Goal: Task Accomplishment & Management: Manage account settings

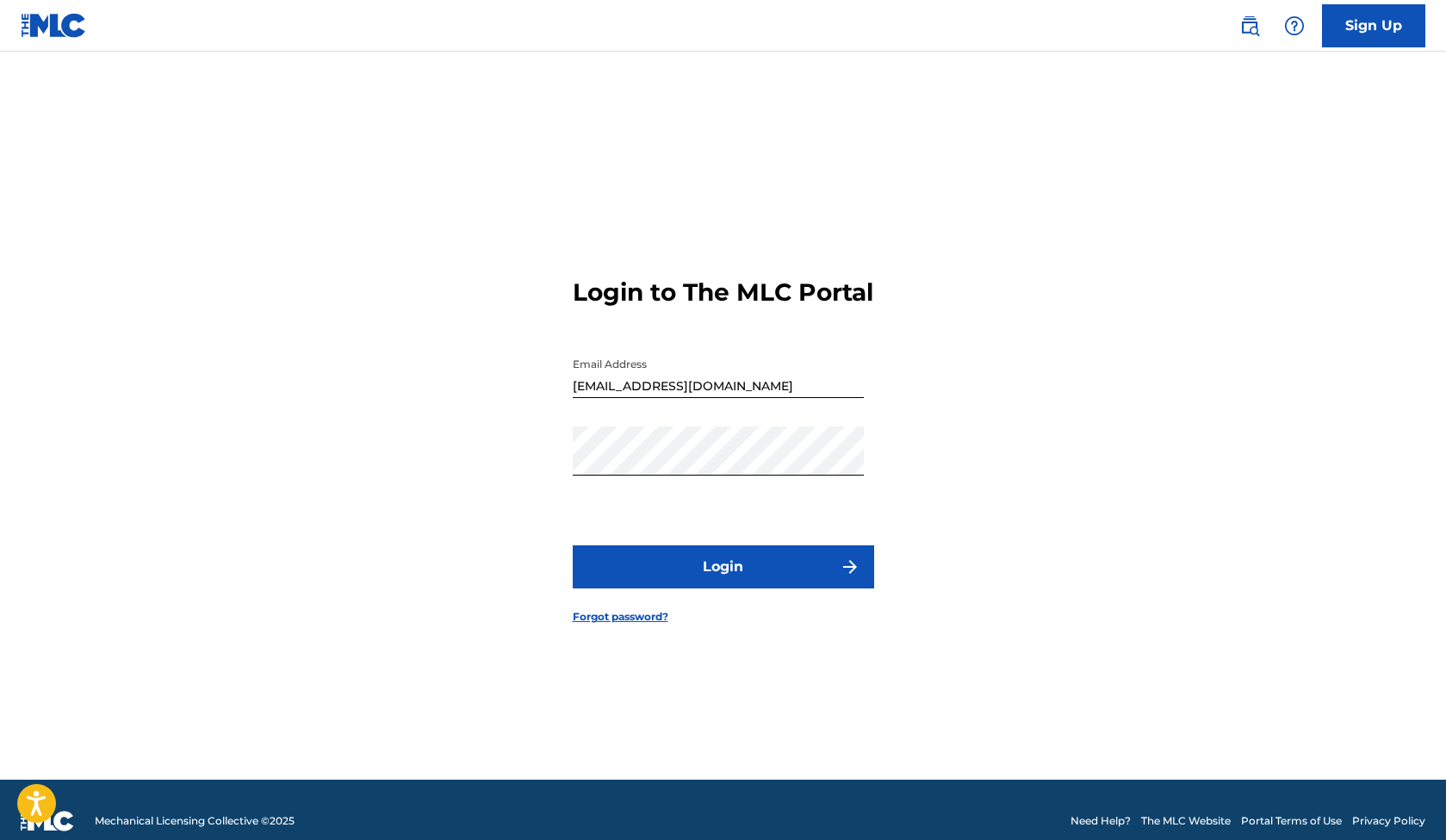
drag, startPoint x: 0, startPoint y: 0, endPoint x: 835, endPoint y: 600, distance: 1028.2
click at [835, 589] on button "Login" at bounding box center [723, 567] width 302 height 43
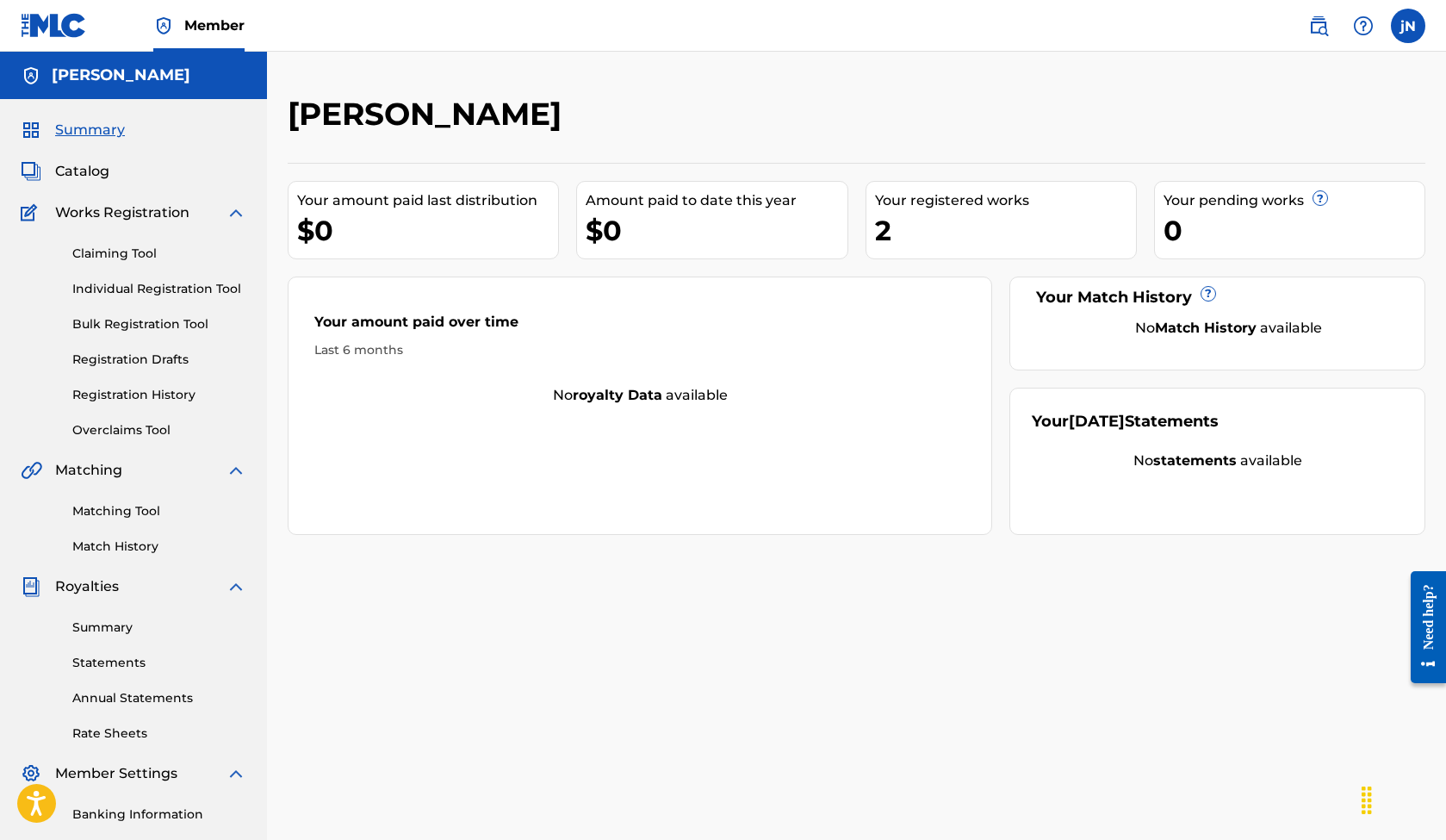
click at [122, 258] on link "Claiming Tool" at bounding box center [159, 253] width 174 height 18
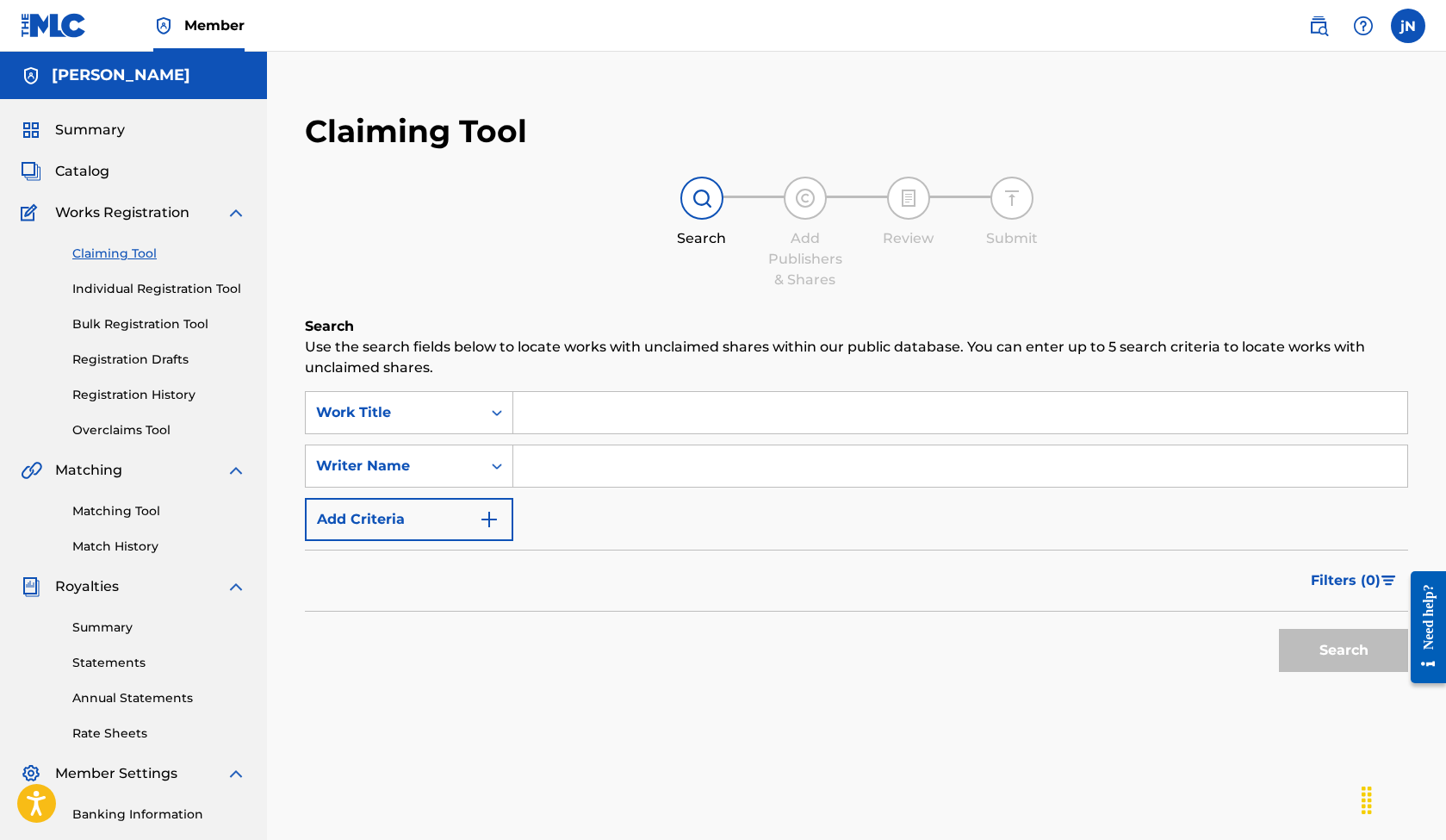
click at [543, 408] on input "Search Form" at bounding box center [960, 413] width 894 height 42
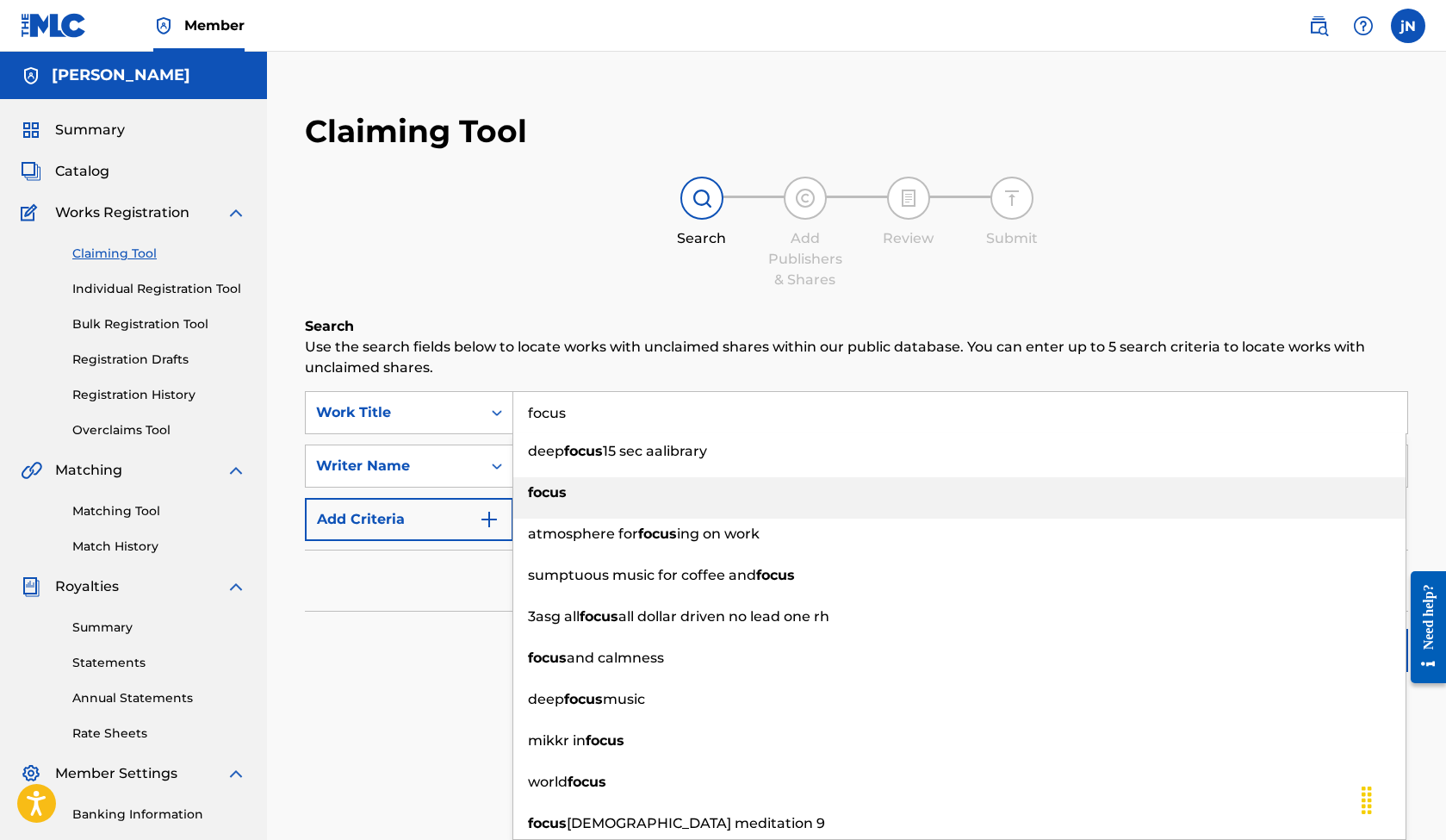
type input "focus"
click at [705, 495] on div "focus" at bounding box center [959, 493] width 892 height 31
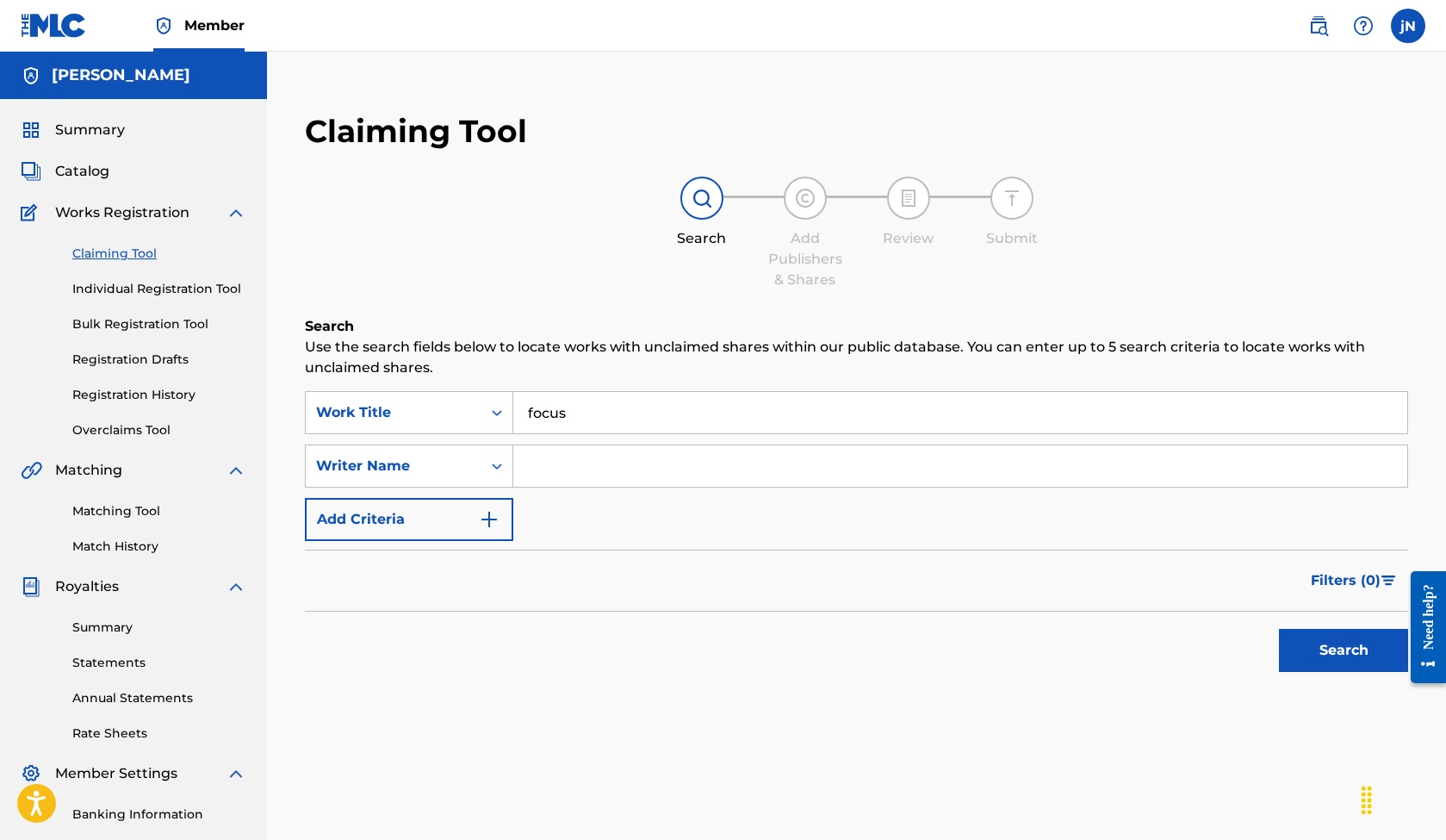
click at [597, 464] on input "Search Form" at bounding box center [960, 466] width 894 height 42
type input "[PERSON_NAME]"
click at [1365, 652] on button "Search" at bounding box center [1343, 650] width 130 height 43
click at [468, 411] on div "Work Title" at bounding box center [394, 412] width 155 height 21
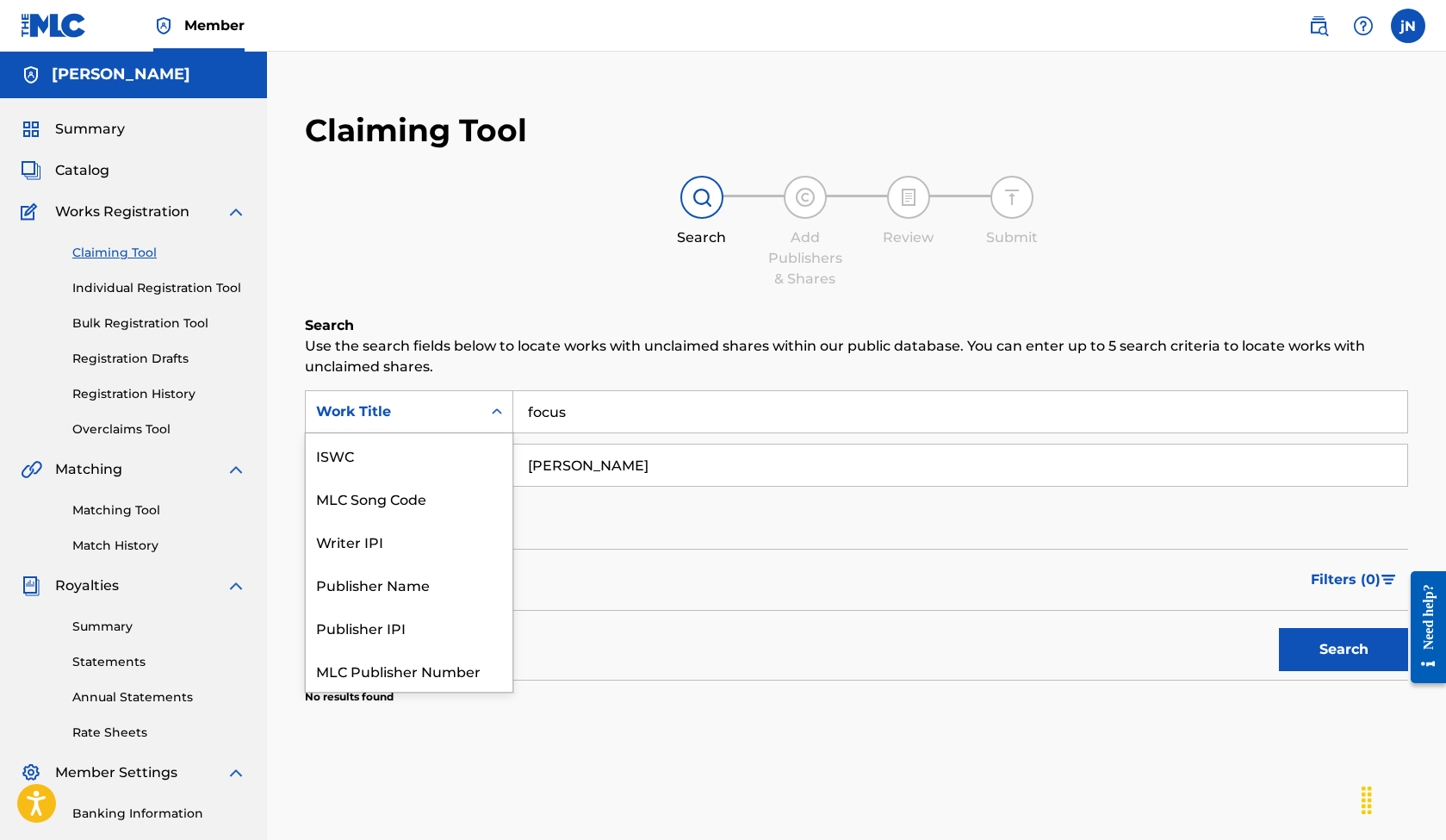
scroll to position [43, 0]
click at [388, 585] on div "Publisher IPI" at bounding box center [410, 584] width 207 height 43
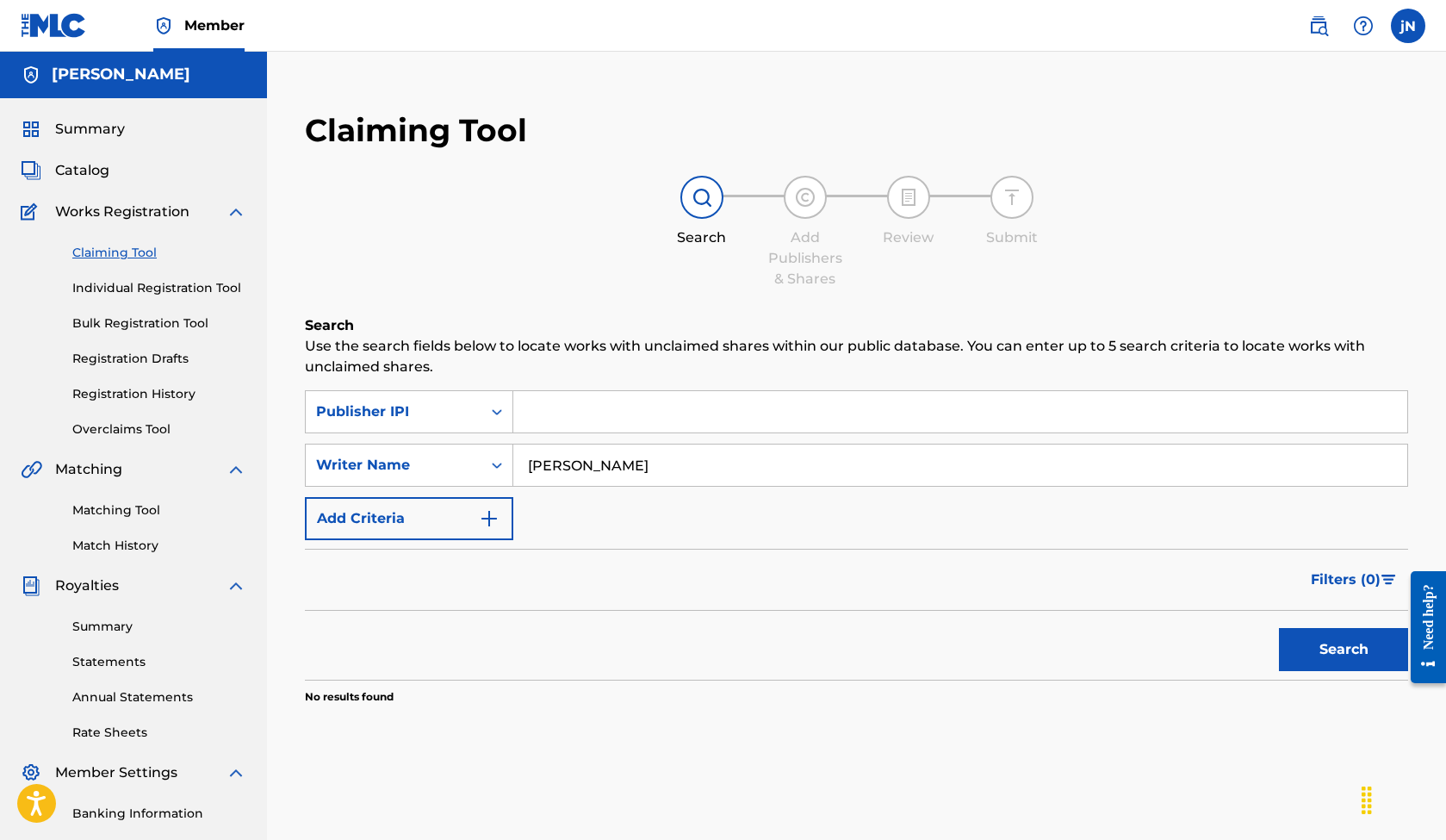
click at [615, 420] on input "Search Form" at bounding box center [960, 412] width 894 height 42
paste input "00667464406"
type input "00667464406"
click at [1314, 662] on button "Search" at bounding box center [1343, 650] width 130 height 43
click at [496, 414] on icon "Search Form" at bounding box center [497, 412] width 17 height 17
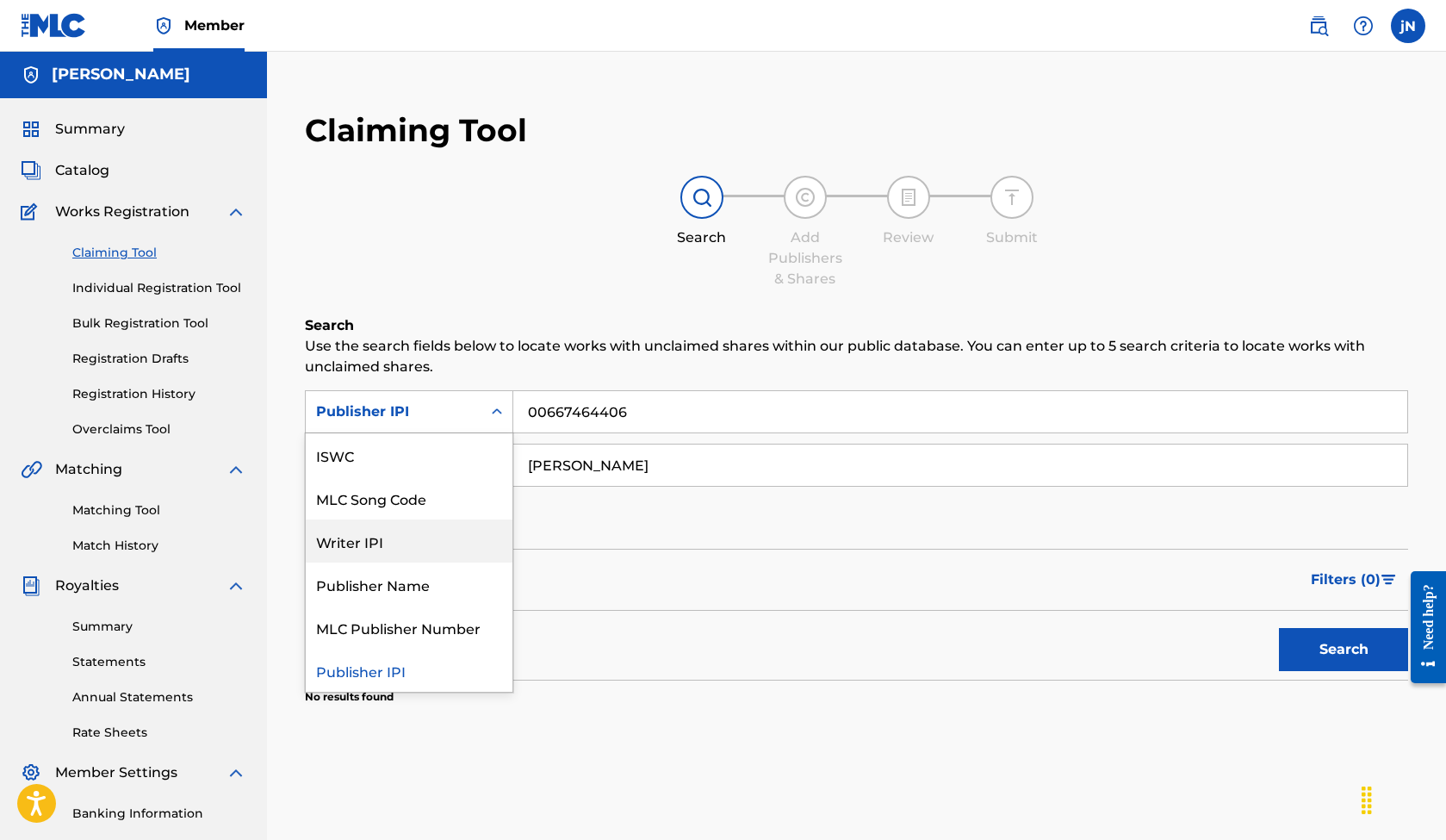
click at [364, 530] on div "Writer IPI" at bounding box center [410, 541] width 207 height 43
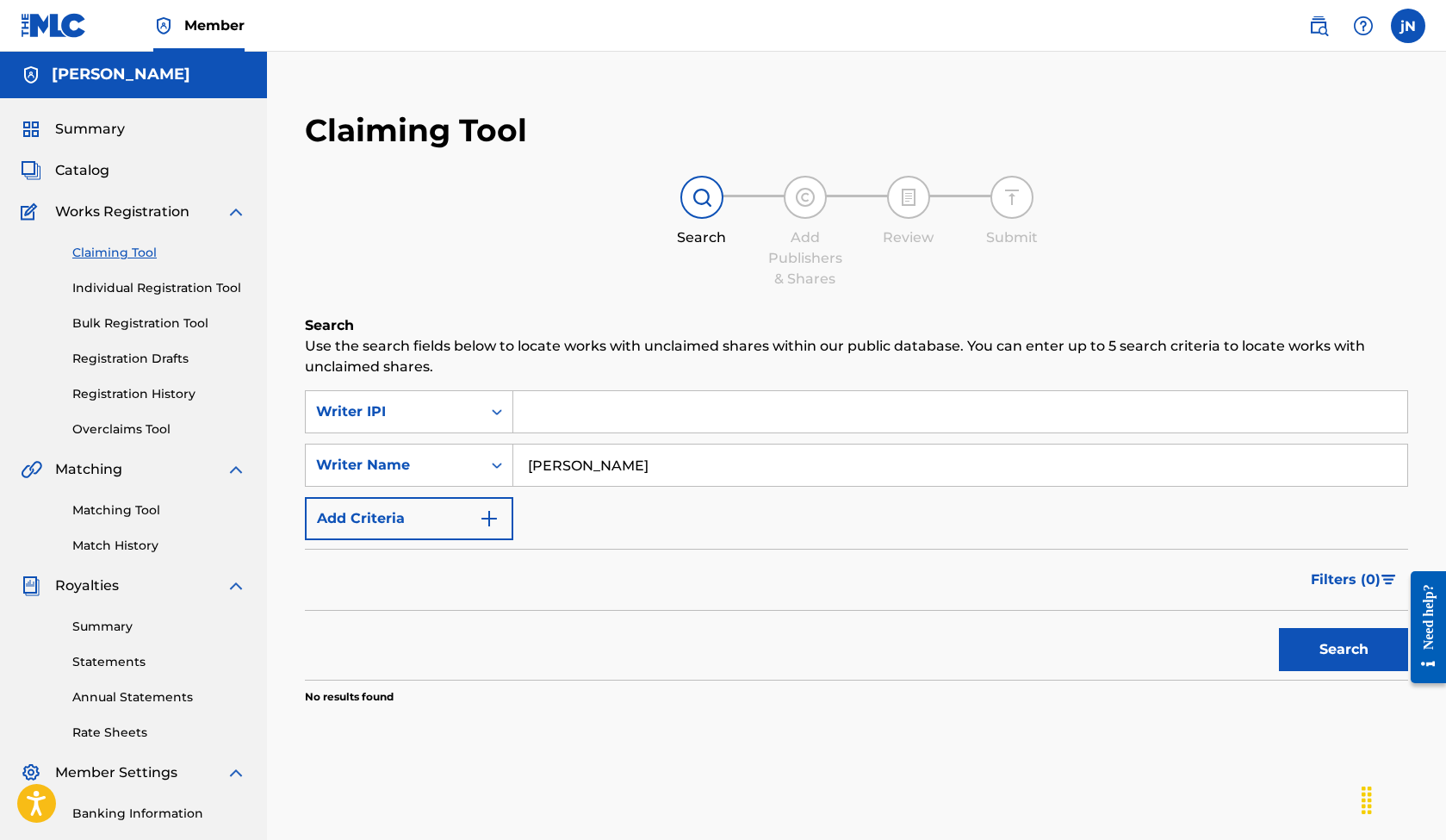
click at [693, 408] on input "Search Form" at bounding box center [960, 412] width 894 height 42
paste input "00667464406"
type input "00667464406"
click at [1387, 644] on button "Search" at bounding box center [1343, 650] width 130 height 43
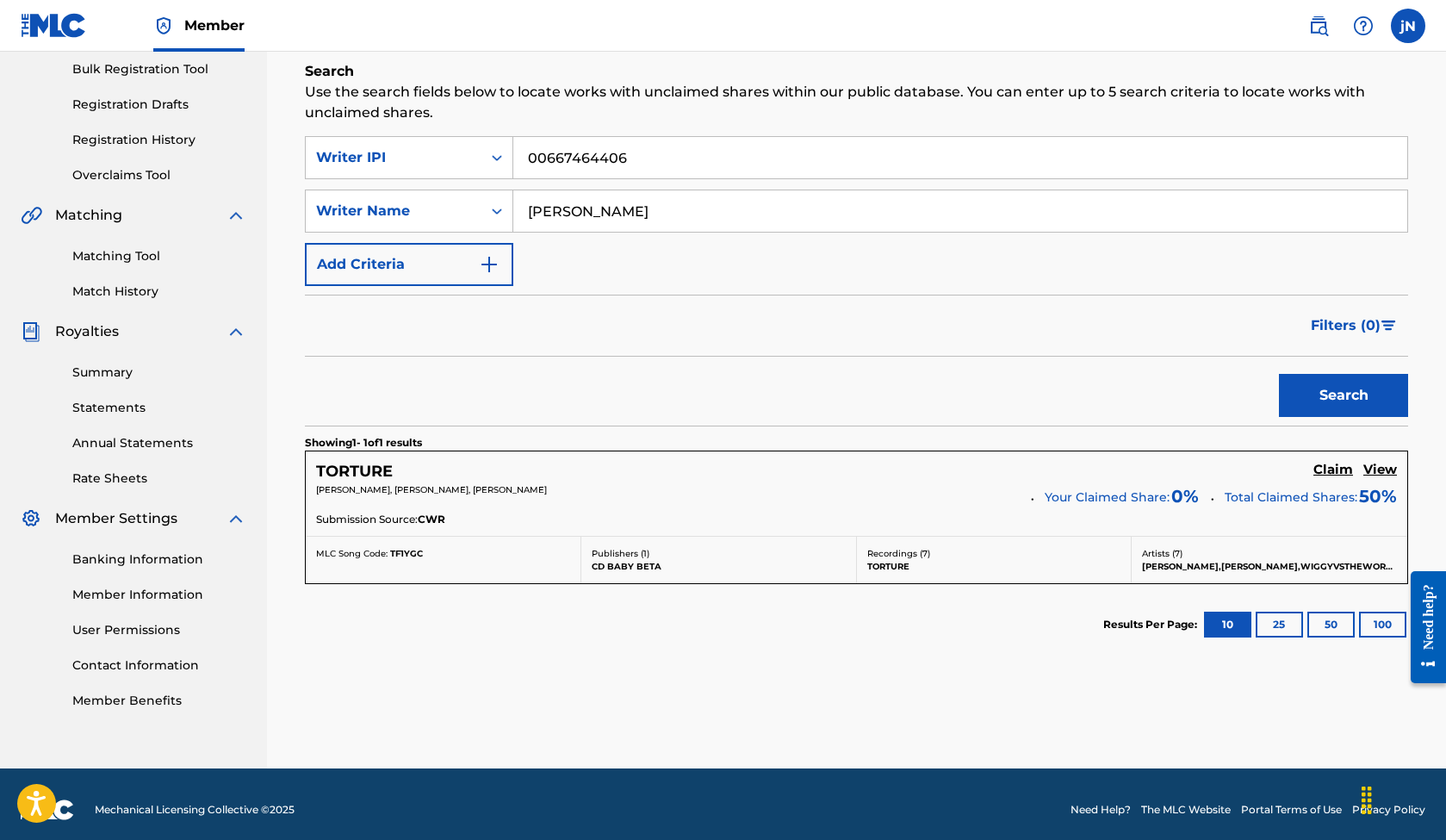
scroll to position [226, 0]
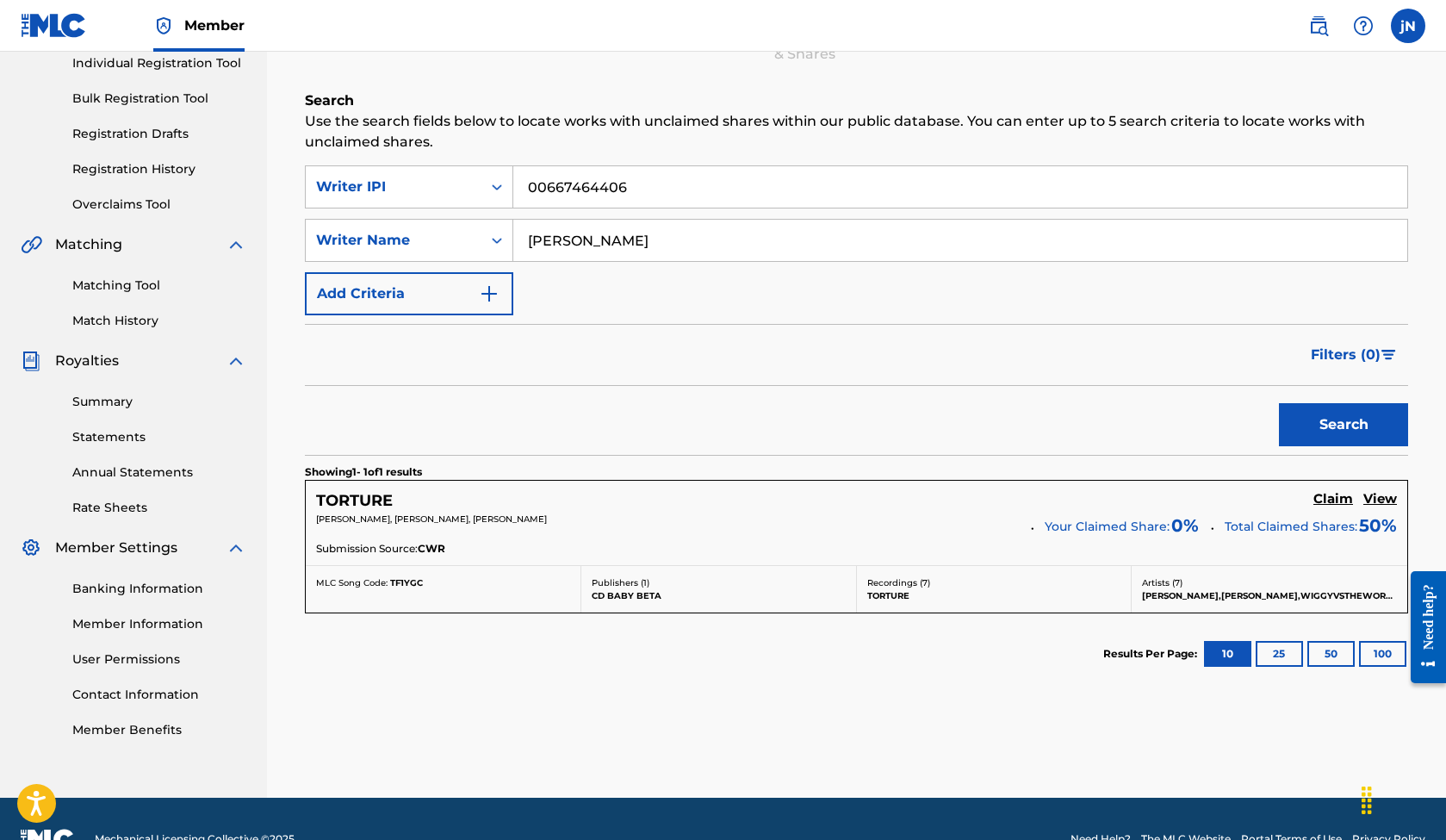
click at [640, 197] on input "00667464406" at bounding box center [960, 187] width 894 height 42
click at [1350, 418] on button "Search" at bounding box center [1343, 425] width 130 height 43
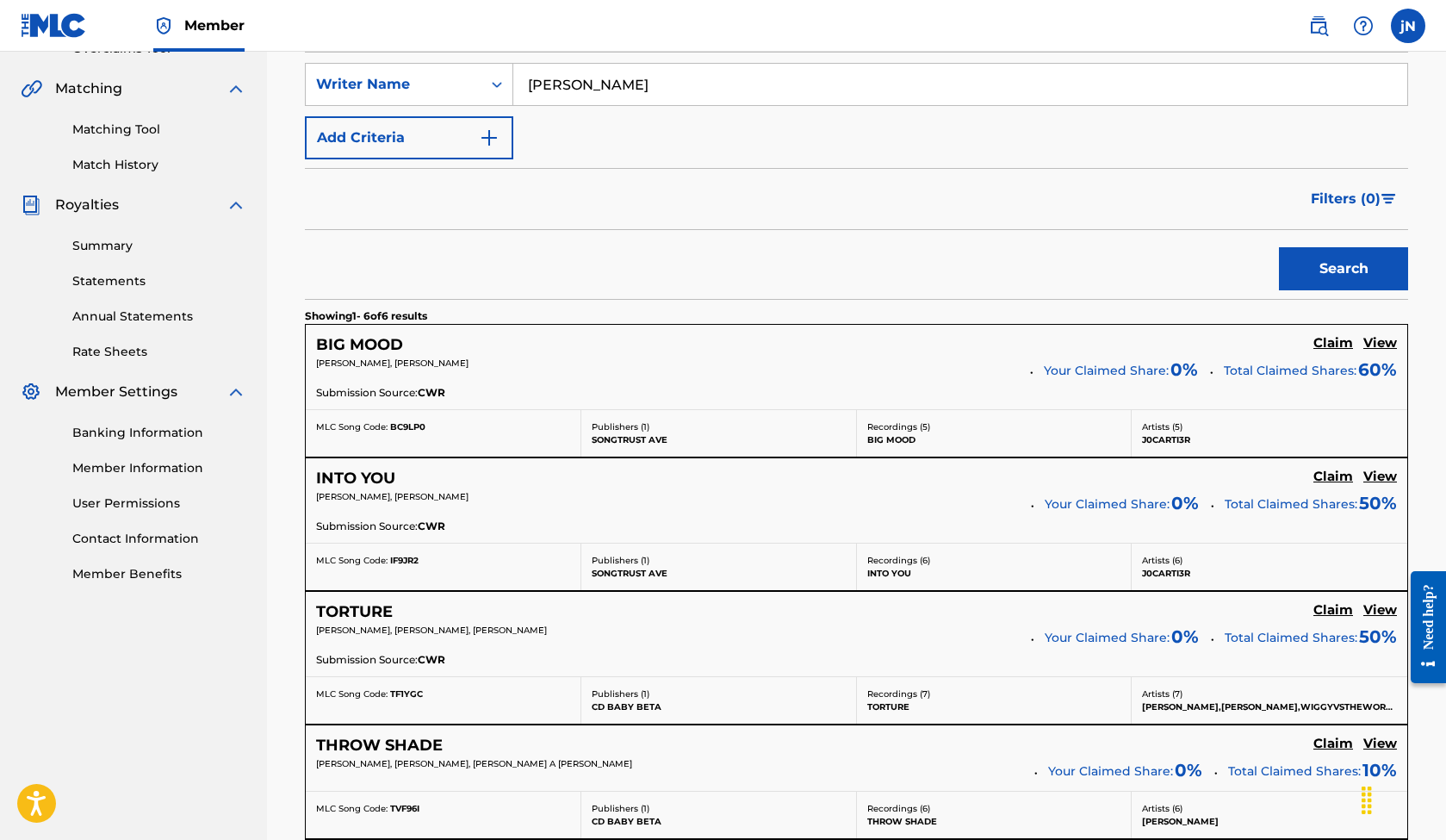
scroll to position [383, 0]
click at [340, 477] on h5 "INTO YOU" at bounding box center [356, 477] width 79 height 20
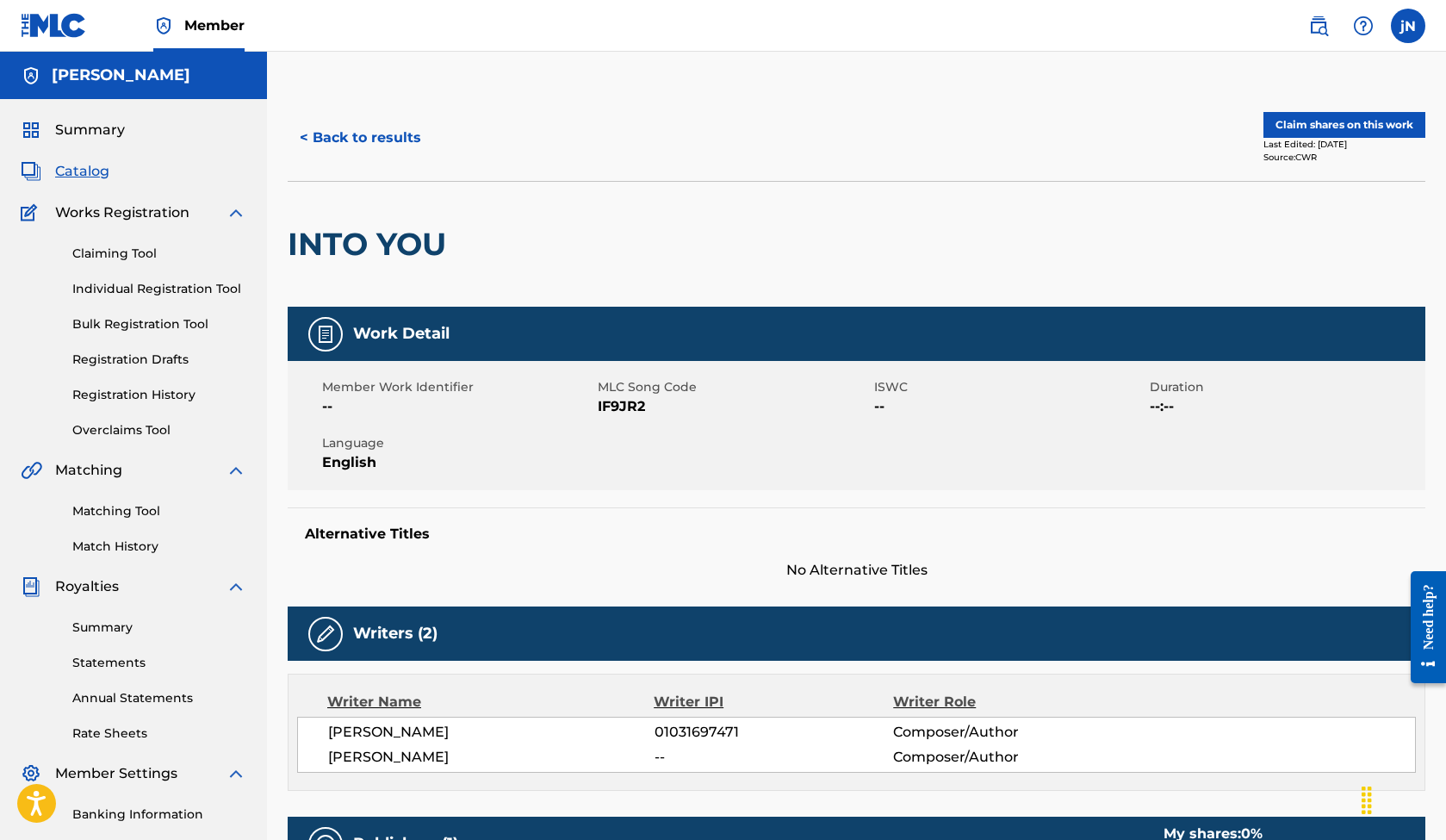
drag, startPoint x: 410, startPoint y: 730, endPoint x: 545, endPoint y: 735, distance: 135.1
click at [545, 737] on span "[PERSON_NAME]" at bounding box center [490, 732] width 326 height 21
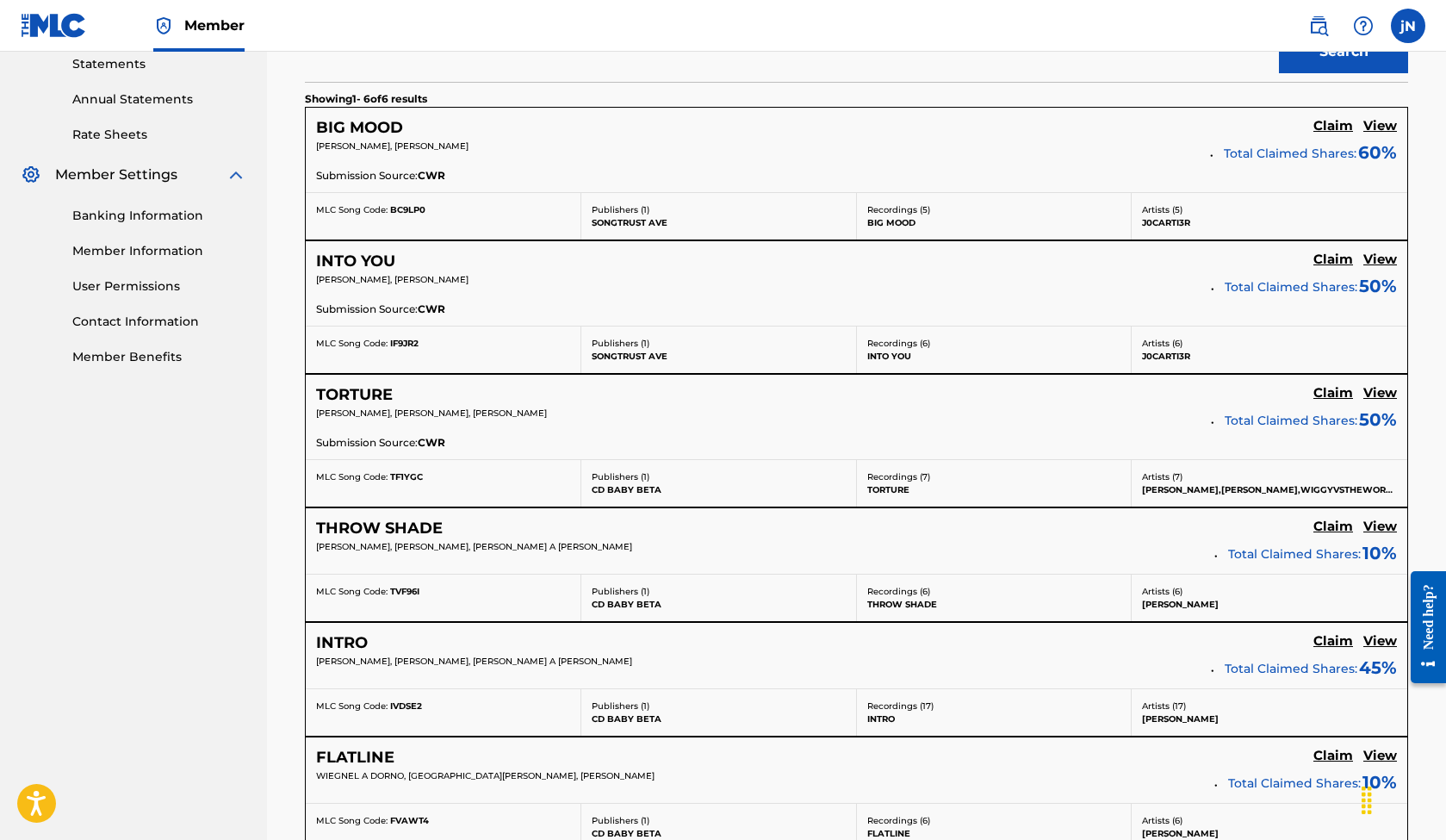
scroll to position [594, 0]
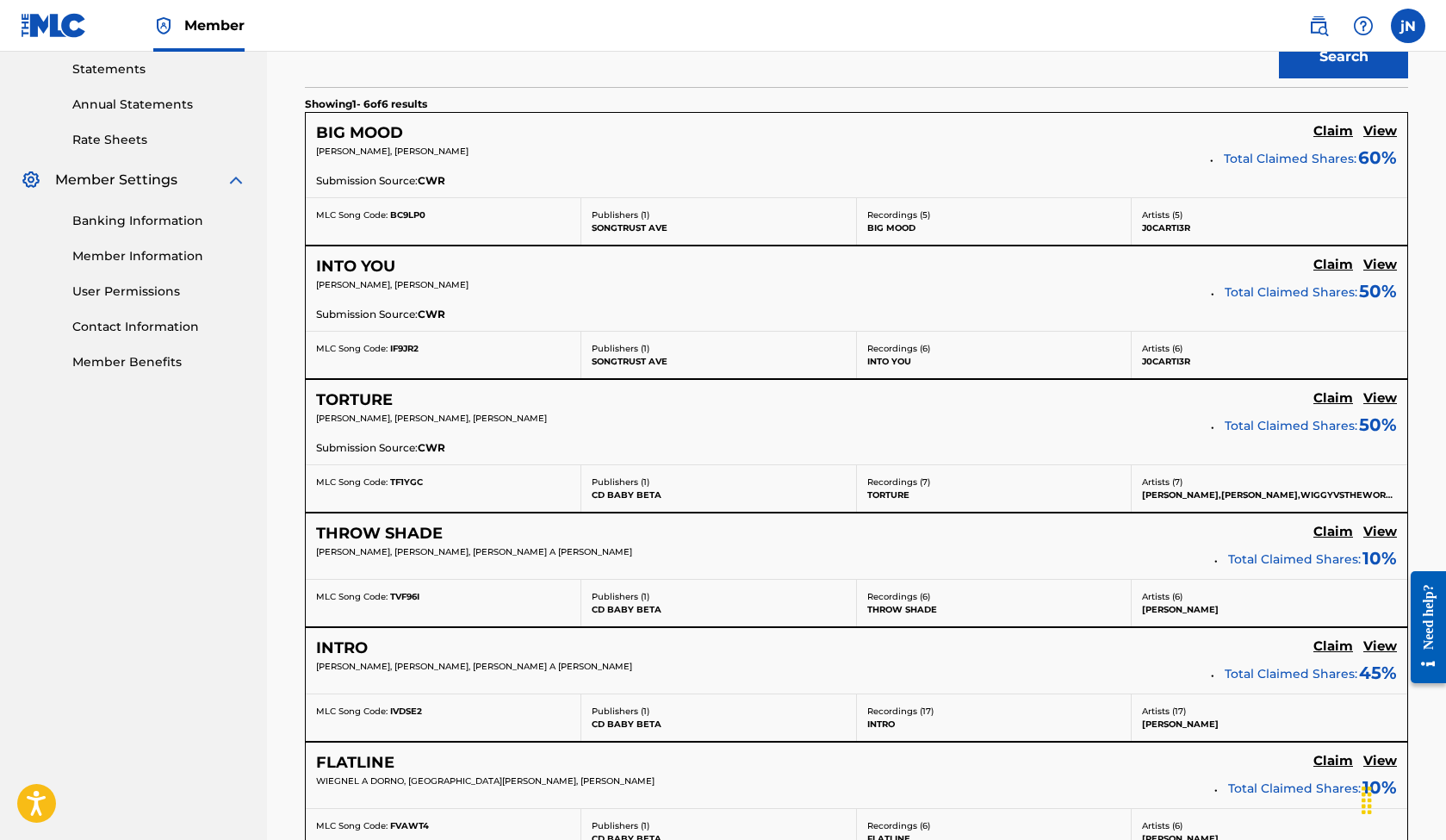
click at [1329, 139] on h5 "Claim" at bounding box center [1334, 131] width 40 height 17
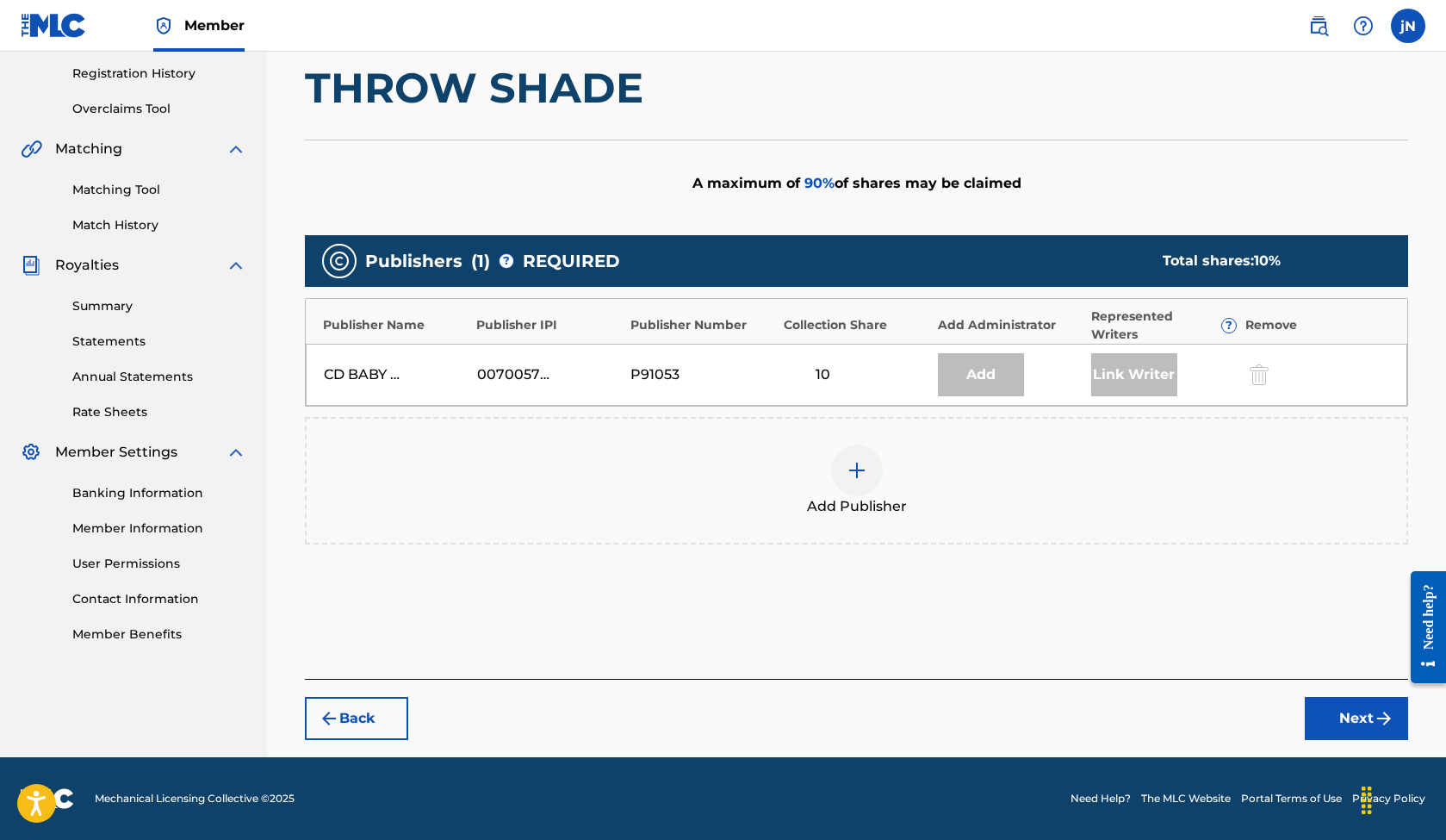
click at [970, 383] on div "Add" at bounding box center [981, 375] width 86 height 43
click at [1349, 725] on button "Next" at bounding box center [1356, 718] width 103 height 43
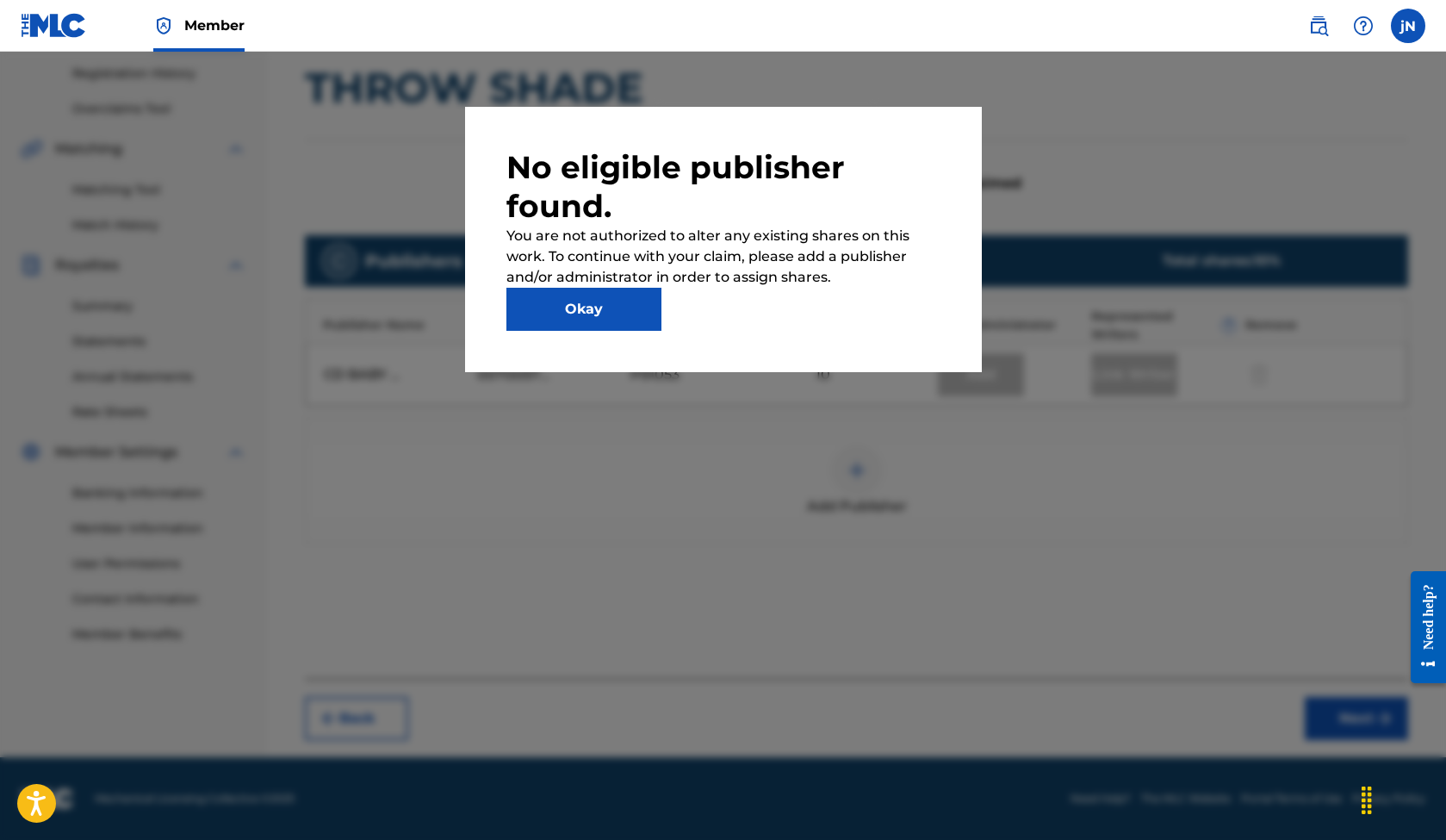
click at [616, 313] on button "Okay" at bounding box center [583, 310] width 155 height 43
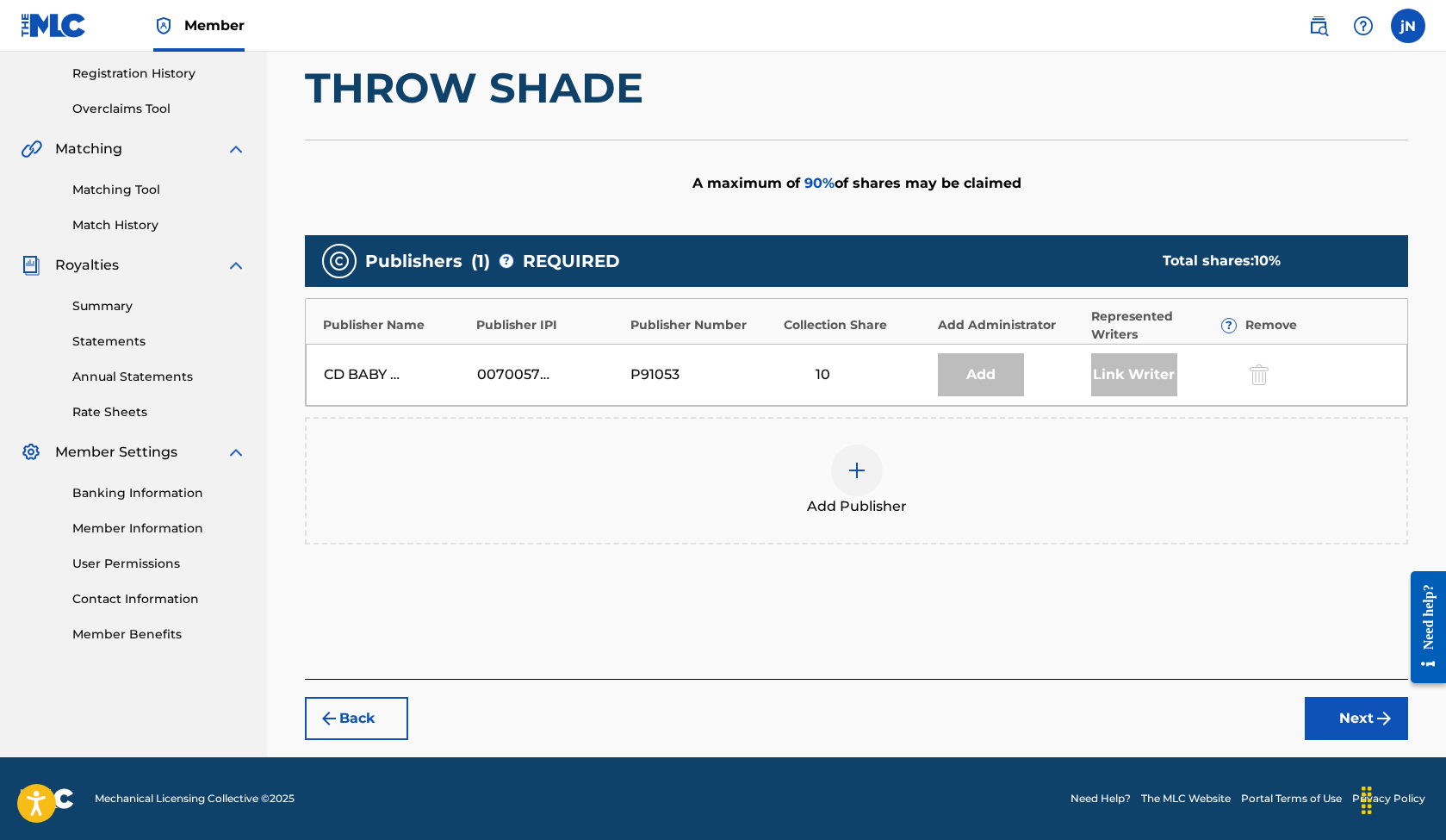
click at [350, 714] on button "Back" at bounding box center [357, 718] width 103 height 43
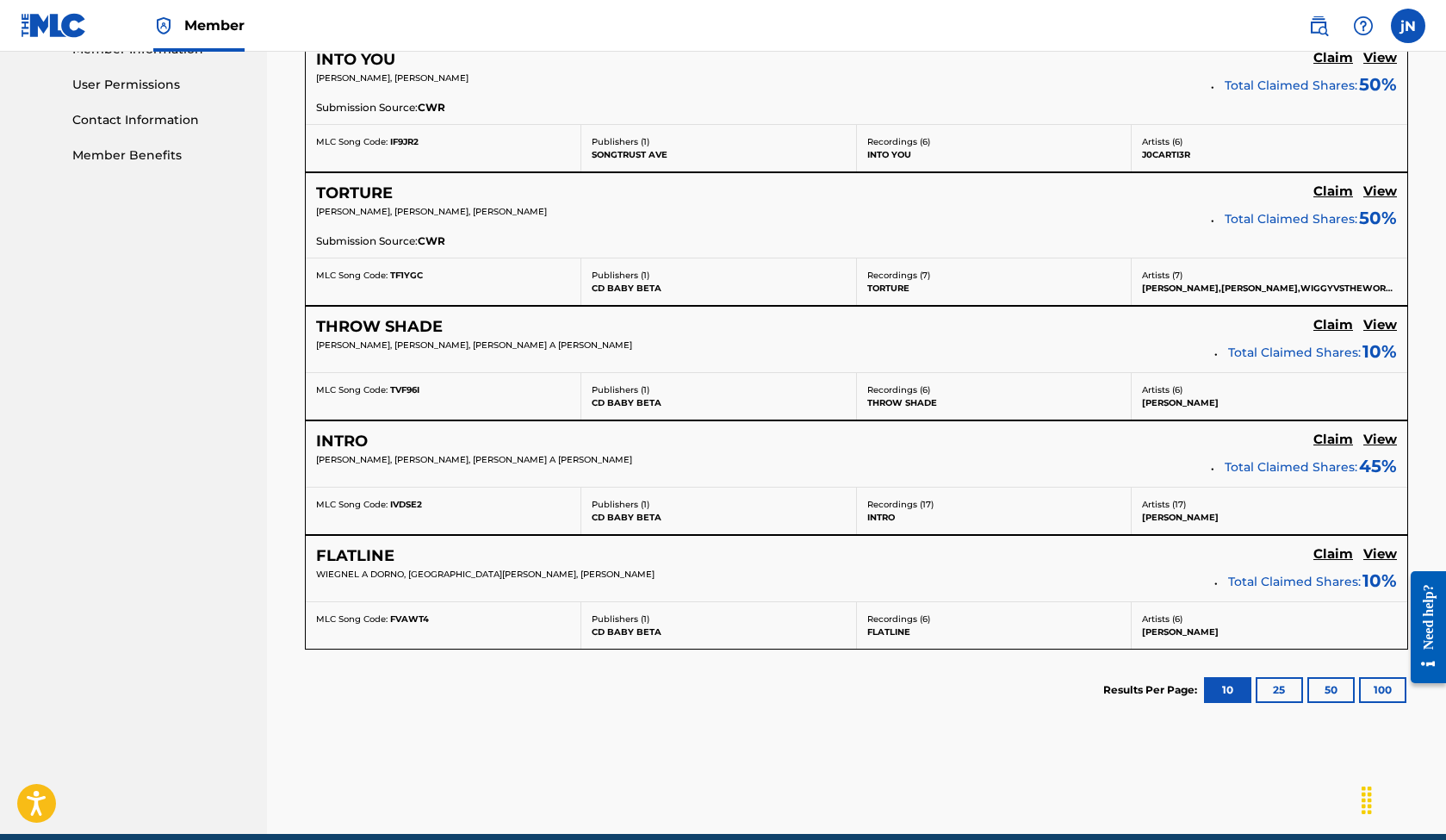
scroll to position [803, 0]
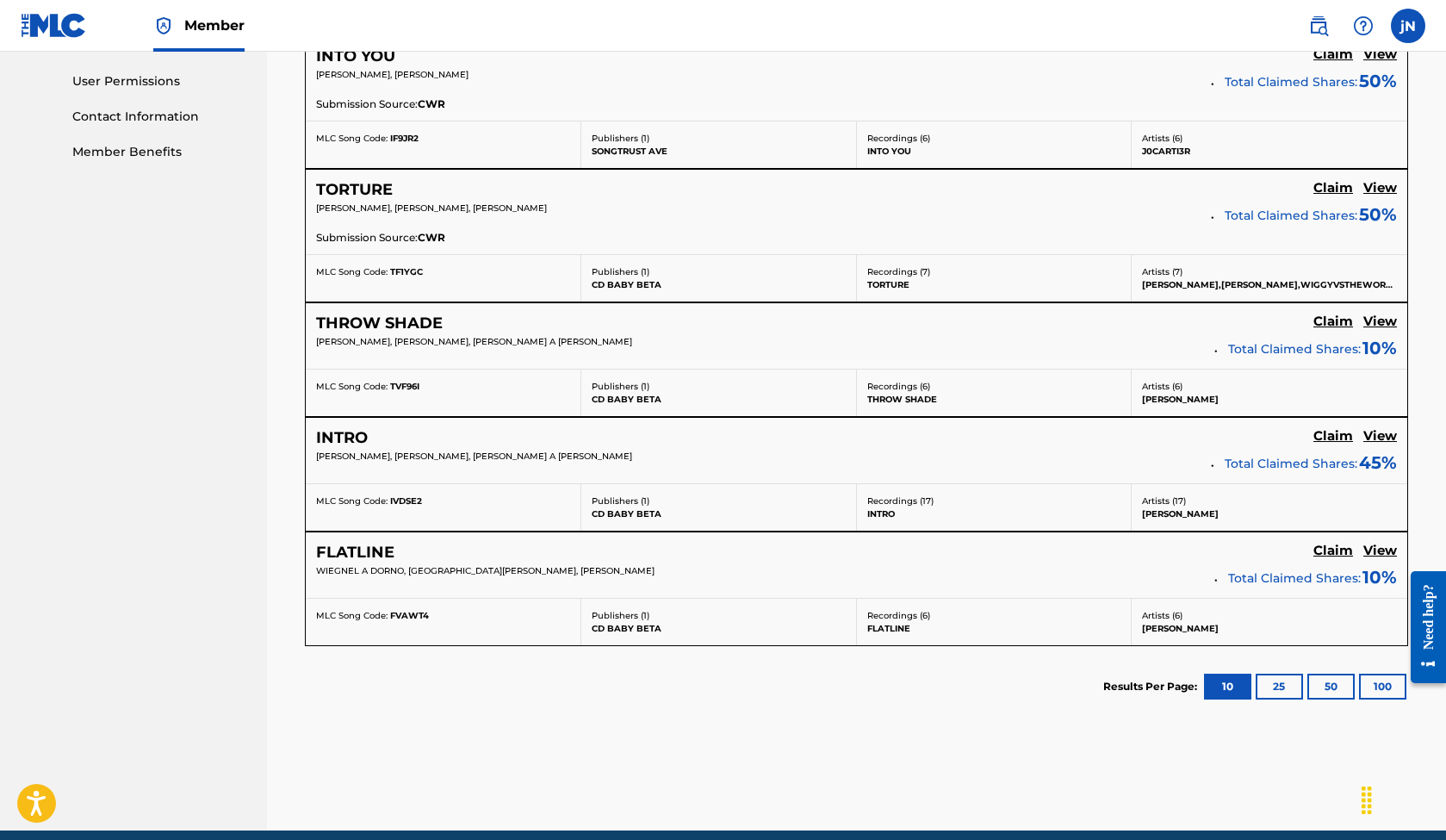
click at [1270, 683] on button "25" at bounding box center [1279, 687] width 47 height 26
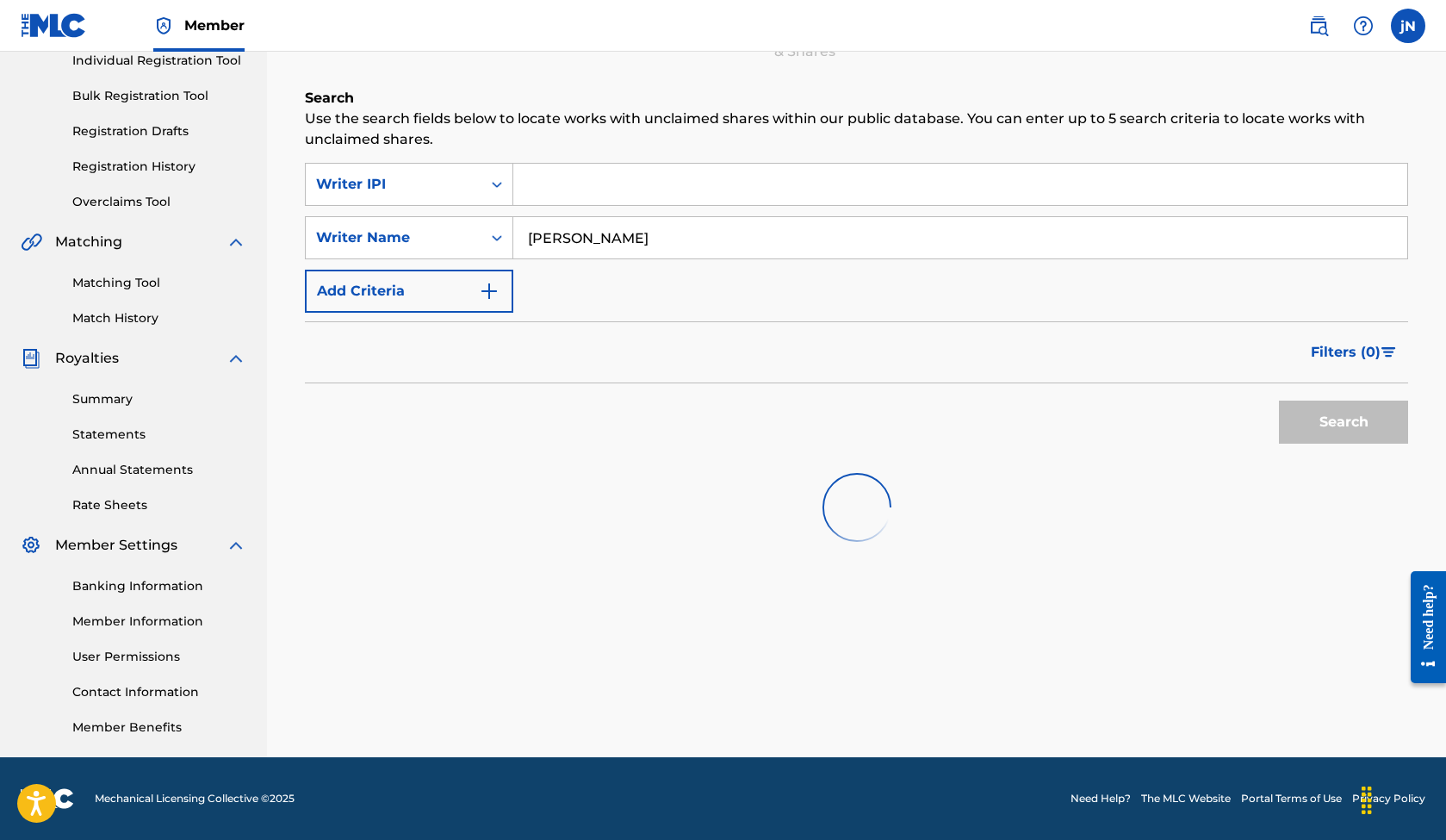
scroll to position [229, 0]
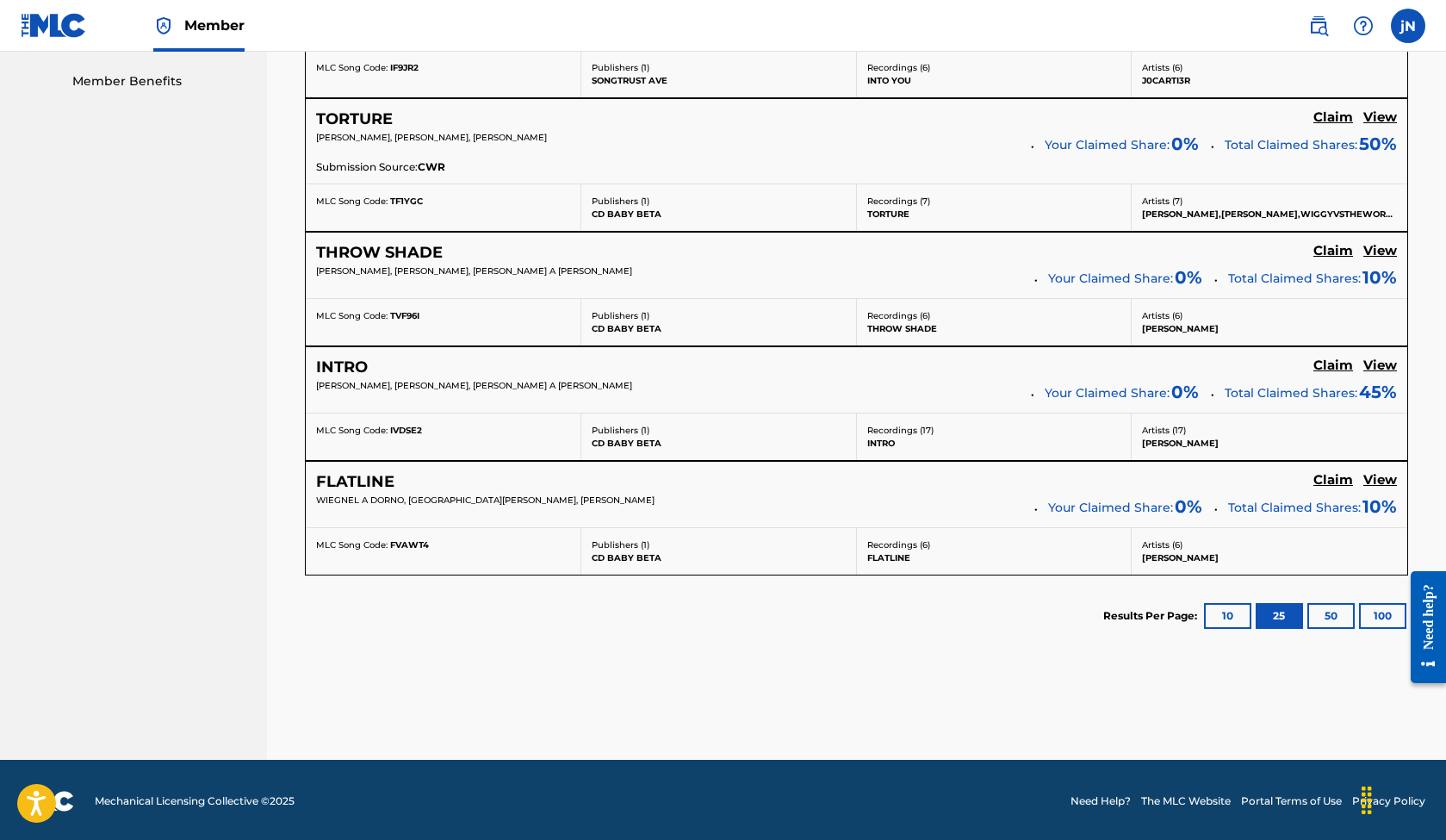
click at [1369, 614] on button "100" at bounding box center [1383, 616] width 47 height 26
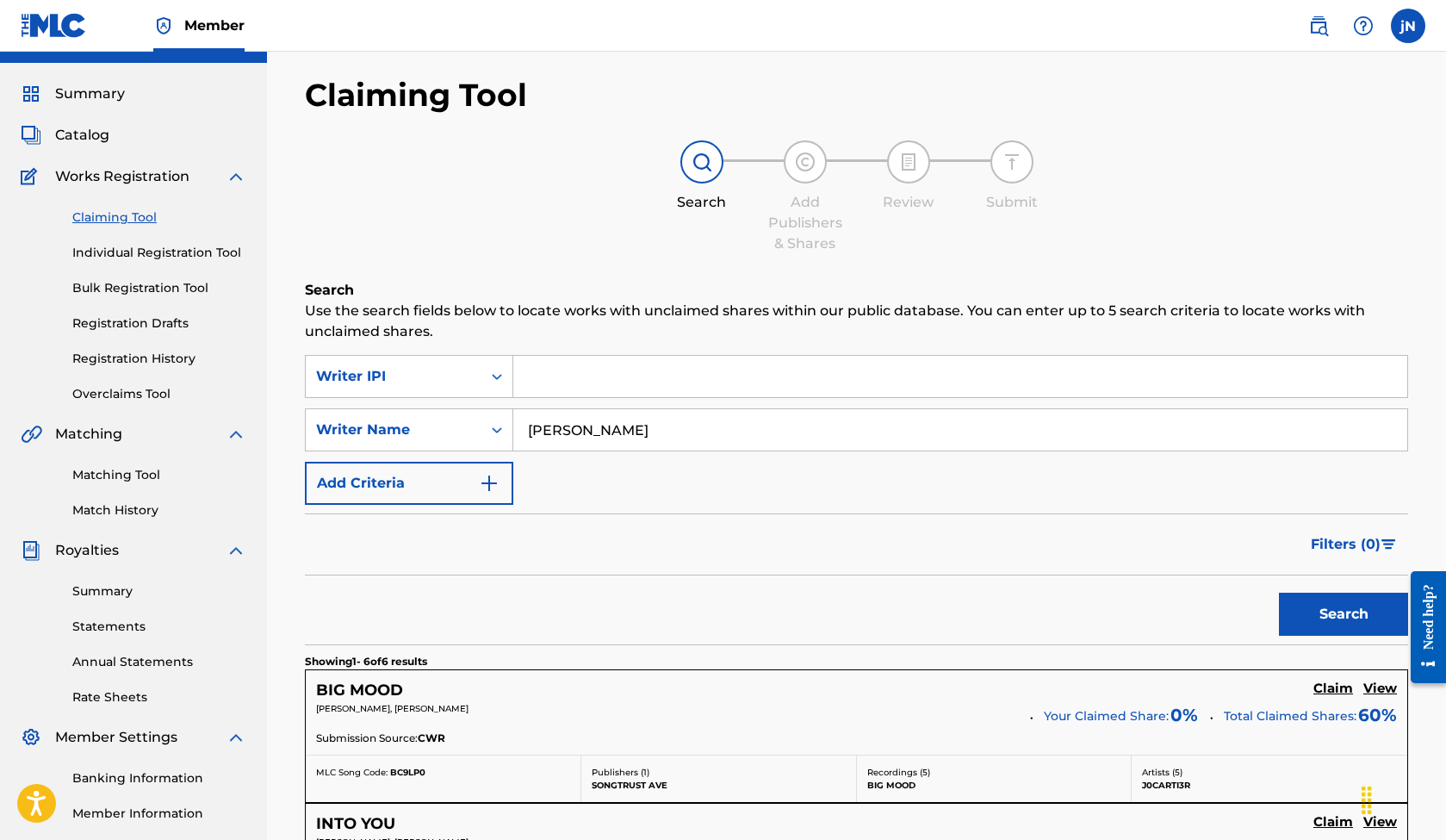
scroll to position [17, 0]
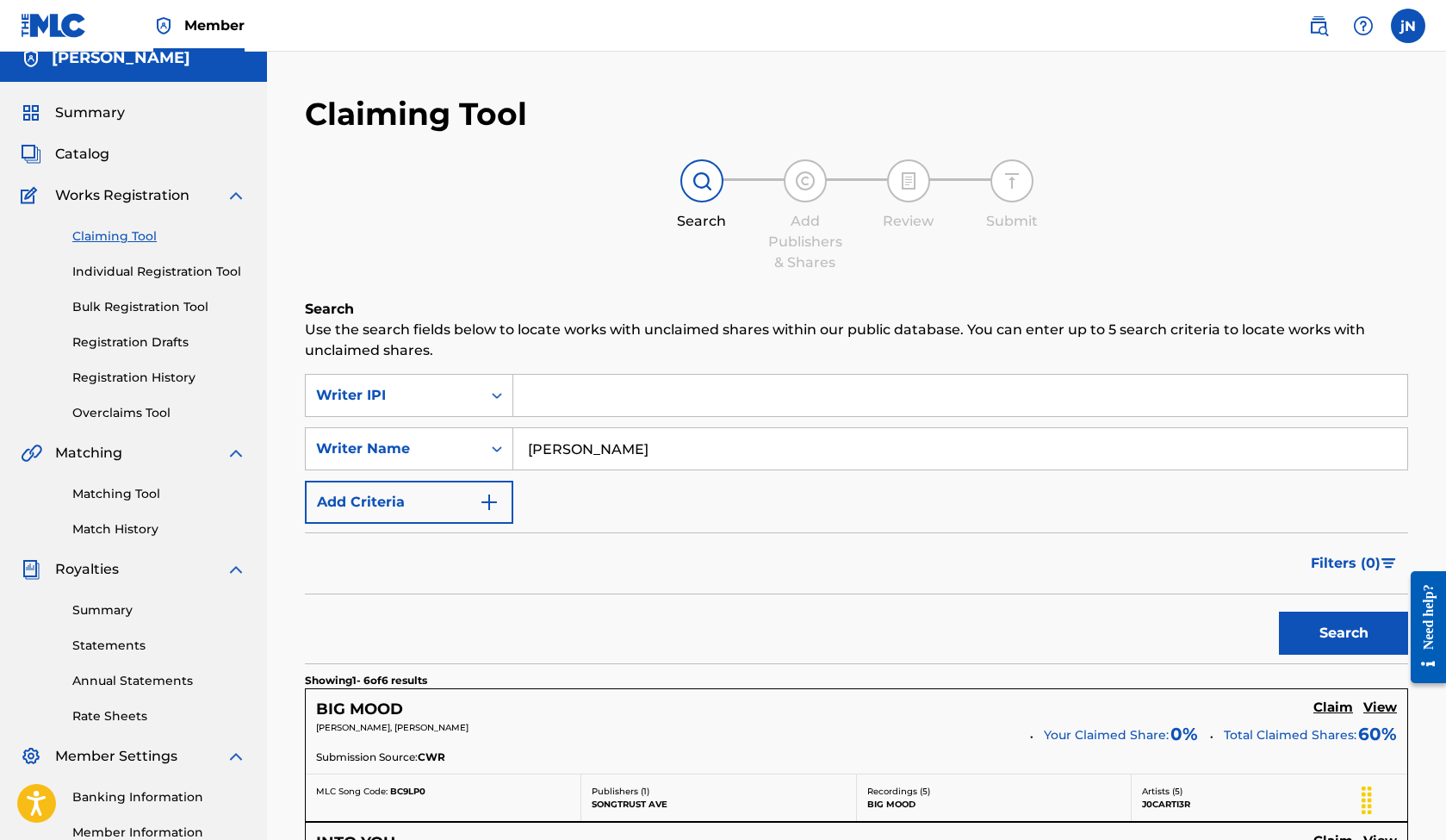
click at [63, 158] on span "Catalog" at bounding box center [82, 154] width 54 height 21
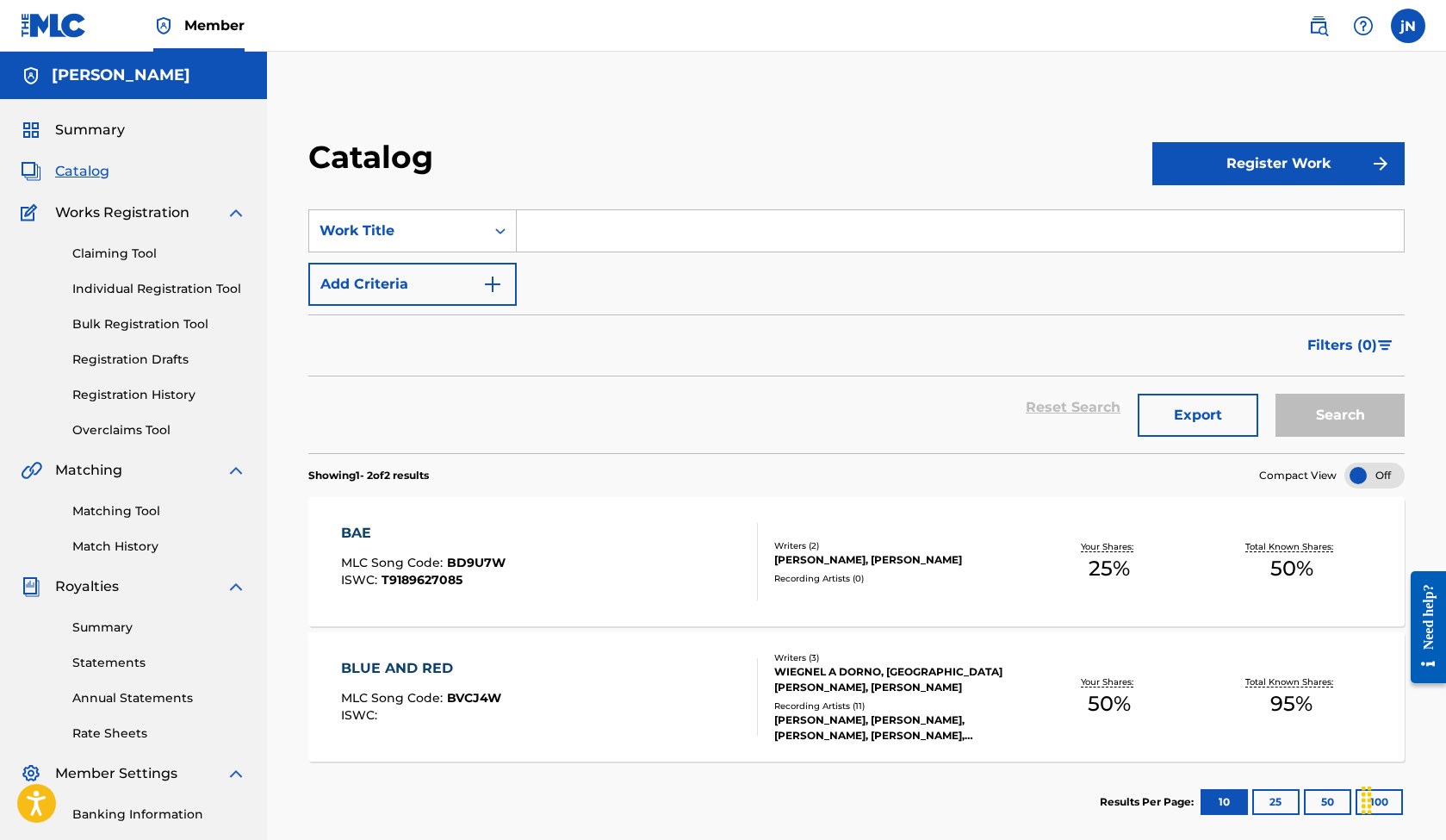
click at [558, 233] on input "Search Form" at bounding box center [960, 231] width 887 height 42
click at [863, 666] on div "WIEGNEL A DORNO, [GEOGRAPHIC_DATA][PERSON_NAME], [PERSON_NAME]" at bounding box center [896, 680] width 243 height 31
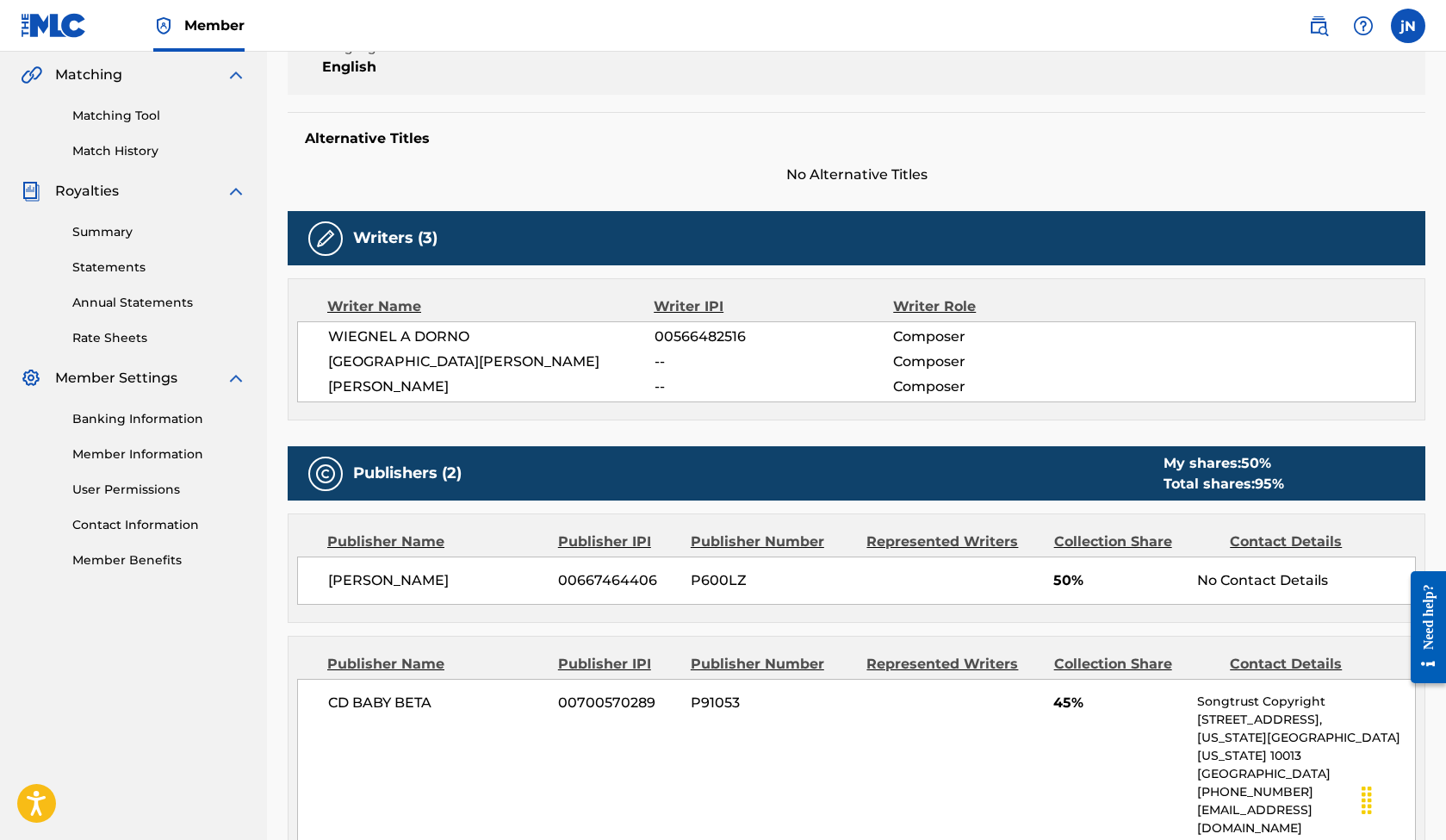
scroll to position [373, 0]
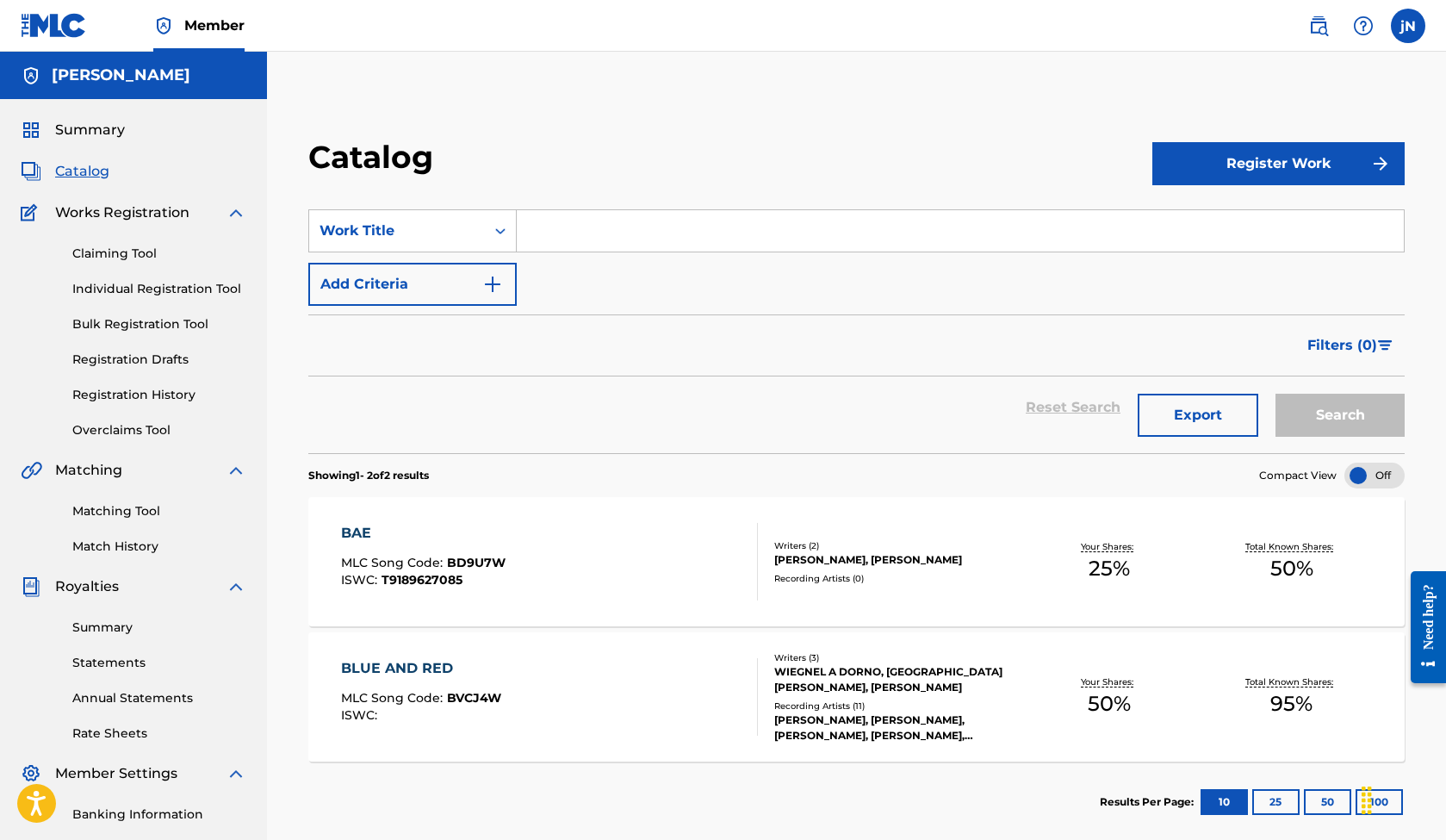
click at [638, 549] on div "BAE MLC Song Code : BD9U7W ISWC : T9189627085" at bounding box center [549, 561] width 416 height 77
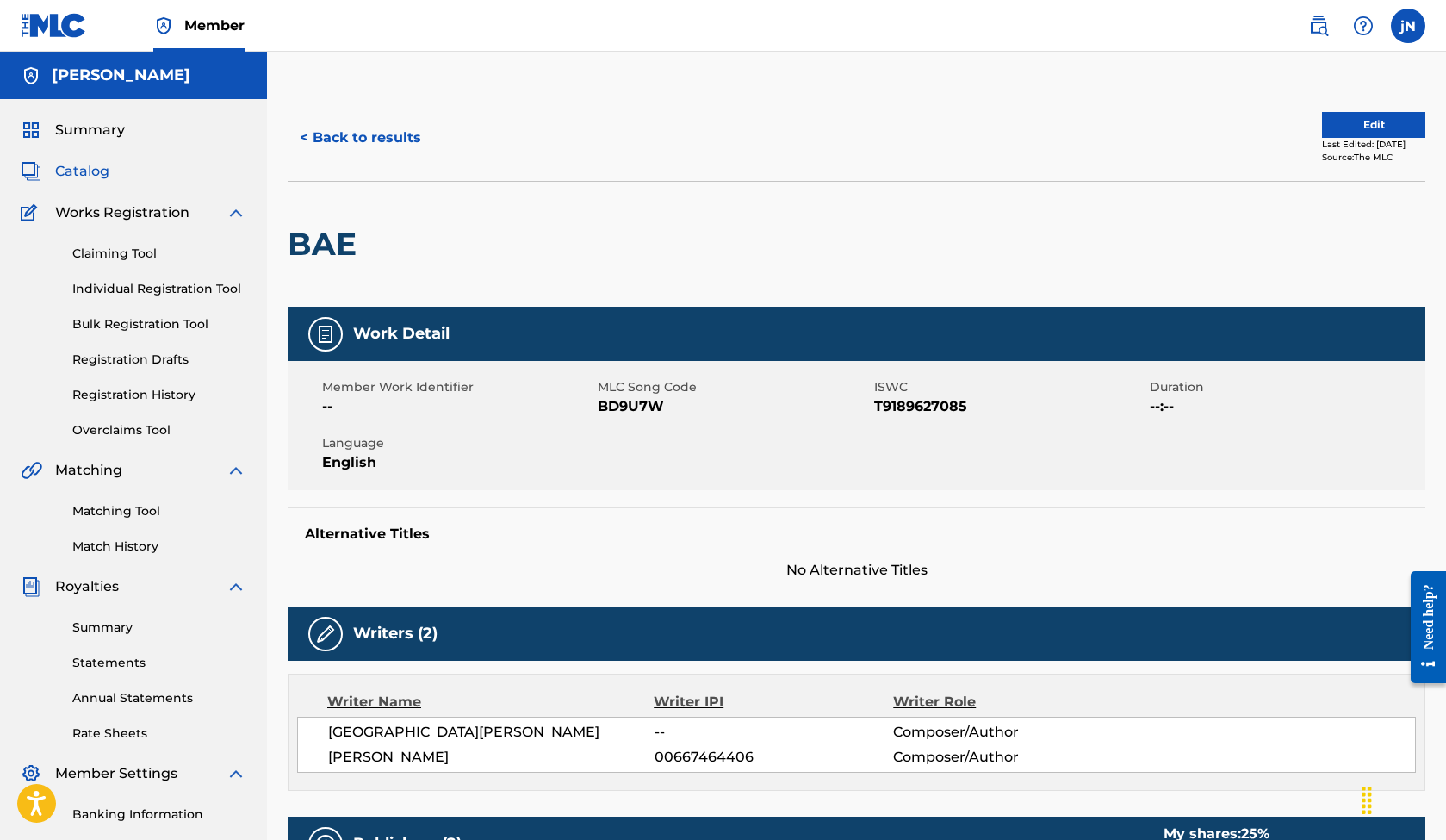
scroll to position [3, 0]
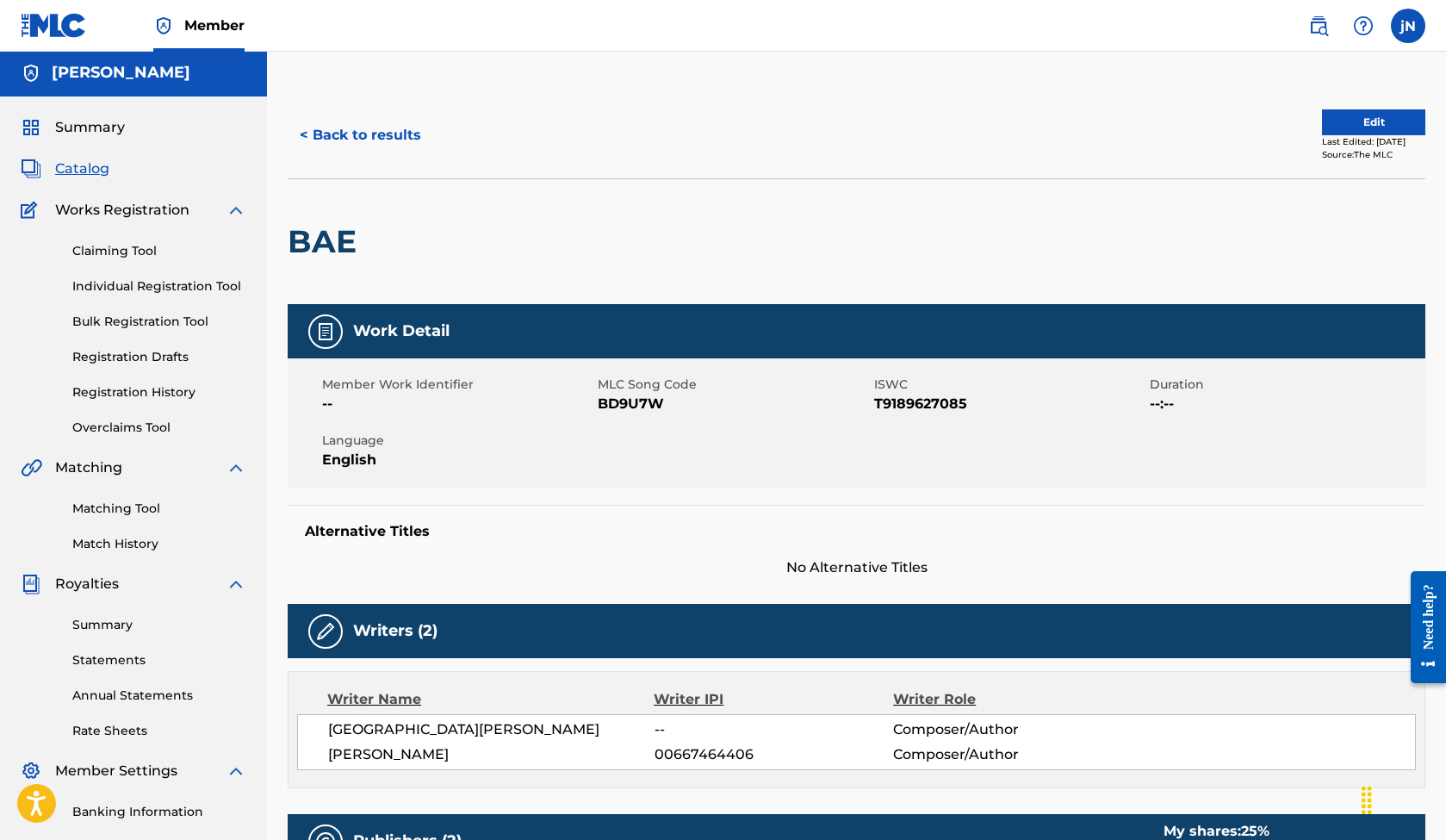
click at [86, 163] on span "Catalog" at bounding box center [82, 169] width 54 height 21
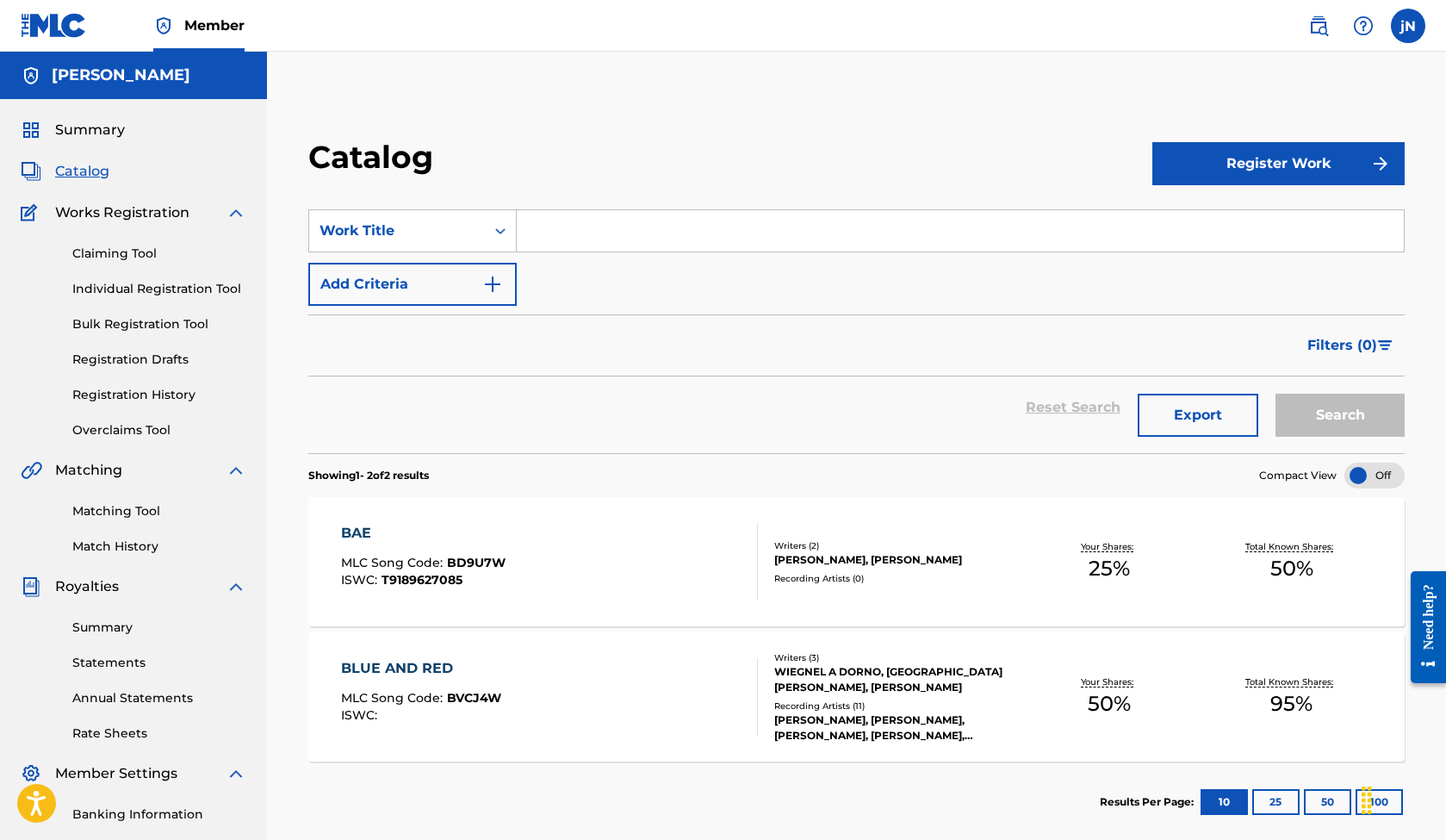
click at [1381, 154] on img "submit" at bounding box center [1381, 163] width 21 height 21
click at [1259, 220] on link "Individual" at bounding box center [1278, 220] width 252 height 42
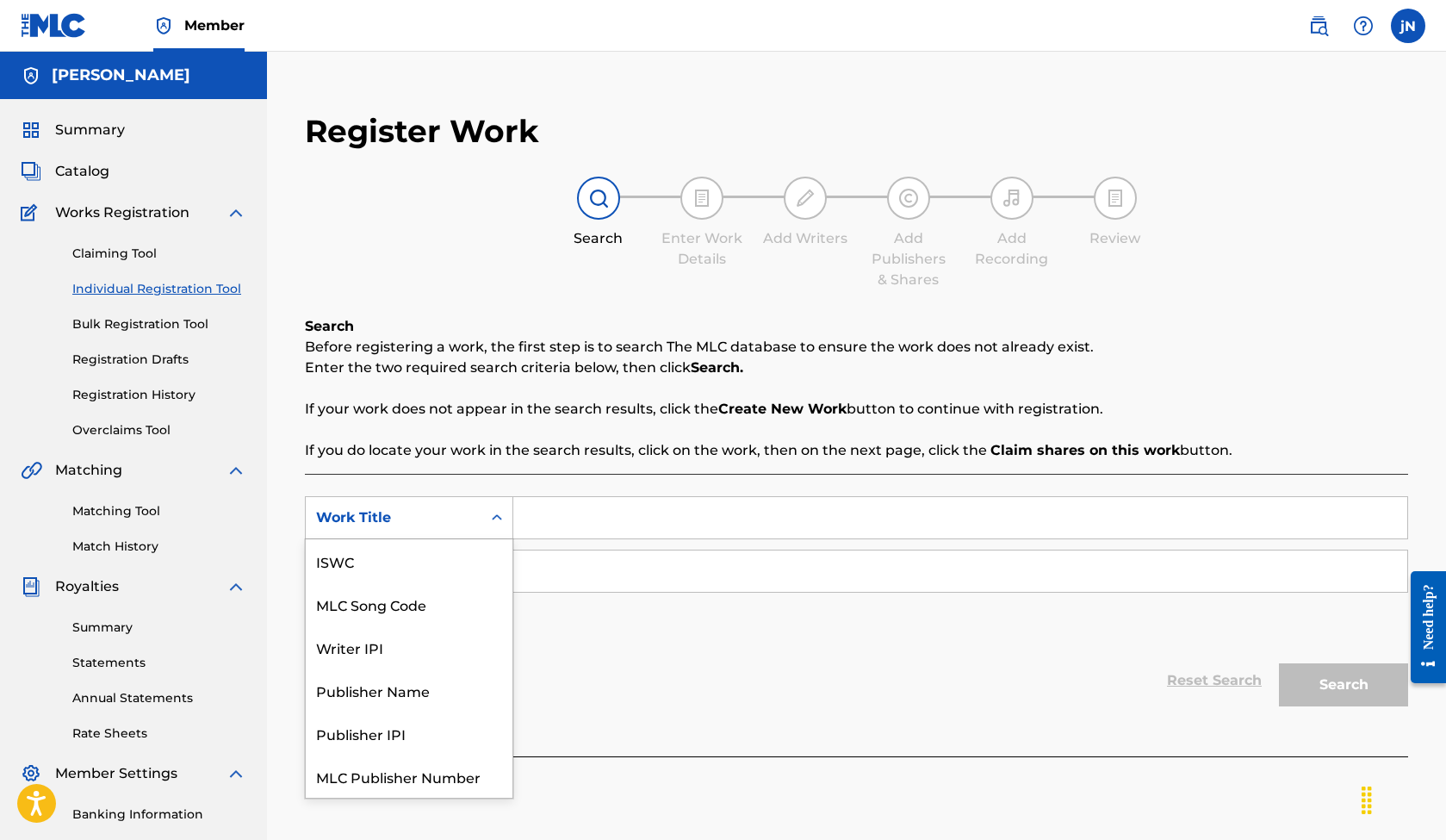
click at [502, 517] on icon "Search Form" at bounding box center [497, 517] width 10 height 6
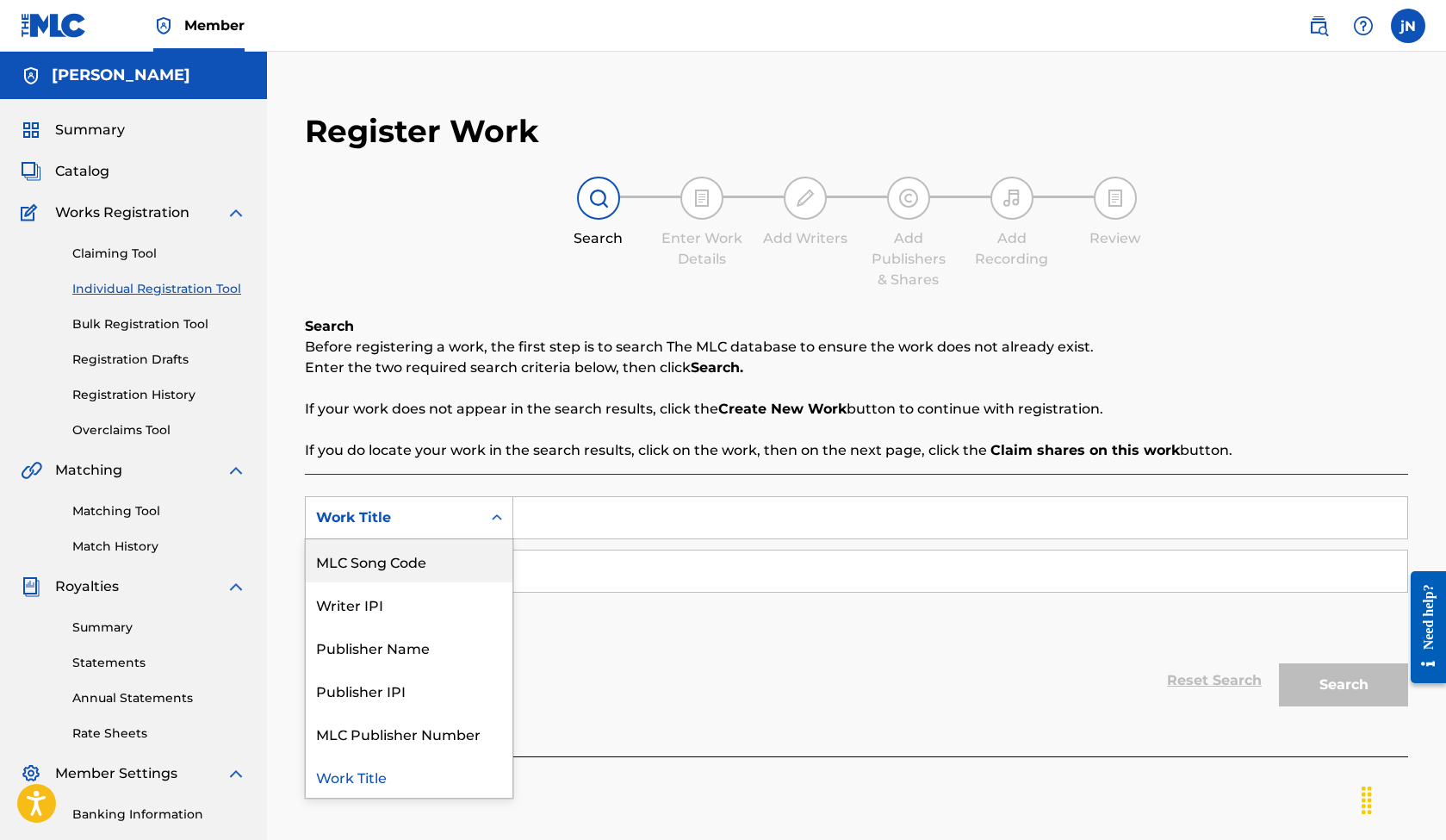
click at [417, 510] on div "Work Title" at bounding box center [394, 517] width 155 height 21
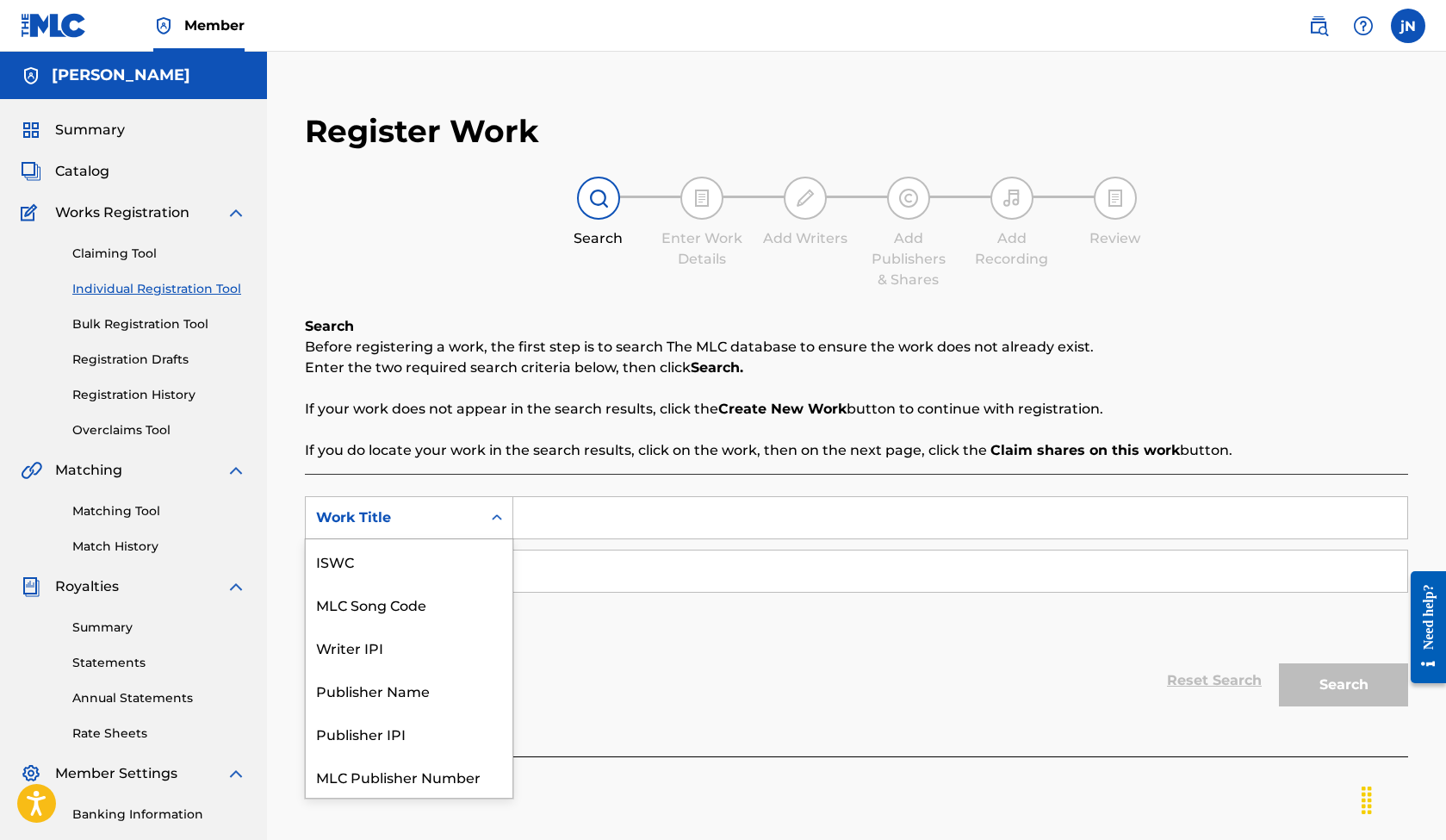
click at [417, 510] on div "Work Title" at bounding box center [394, 517] width 155 height 21
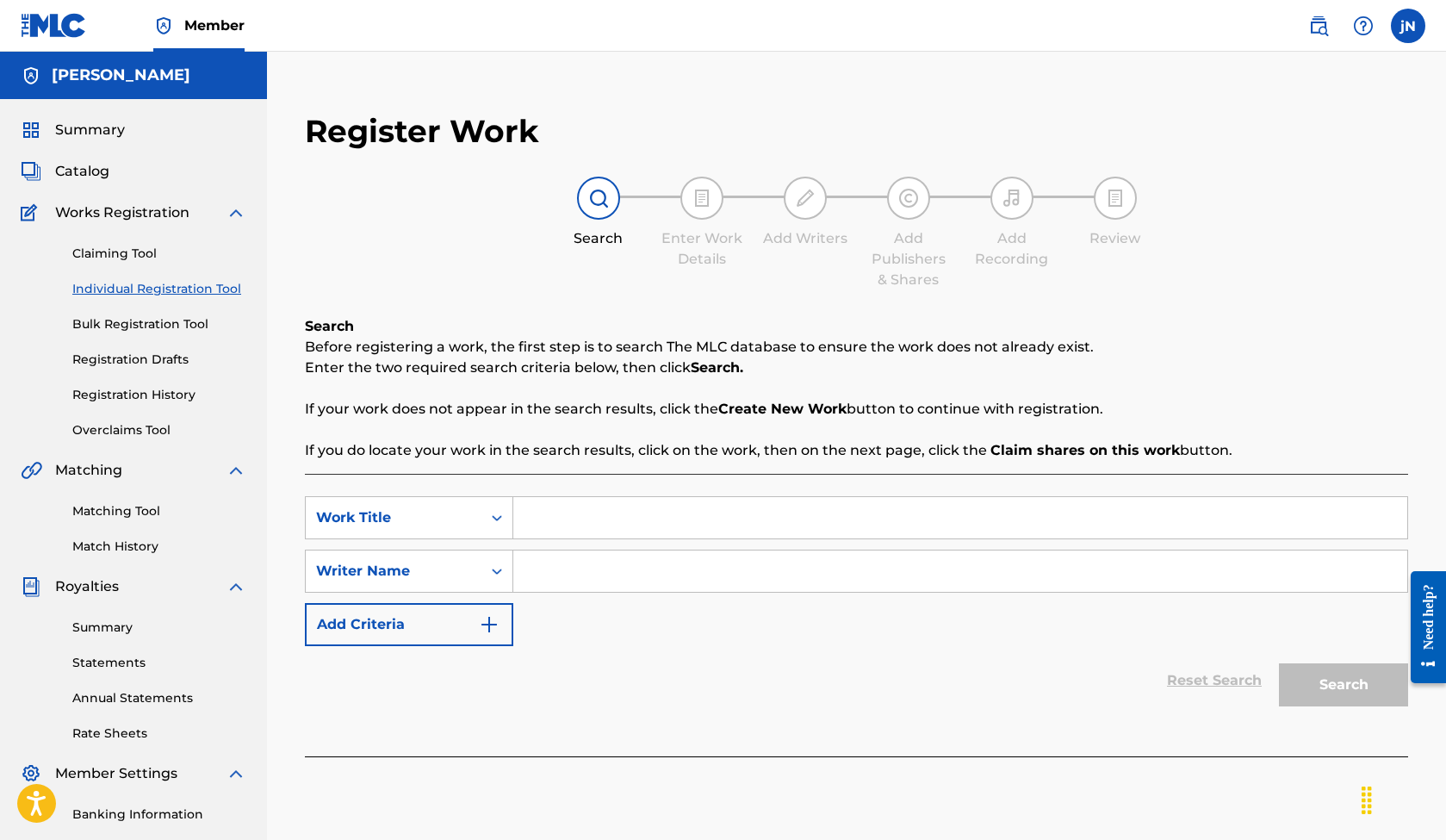
click at [417, 510] on div "Work Title" at bounding box center [394, 517] width 155 height 21
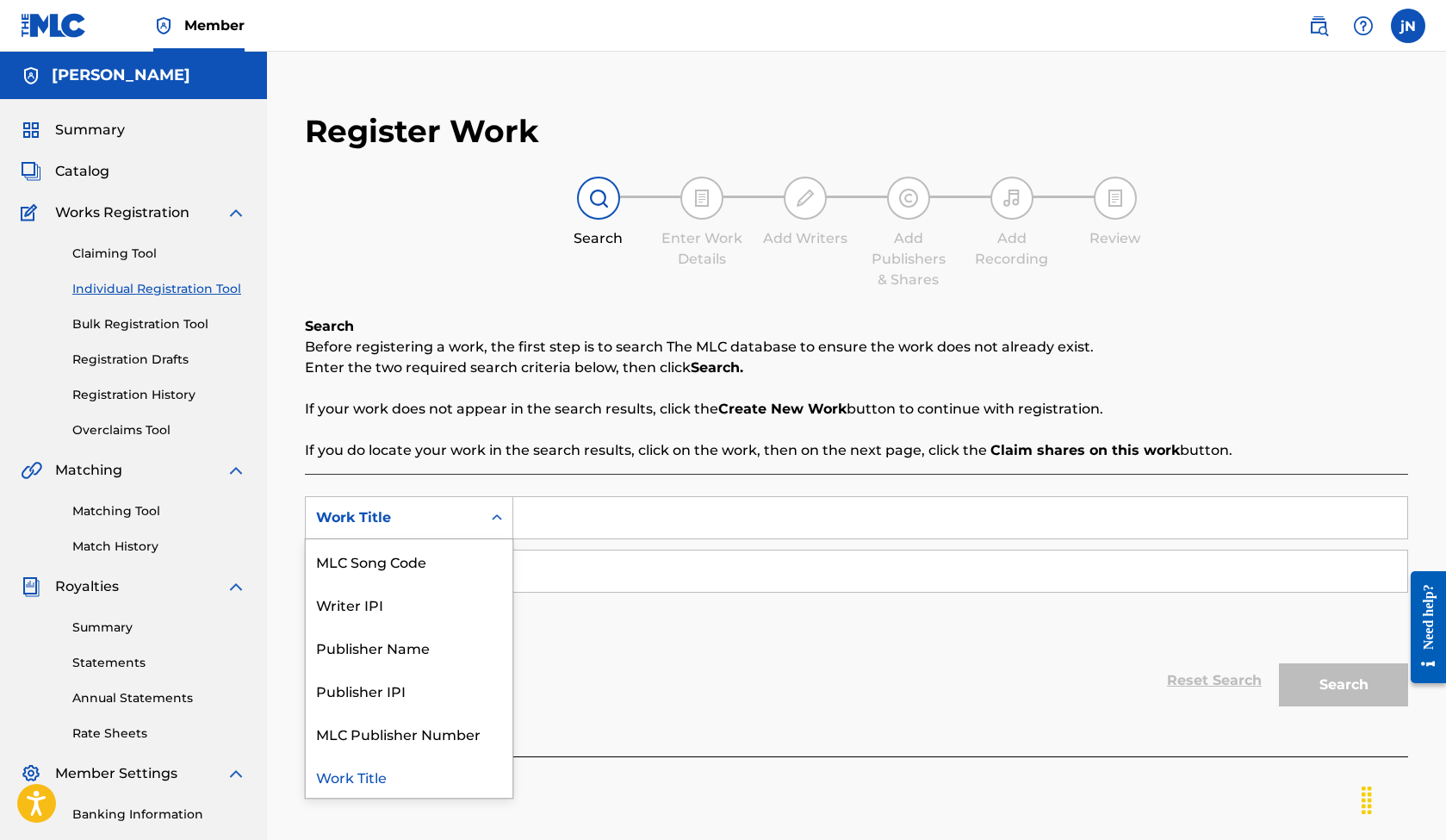
click at [417, 510] on div "Work Title" at bounding box center [394, 517] width 155 height 21
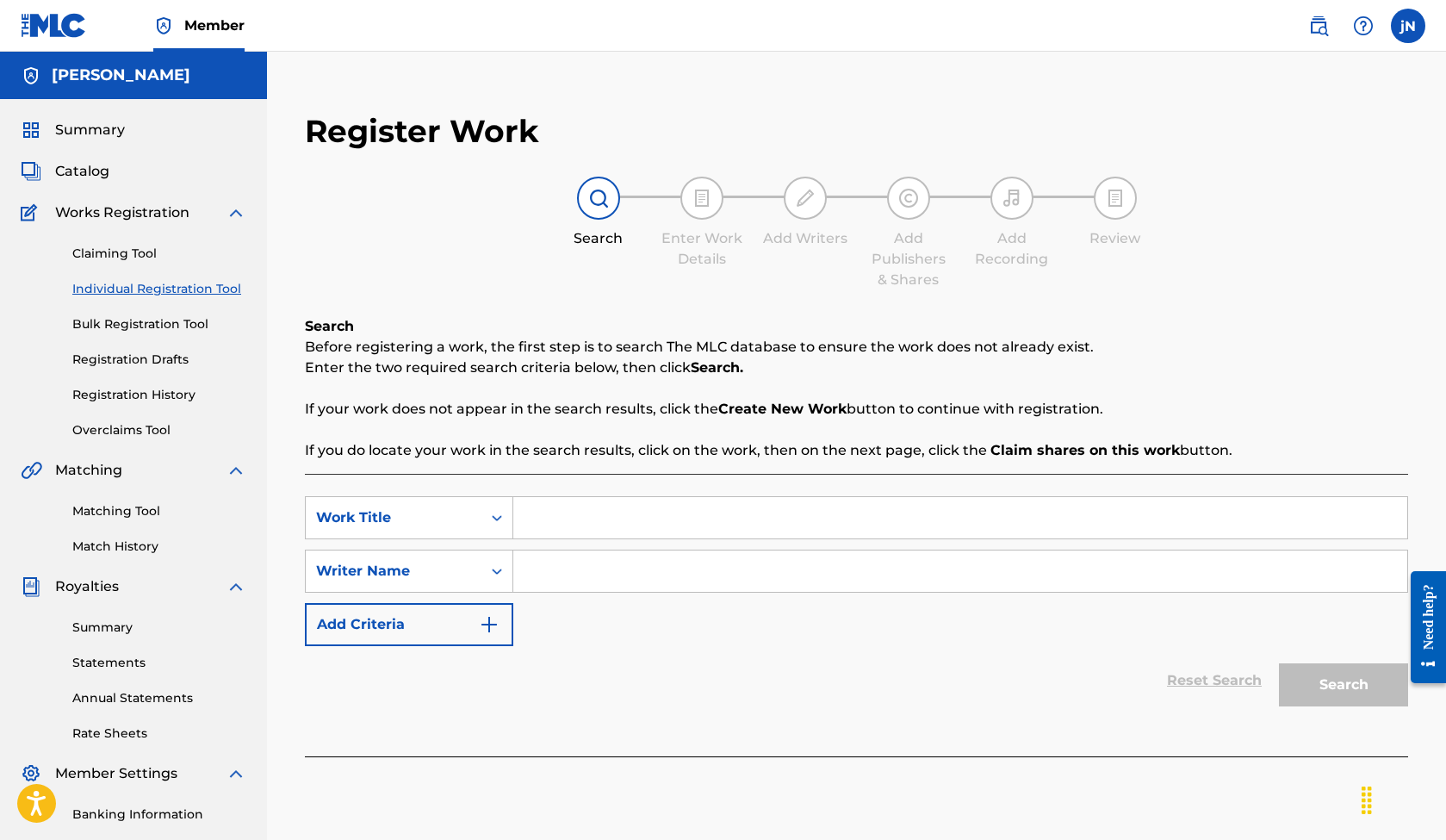
click at [417, 510] on div "Work Title" at bounding box center [394, 517] width 155 height 21
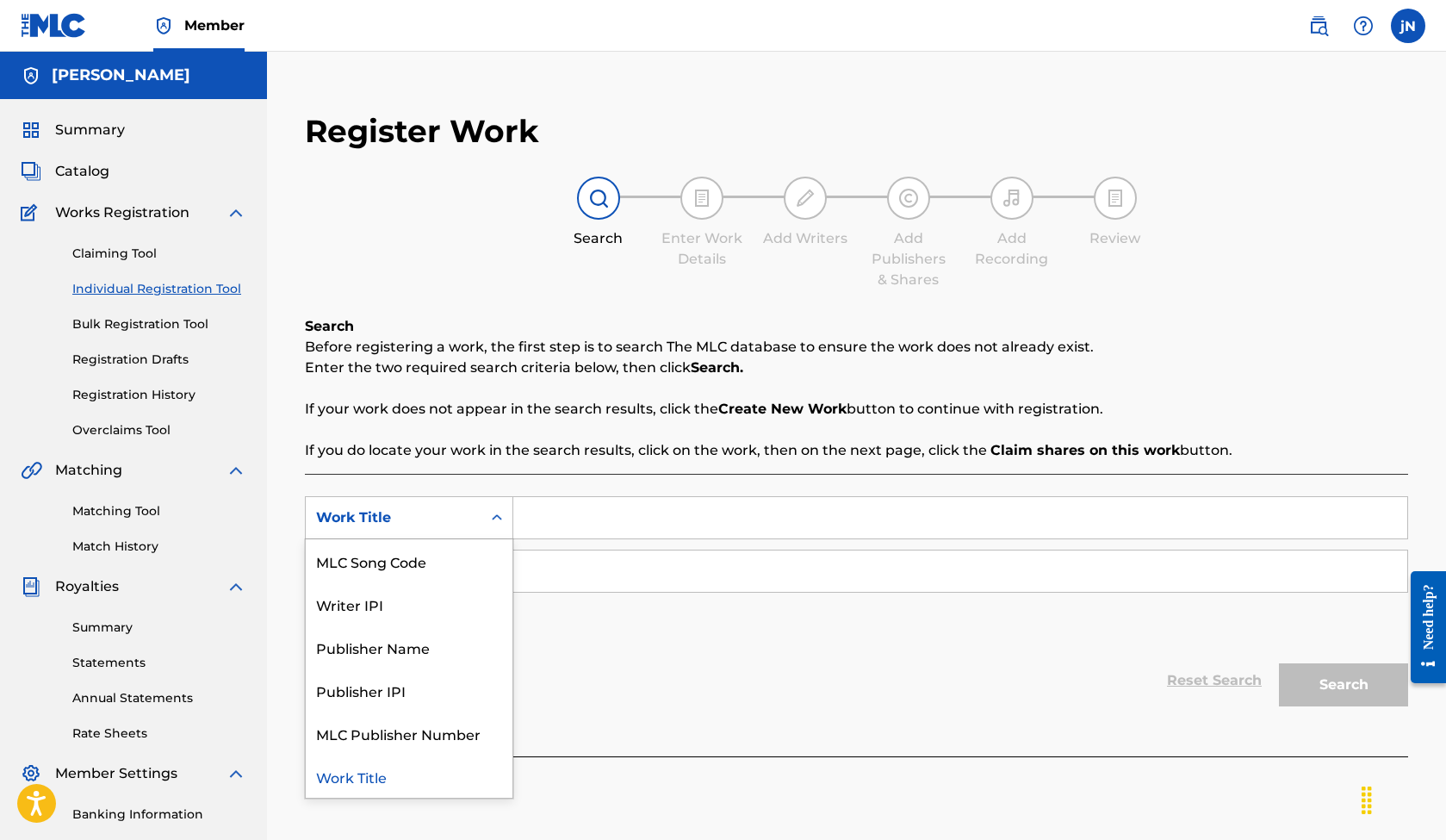
click at [417, 510] on div "Work Title" at bounding box center [394, 517] width 155 height 21
click at [466, 513] on div "Work Title" at bounding box center [394, 517] width 155 height 21
click at [363, 764] on div "Work Title" at bounding box center [410, 777] width 207 height 43
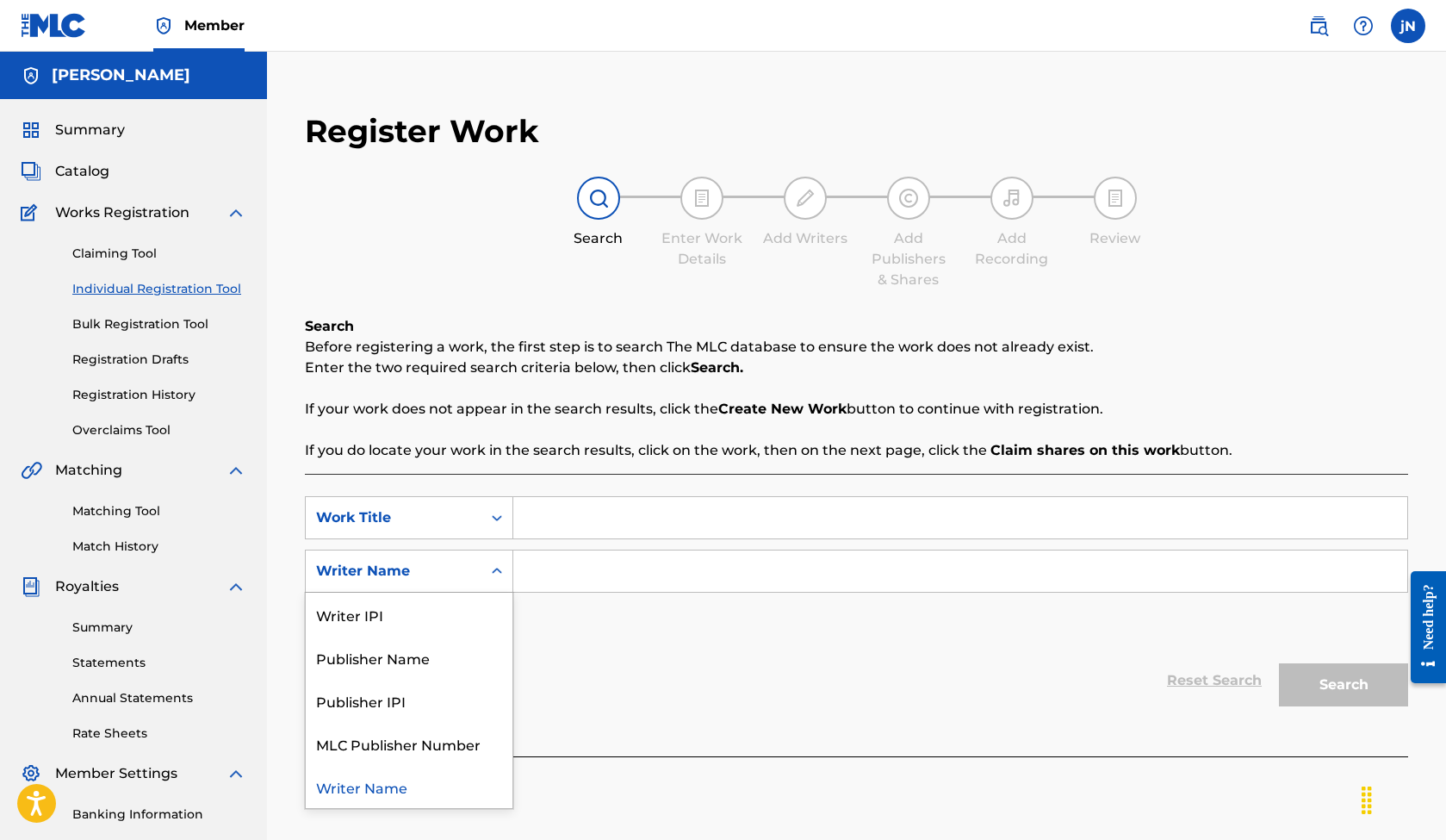
click at [476, 565] on div "Writer Name" at bounding box center [394, 571] width 176 height 33
click at [486, 530] on div "Search Form" at bounding box center [497, 518] width 31 height 31
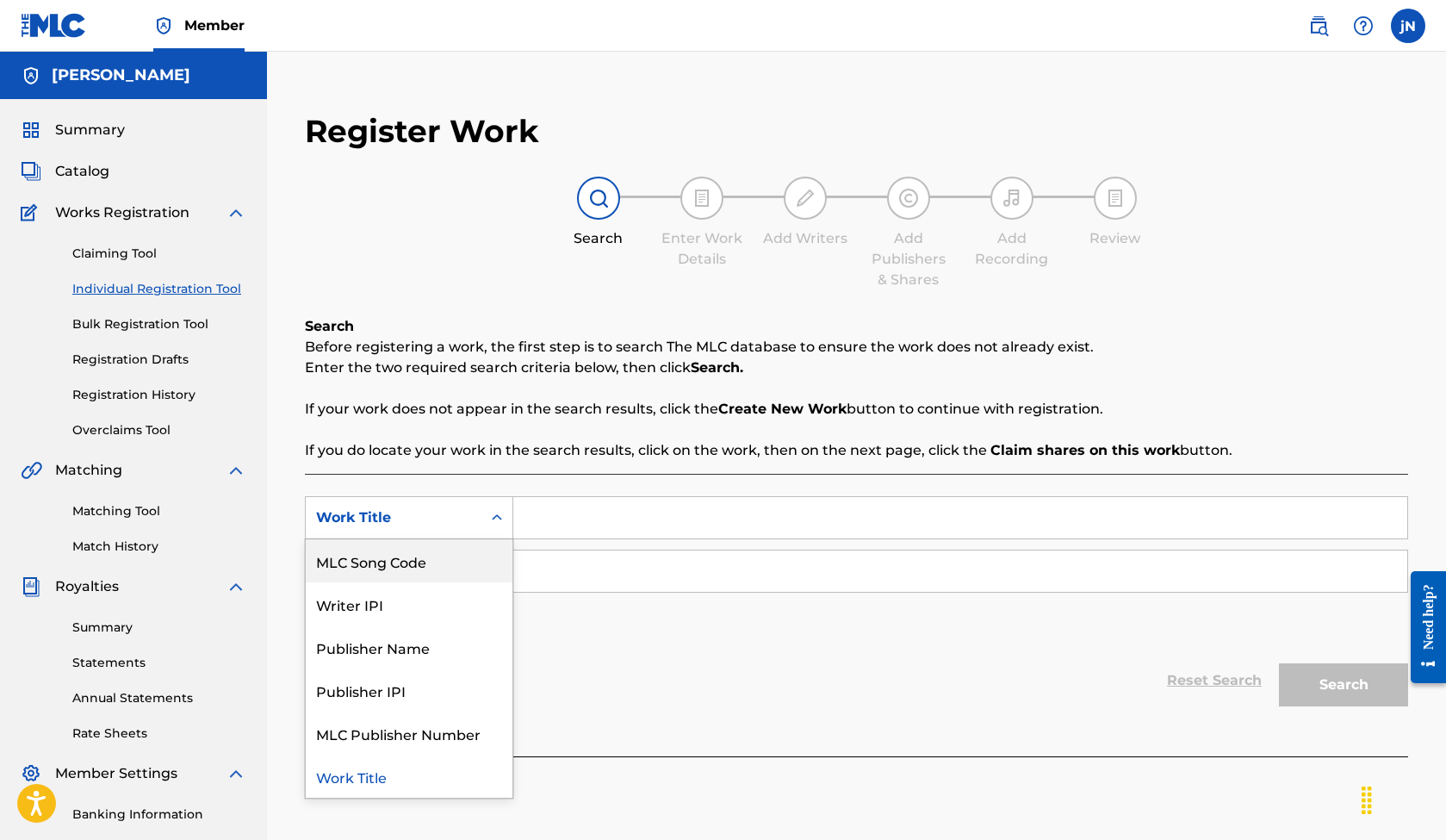
click at [122, 255] on link "Claiming Tool" at bounding box center [159, 253] width 174 height 18
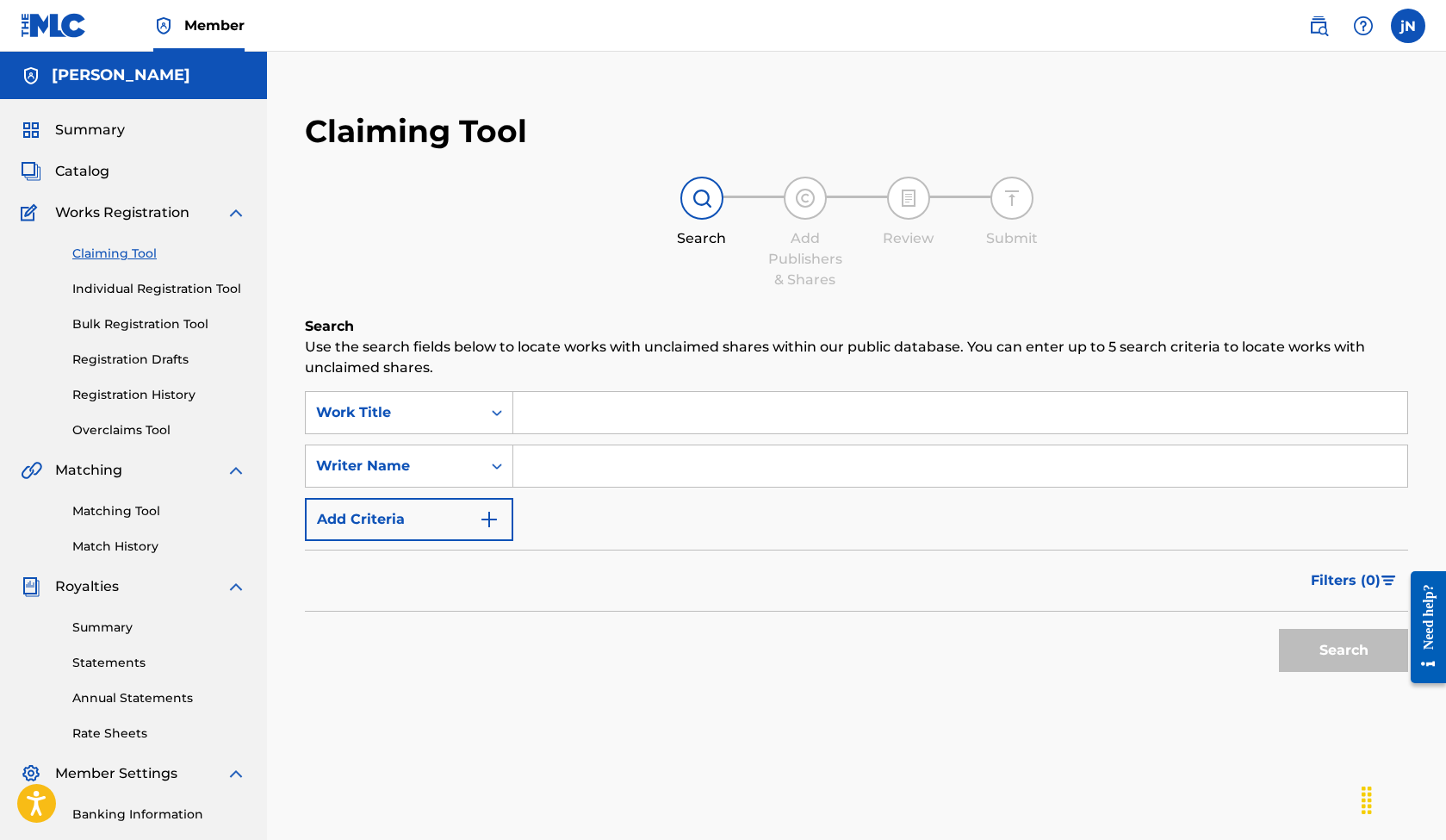
click at [103, 170] on span "Catalog" at bounding box center [82, 171] width 54 height 21
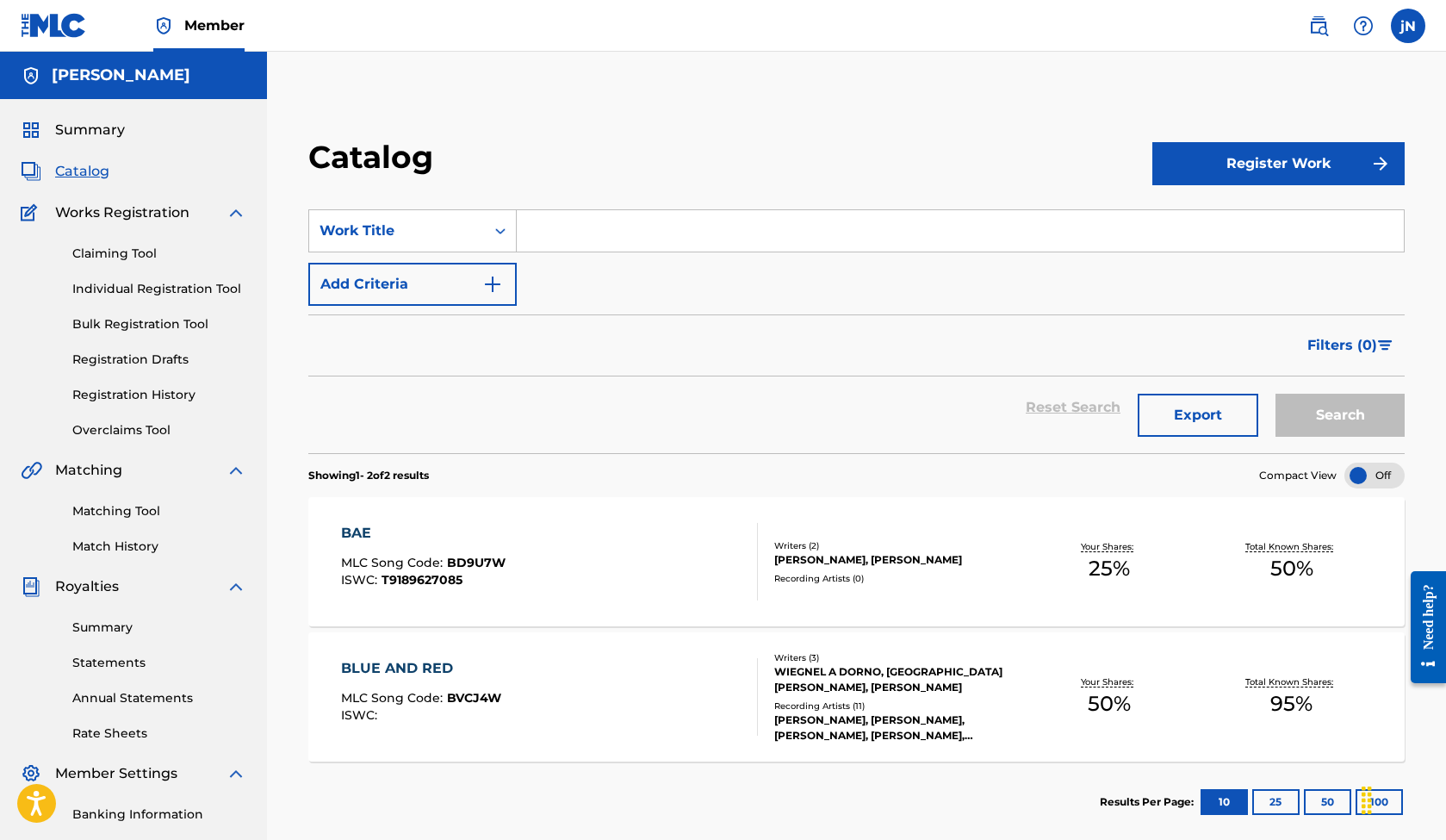
click at [1268, 167] on button "Register Work" at bounding box center [1278, 163] width 252 height 43
click at [1177, 264] on link "By File Upload" at bounding box center [1278, 261] width 252 height 42
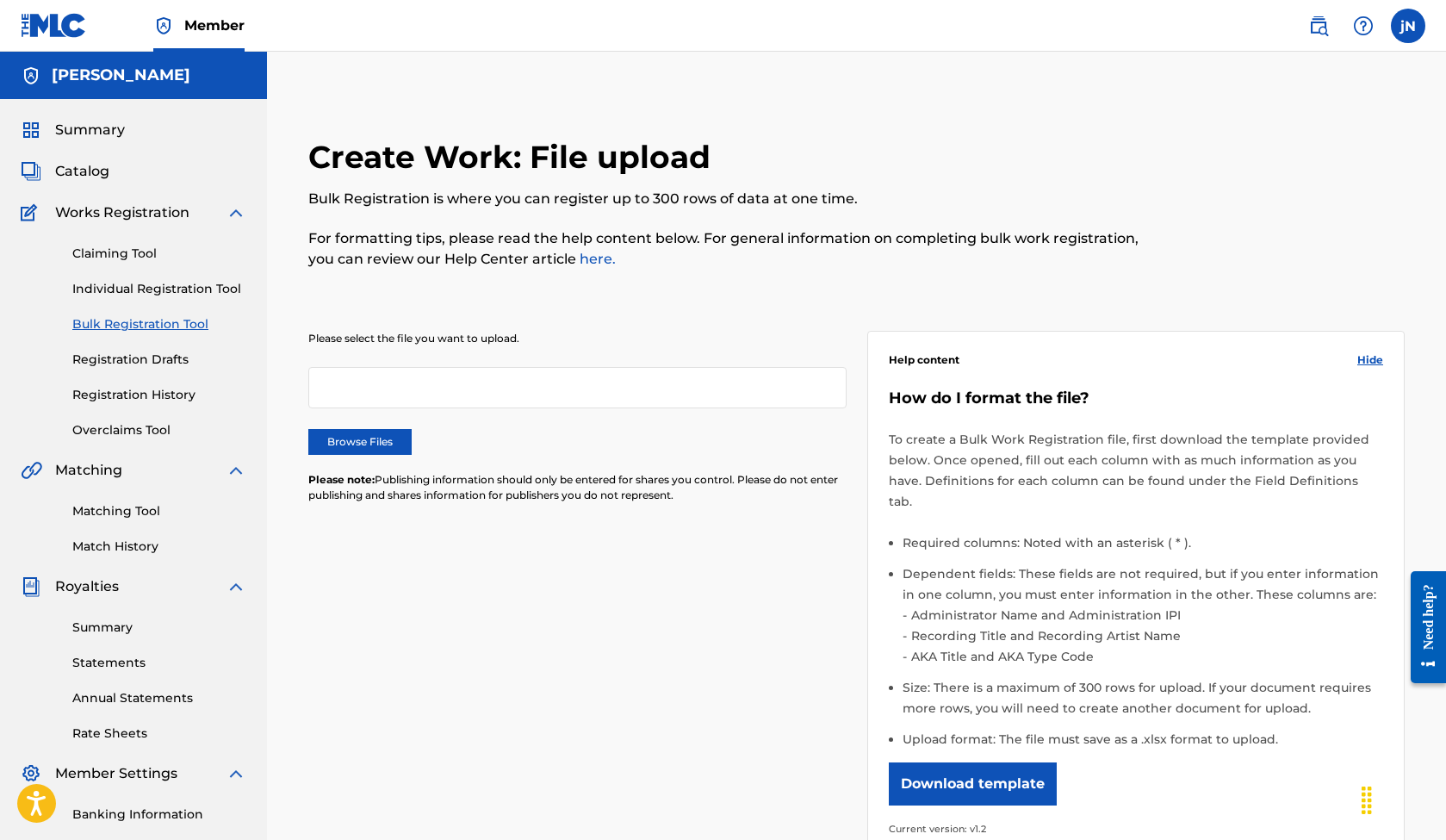
click at [97, 146] on div "Summary Catalog Works Registration Claiming Tool Individual Registration Tool B…" at bounding box center [133, 542] width 267 height 886
click at [103, 127] on span "Summary" at bounding box center [90, 130] width 70 height 21
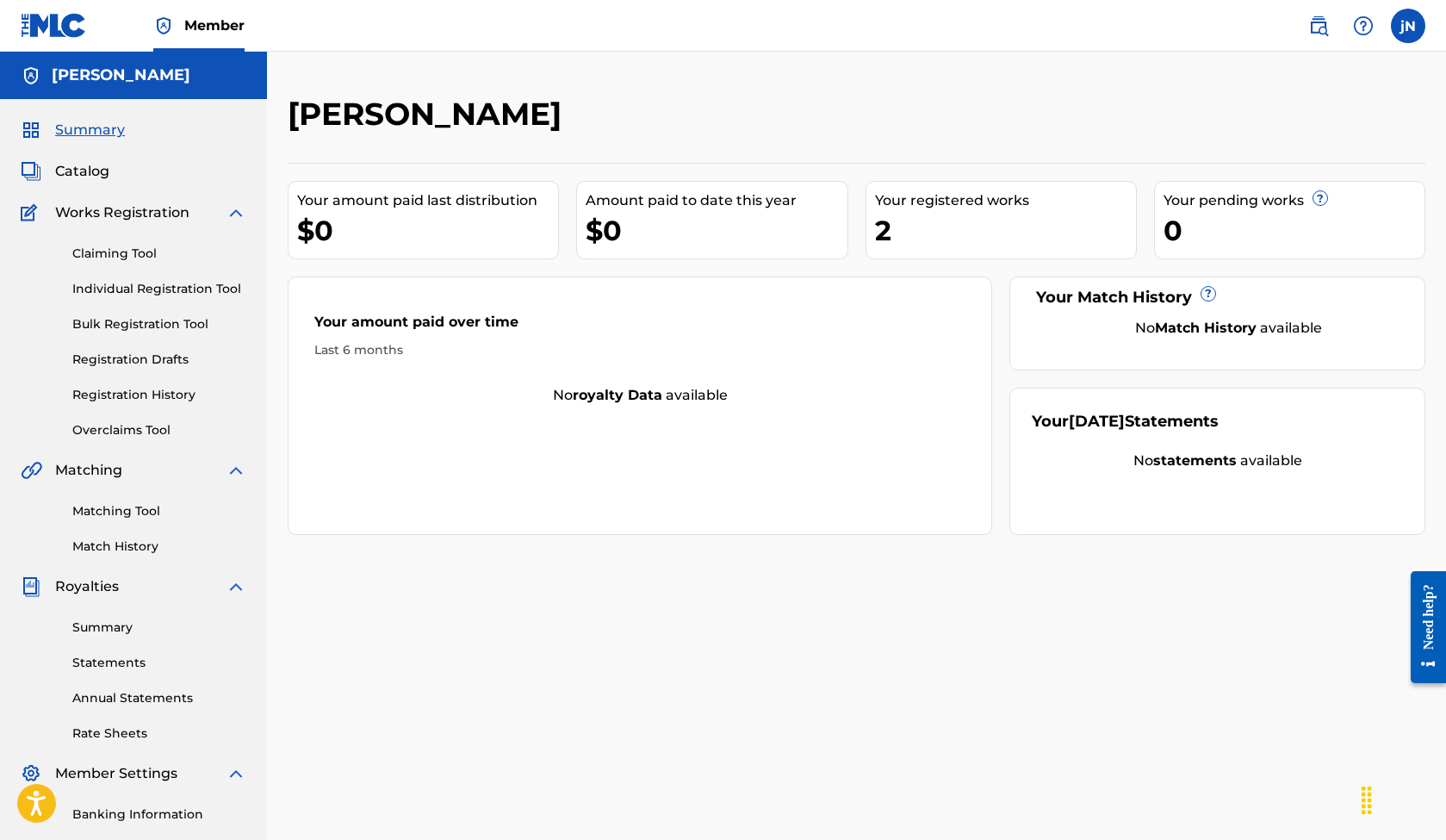
click at [104, 174] on span "Catalog" at bounding box center [82, 171] width 54 height 21
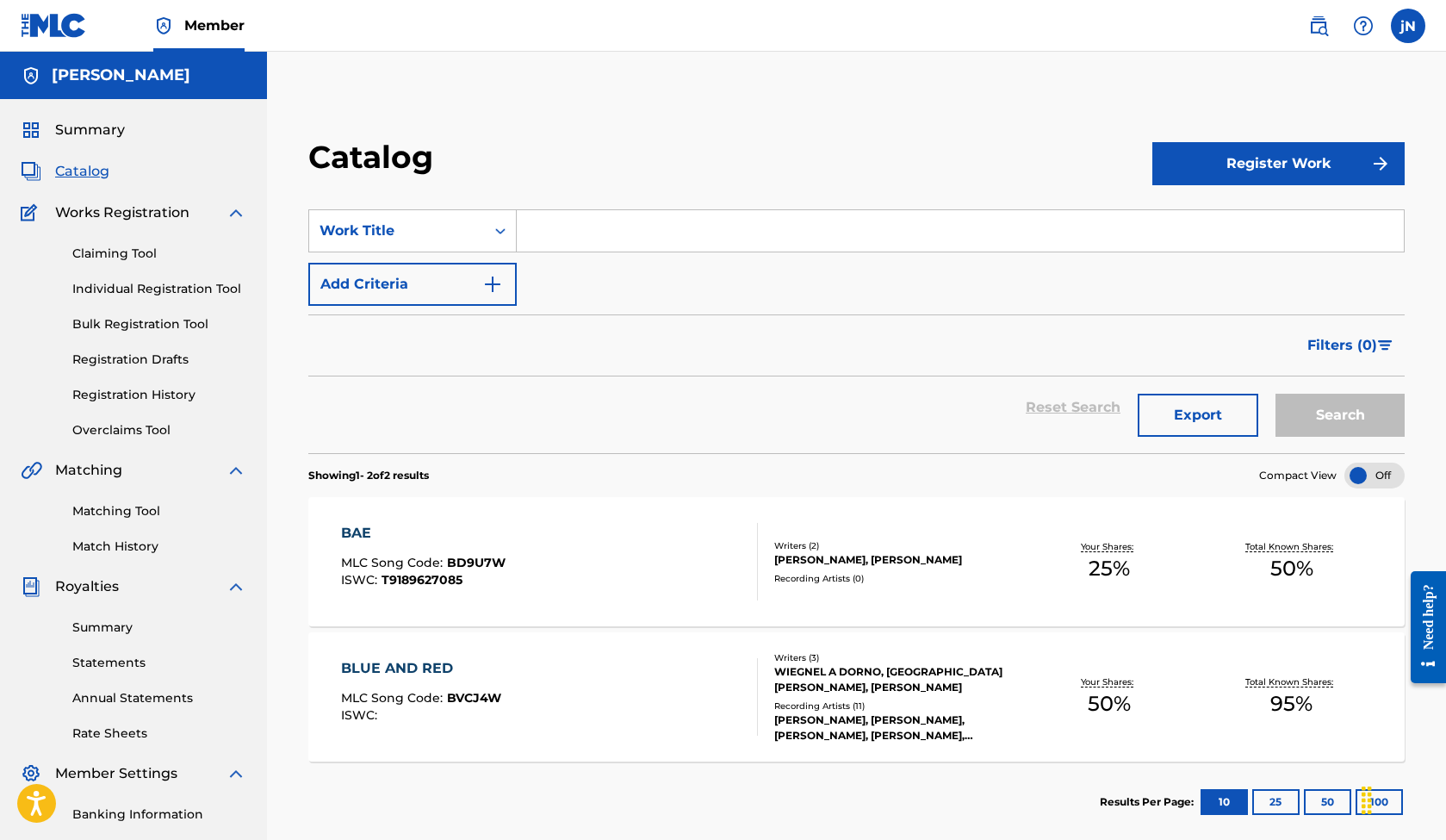
click at [119, 248] on link "Claiming Tool" at bounding box center [159, 253] width 174 height 18
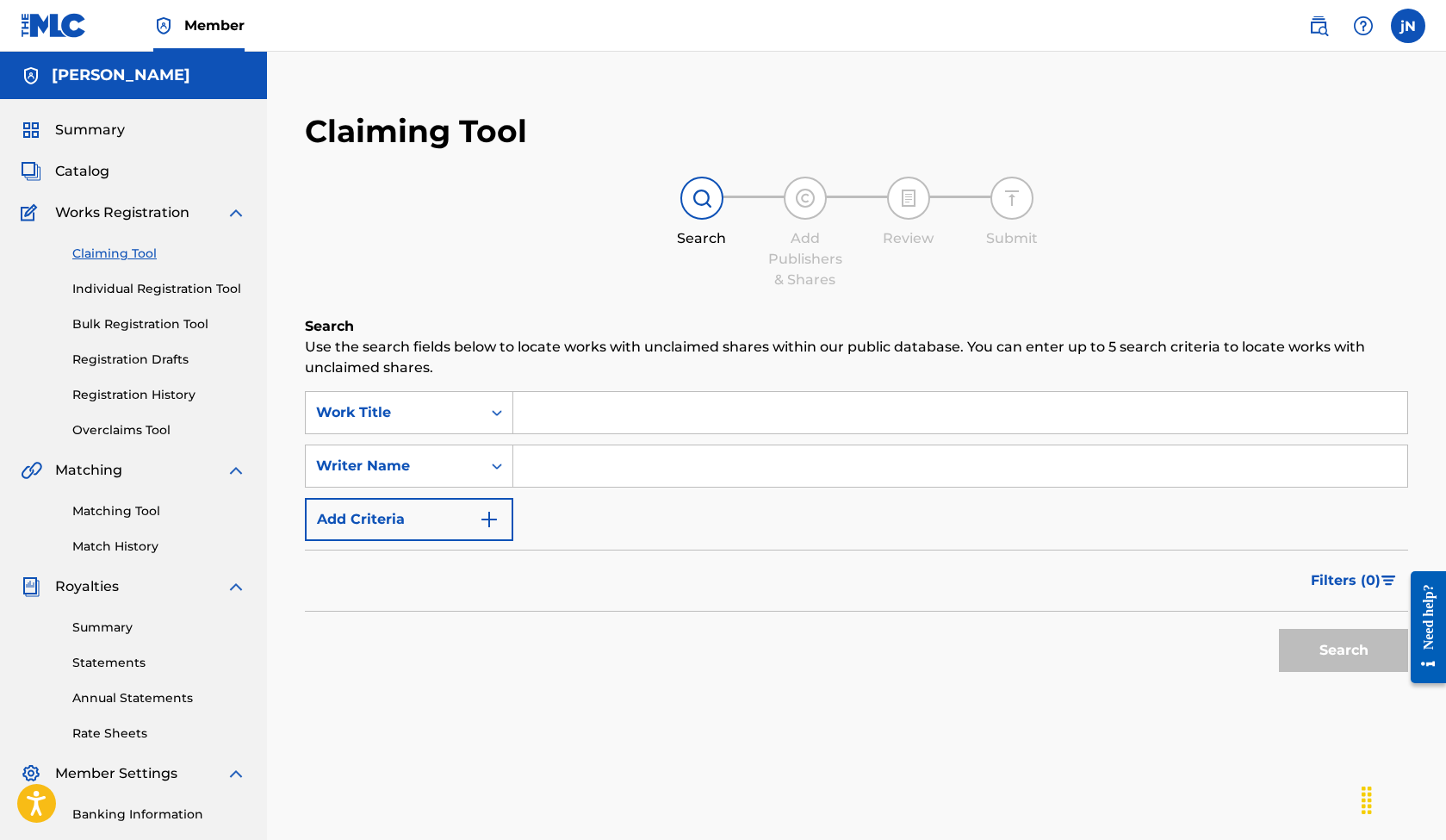
click at [133, 287] on link "Individual Registration Tool" at bounding box center [159, 289] width 174 height 18
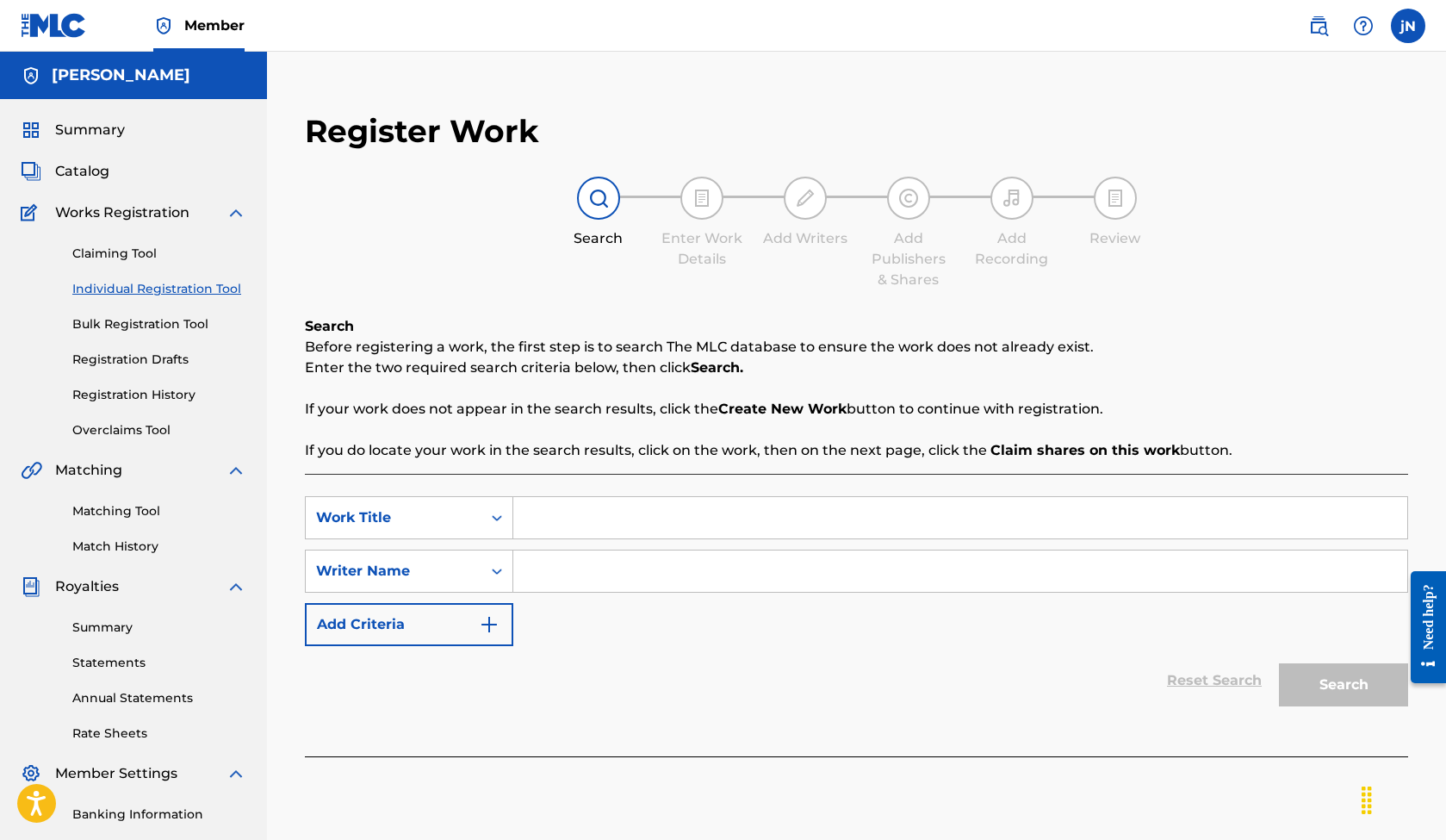
click at [95, 318] on link "Bulk Registration Tool" at bounding box center [159, 324] width 174 height 18
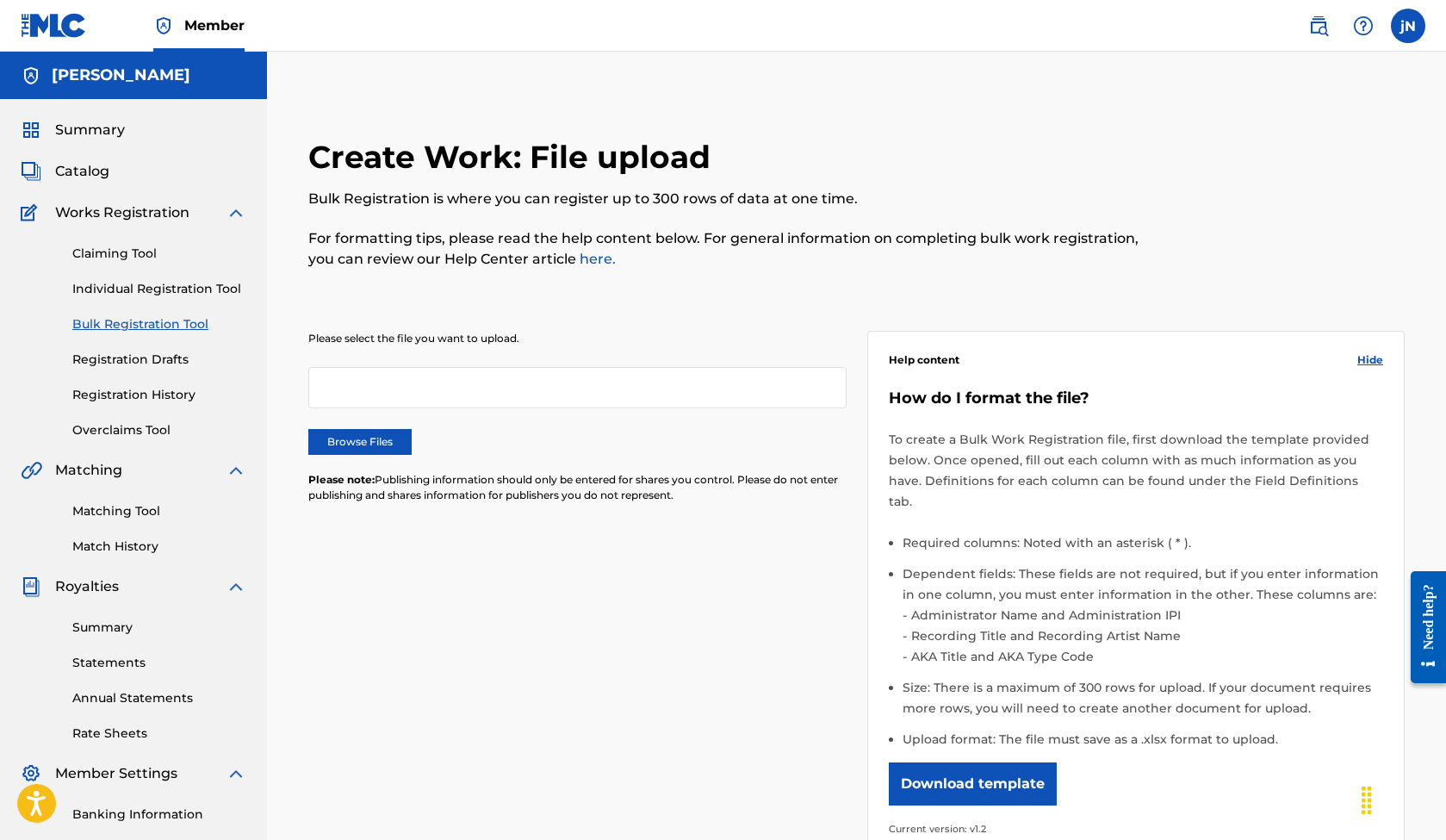
click at [163, 365] on link "Registration Drafts" at bounding box center [159, 359] width 174 height 18
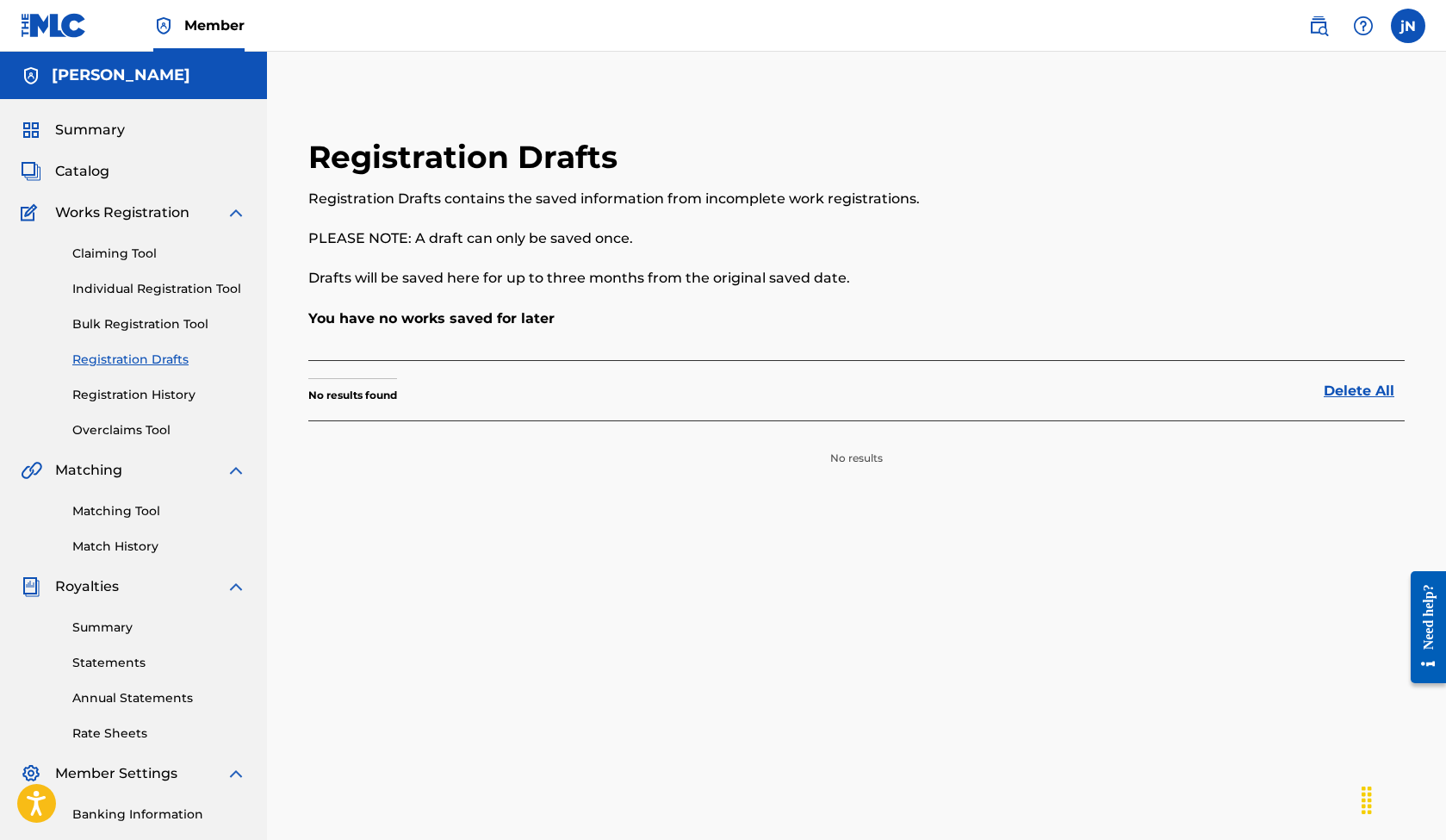
click at [177, 403] on link "Registration History" at bounding box center [159, 395] width 174 height 18
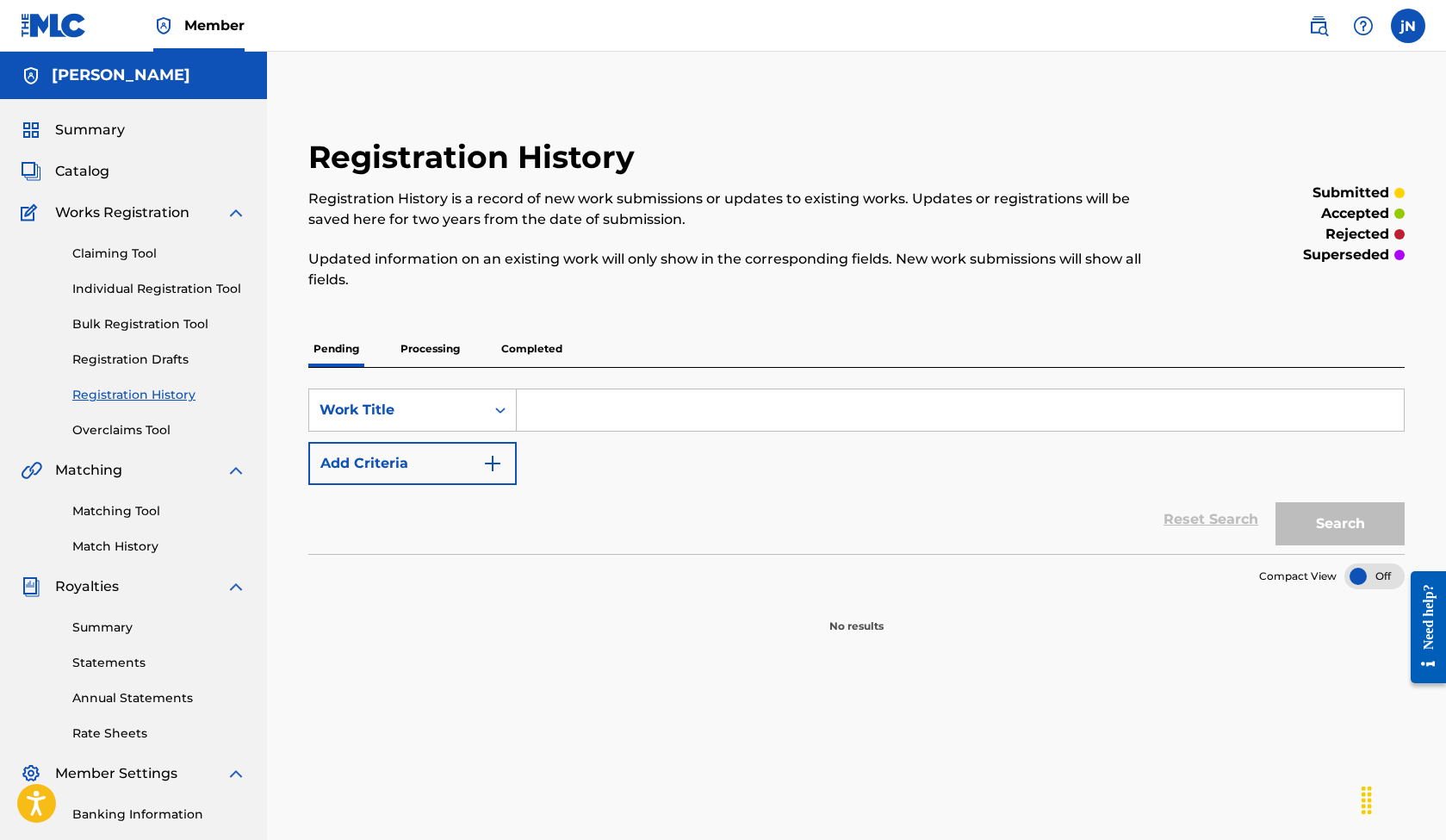
click at [152, 424] on link "Overclaims Tool" at bounding box center [159, 430] width 174 height 18
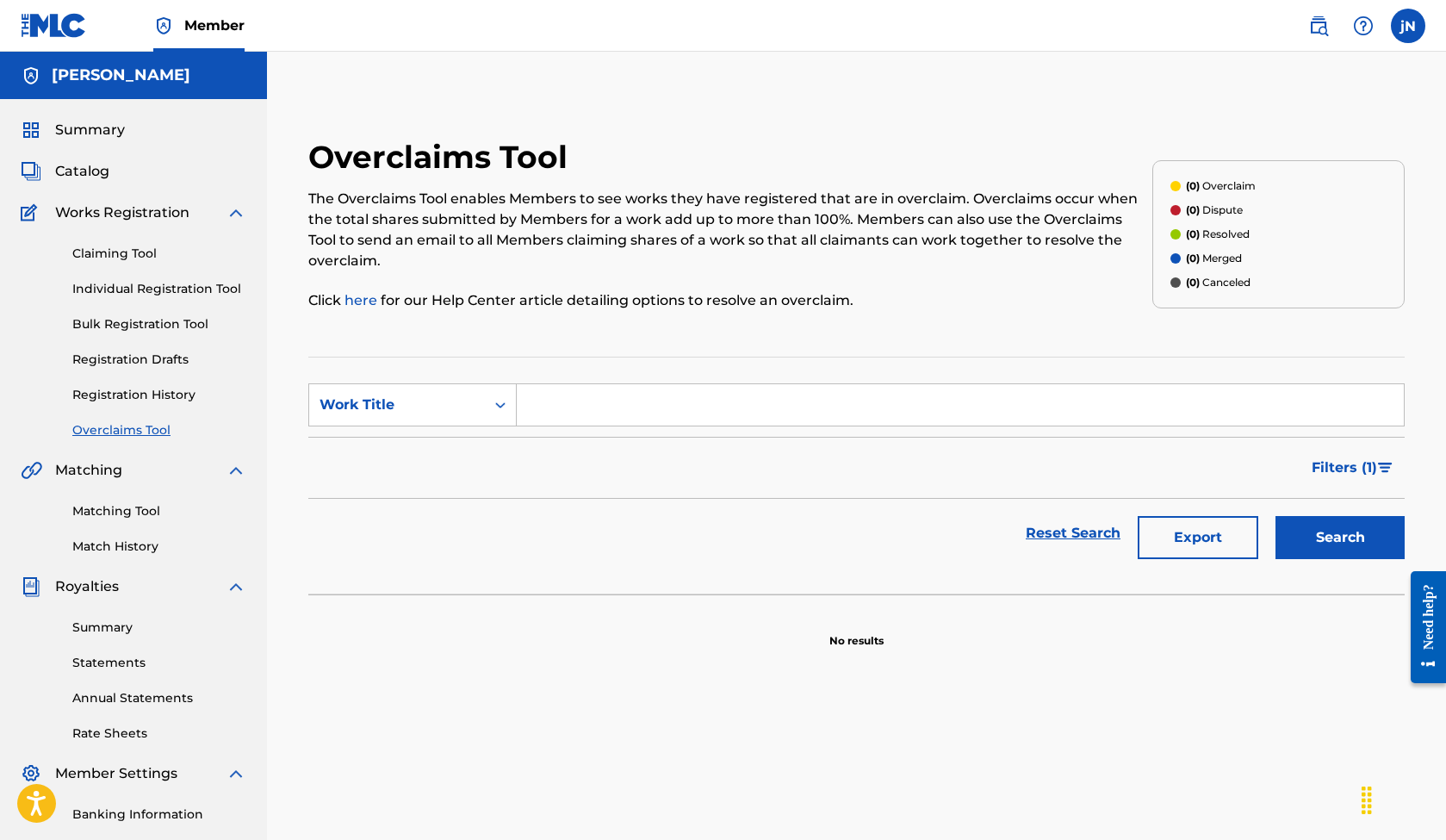
click at [94, 474] on span "Matching" at bounding box center [88, 470] width 67 height 21
click at [106, 520] on div "Matching Tool Match History" at bounding box center [134, 518] width 226 height 75
click at [116, 509] on link "Matching Tool" at bounding box center [159, 511] width 174 height 18
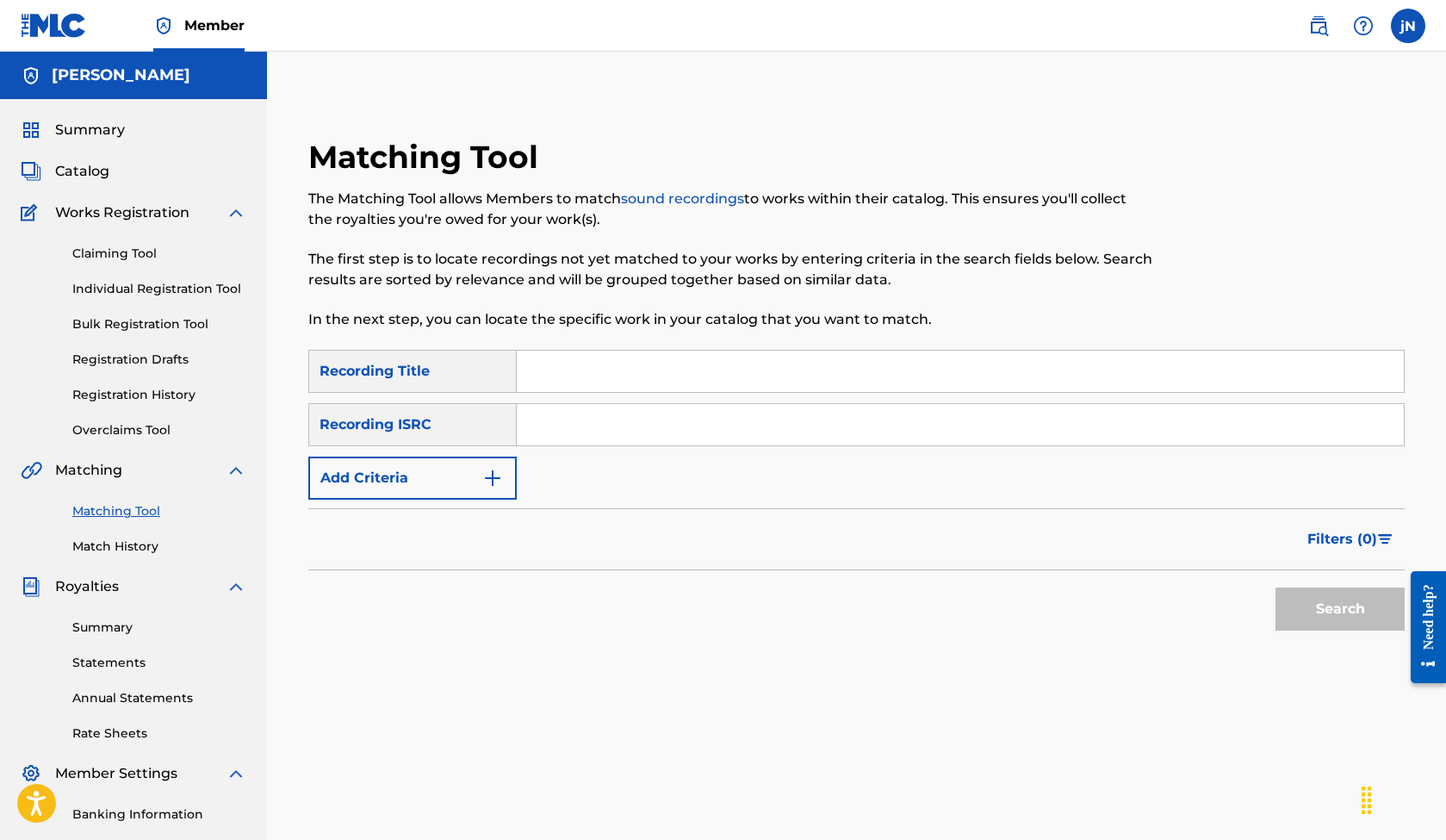
click at [138, 547] on link "Match History" at bounding box center [159, 546] width 174 height 18
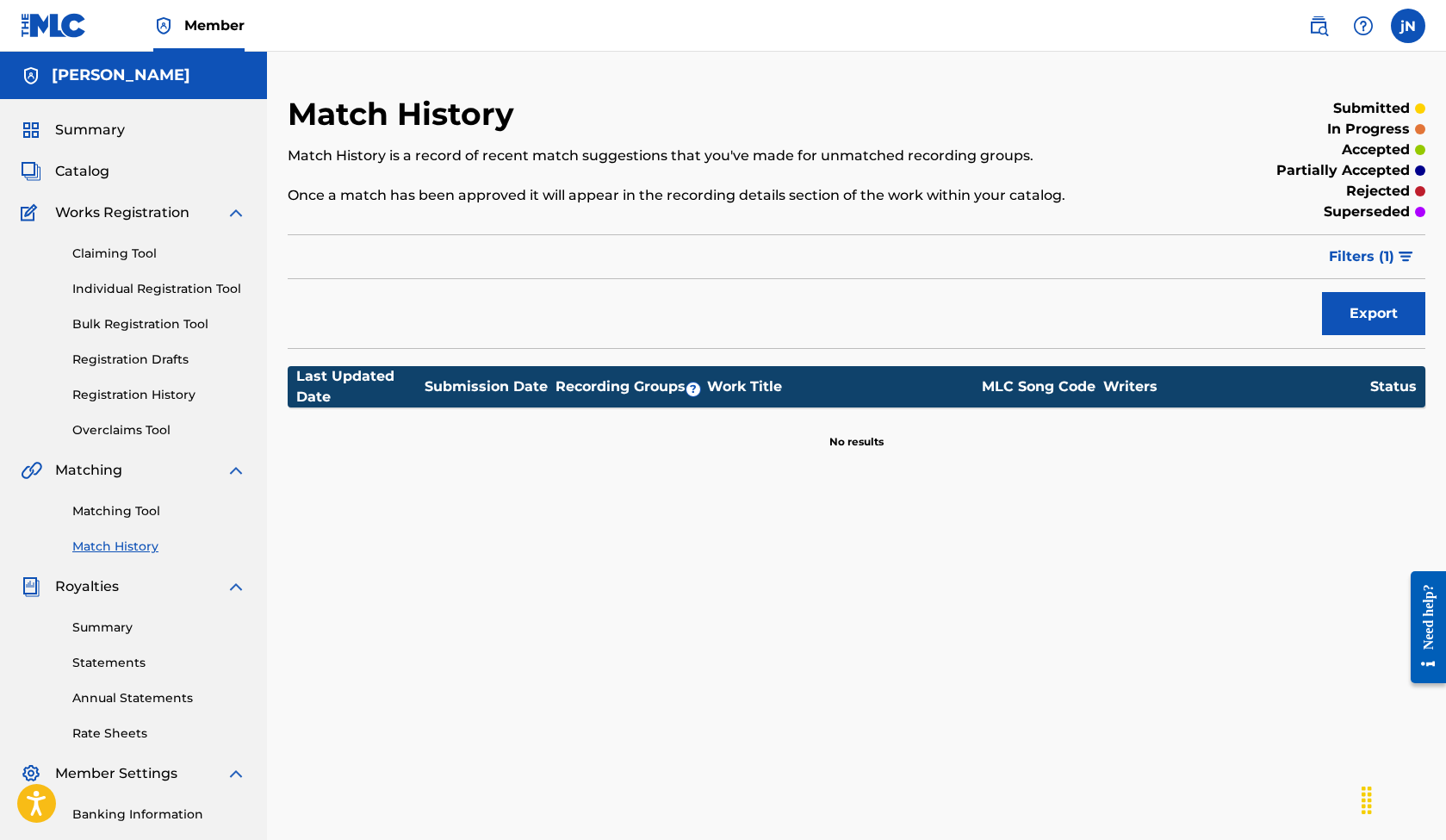
click at [95, 125] on span "Summary" at bounding box center [90, 130] width 70 height 21
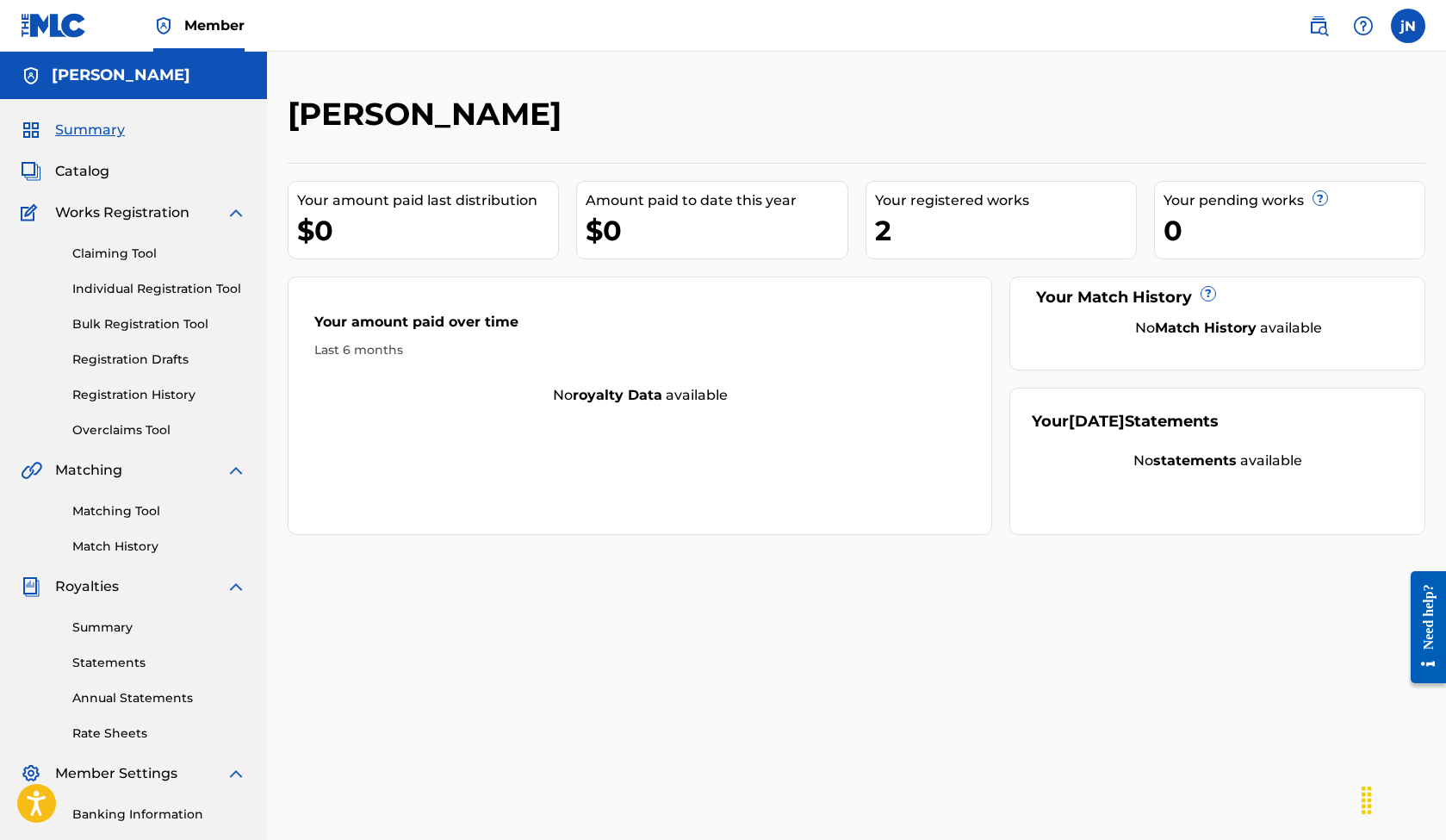
click at [87, 155] on div "Summary Catalog Works Registration Claiming Tool Individual Registration Tool B…" at bounding box center [133, 542] width 267 height 886
click at [87, 162] on span "Catalog" at bounding box center [82, 171] width 54 height 21
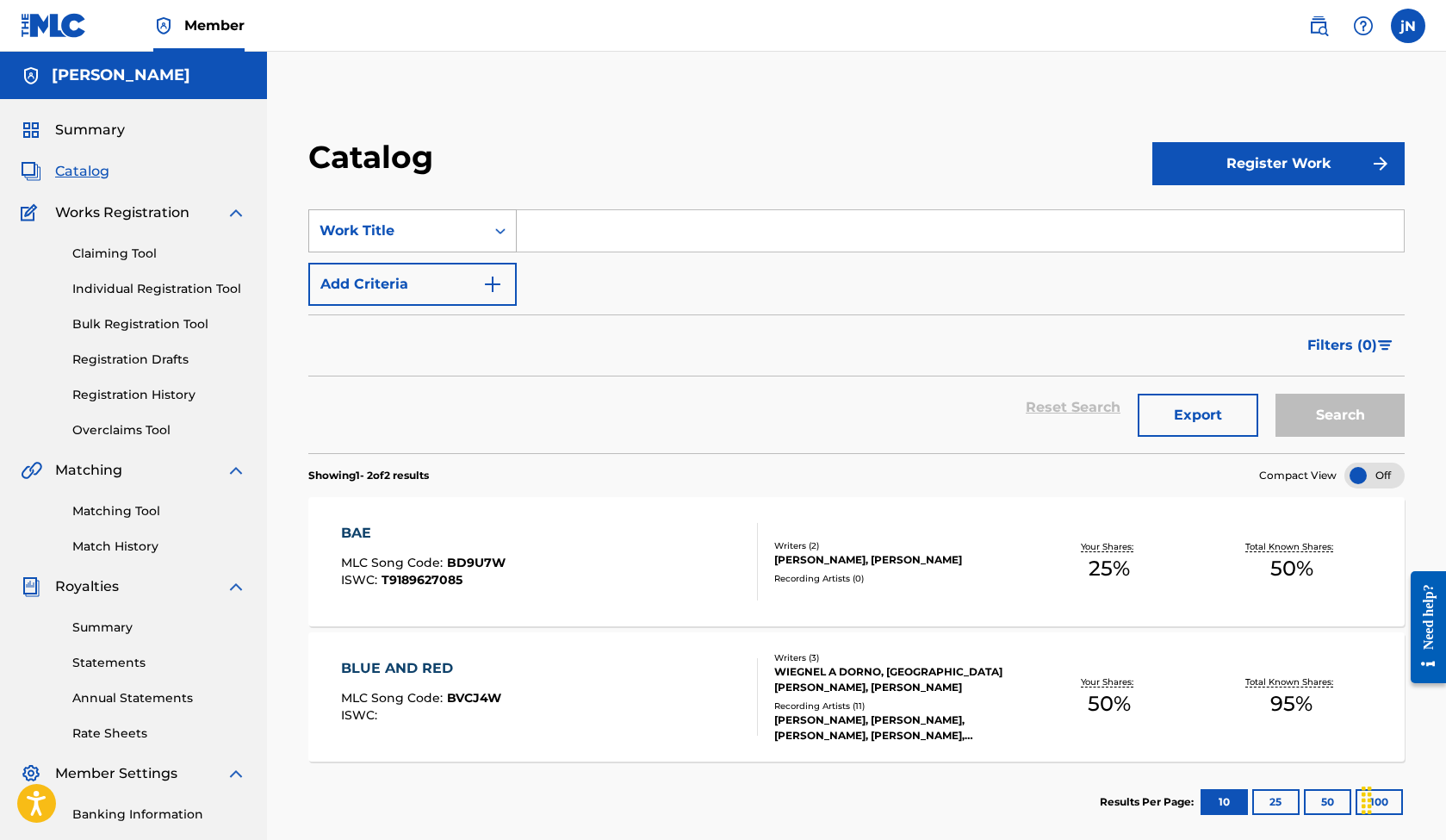
click at [492, 230] on div "Search Form" at bounding box center [501, 231] width 31 height 31
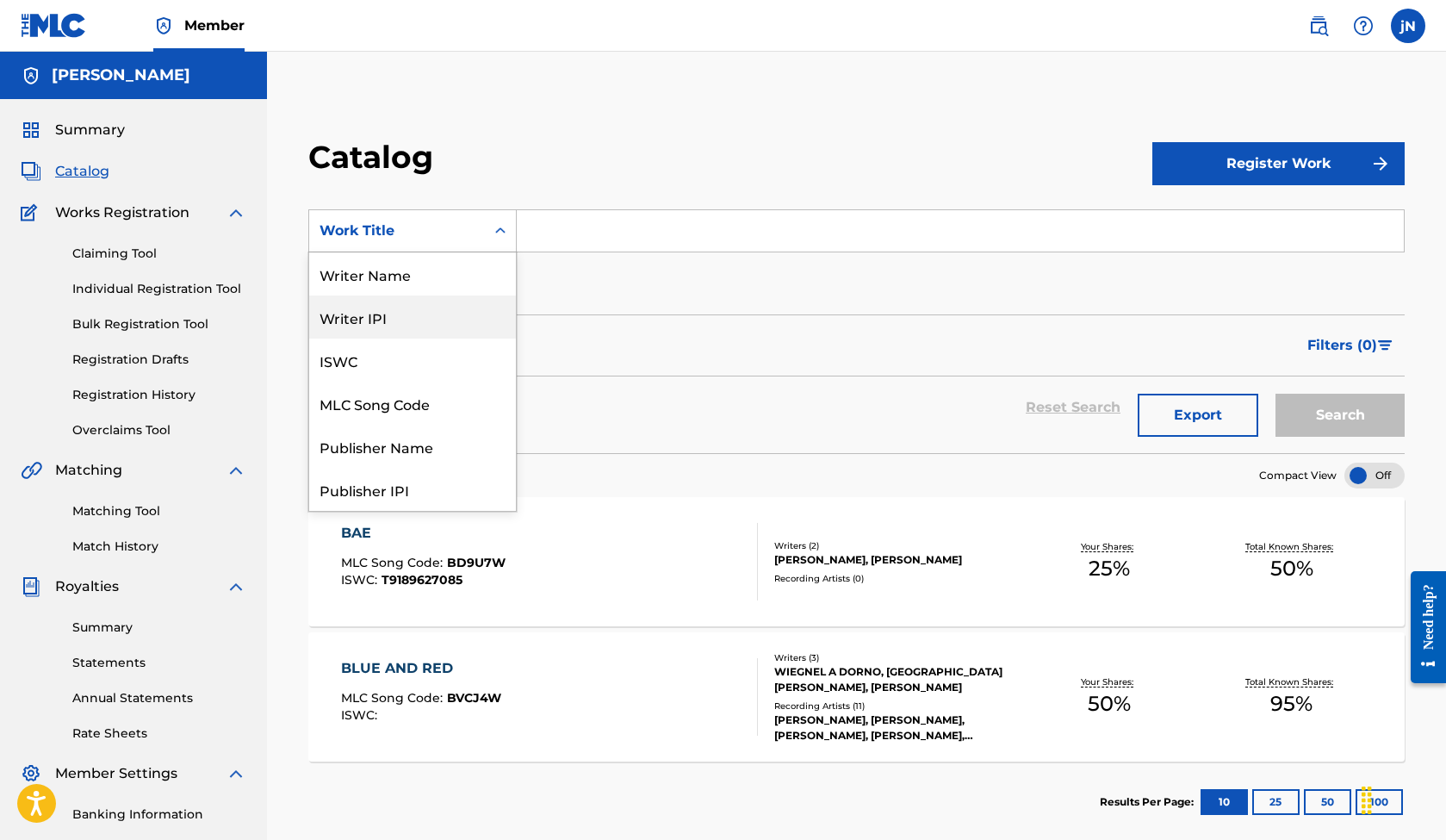
click at [412, 308] on div "Writer IPI" at bounding box center [413, 317] width 207 height 43
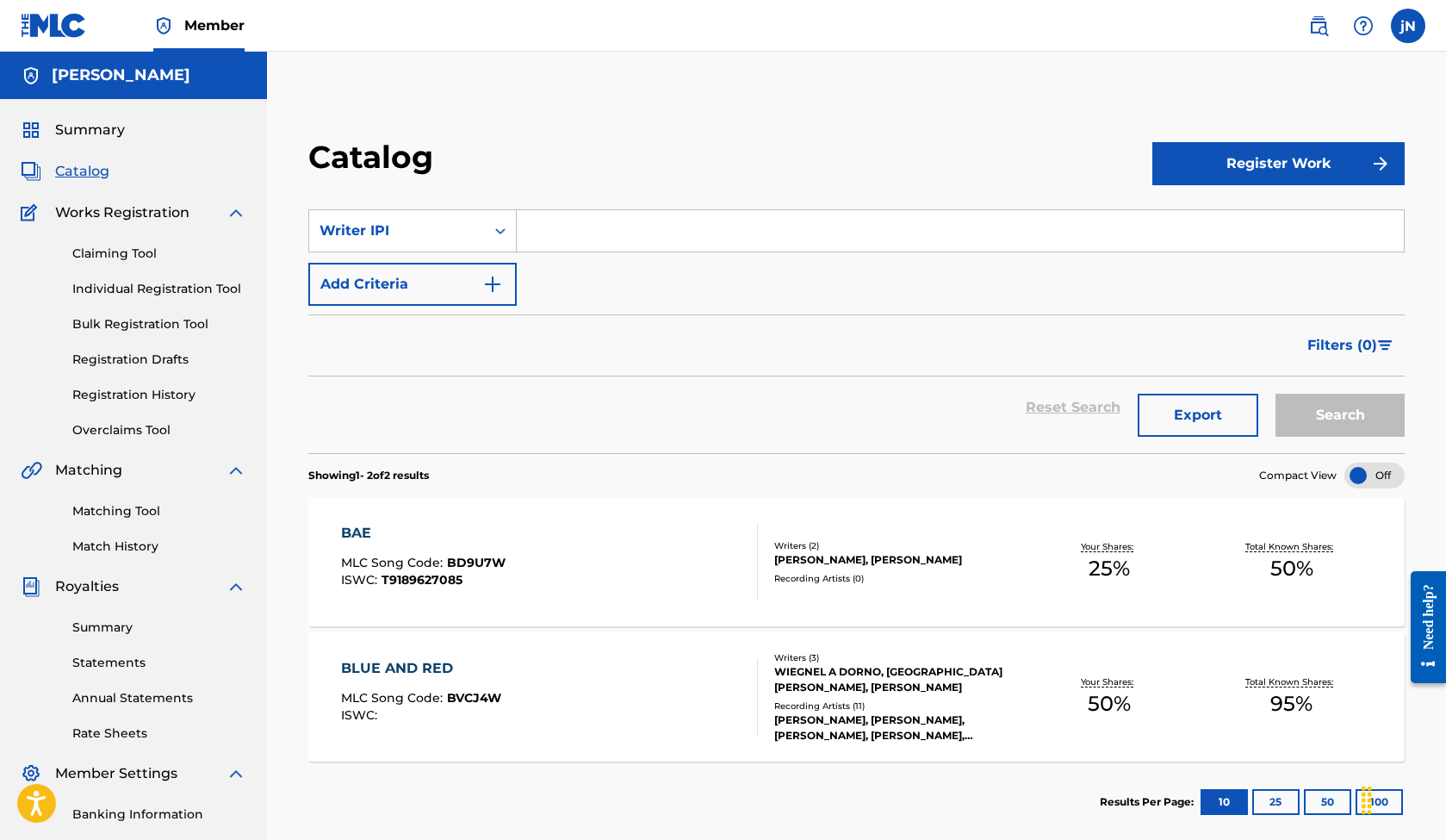
click at [563, 222] on input "Search Form" at bounding box center [960, 231] width 887 height 42
paste input "[PERSON_NAME]"
type input "[PERSON_NAME]"
click at [1321, 403] on button "Search" at bounding box center [1340, 416] width 130 height 43
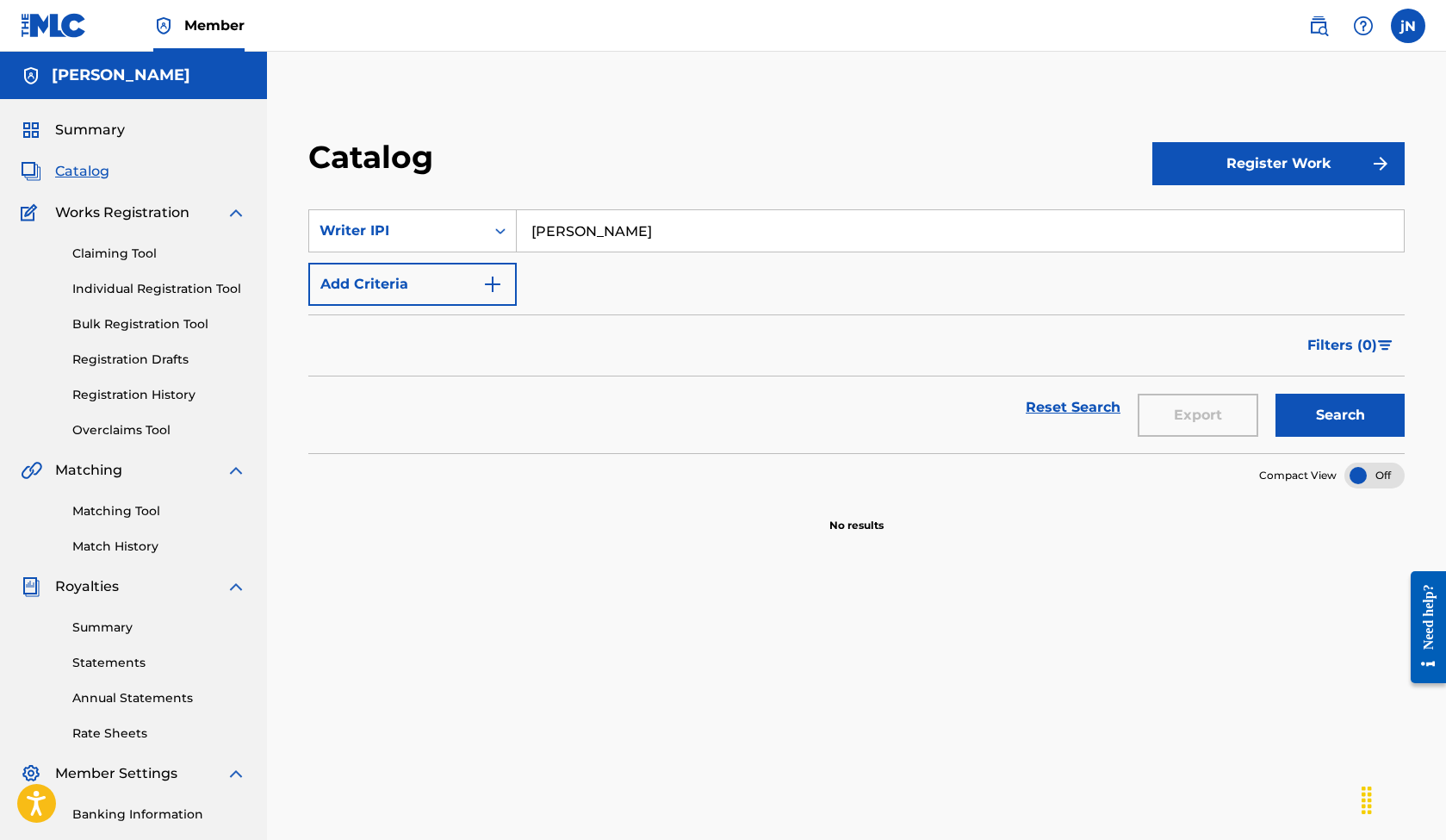
click at [143, 257] on link "Claiming Tool" at bounding box center [159, 253] width 174 height 18
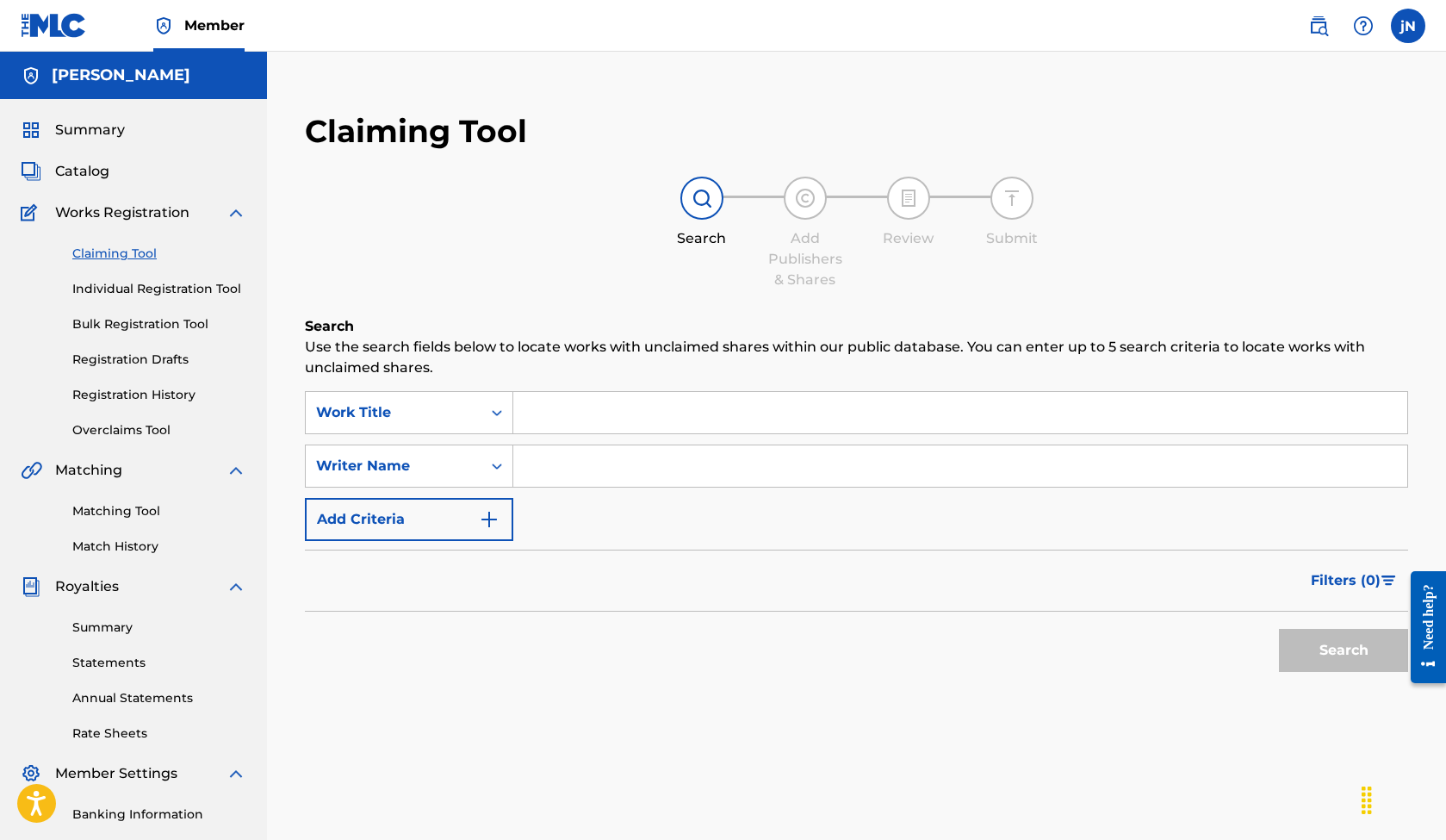
click at [157, 295] on link "Individual Registration Tool" at bounding box center [159, 289] width 174 height 18
